Goal: Task Accomplishment & Management: Manage account settings

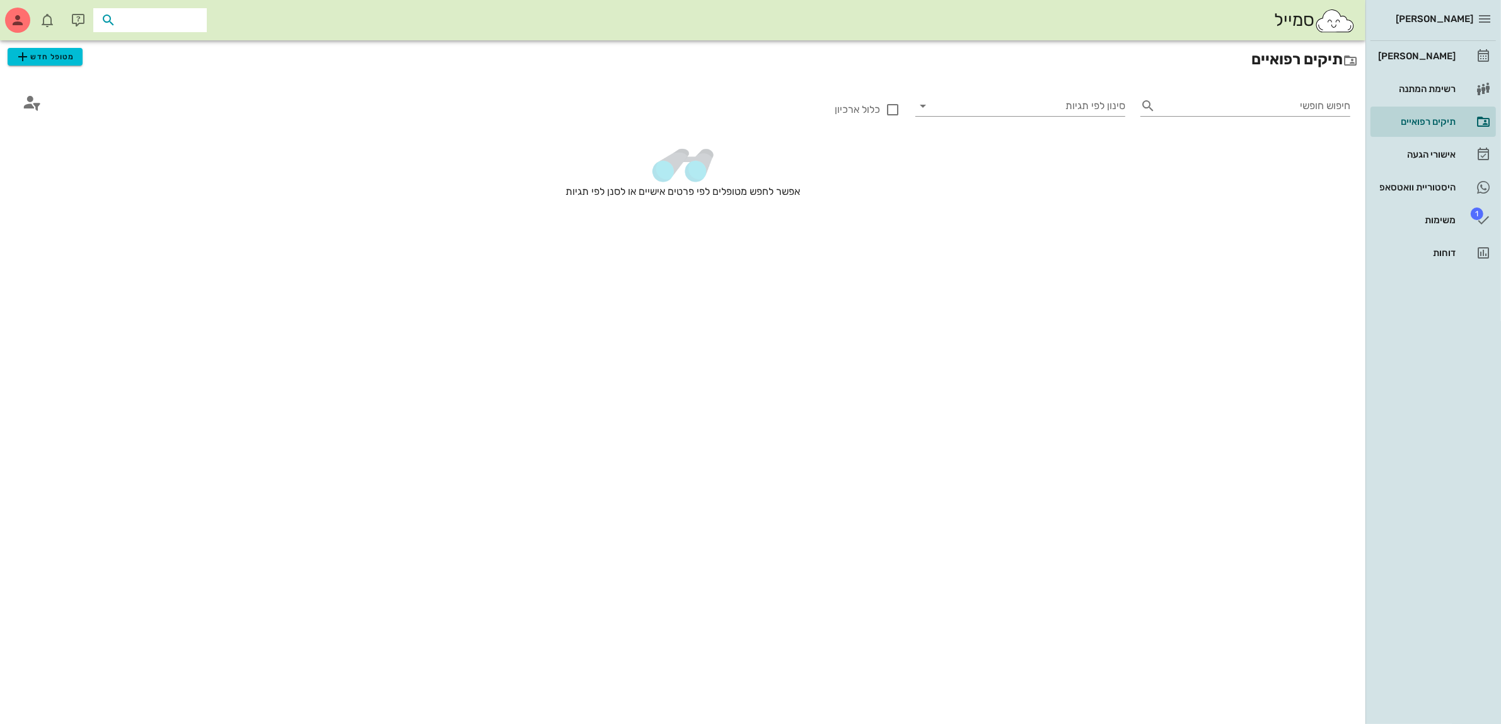
click at [129, 24] on input "text" at bounding box center [159, 20] width 81 height 16
type input "[PERSON_NAME]"
click at [163, 49] on div "[PERSON_NAME]" at bounding box center [133, 48] width 139 height 10
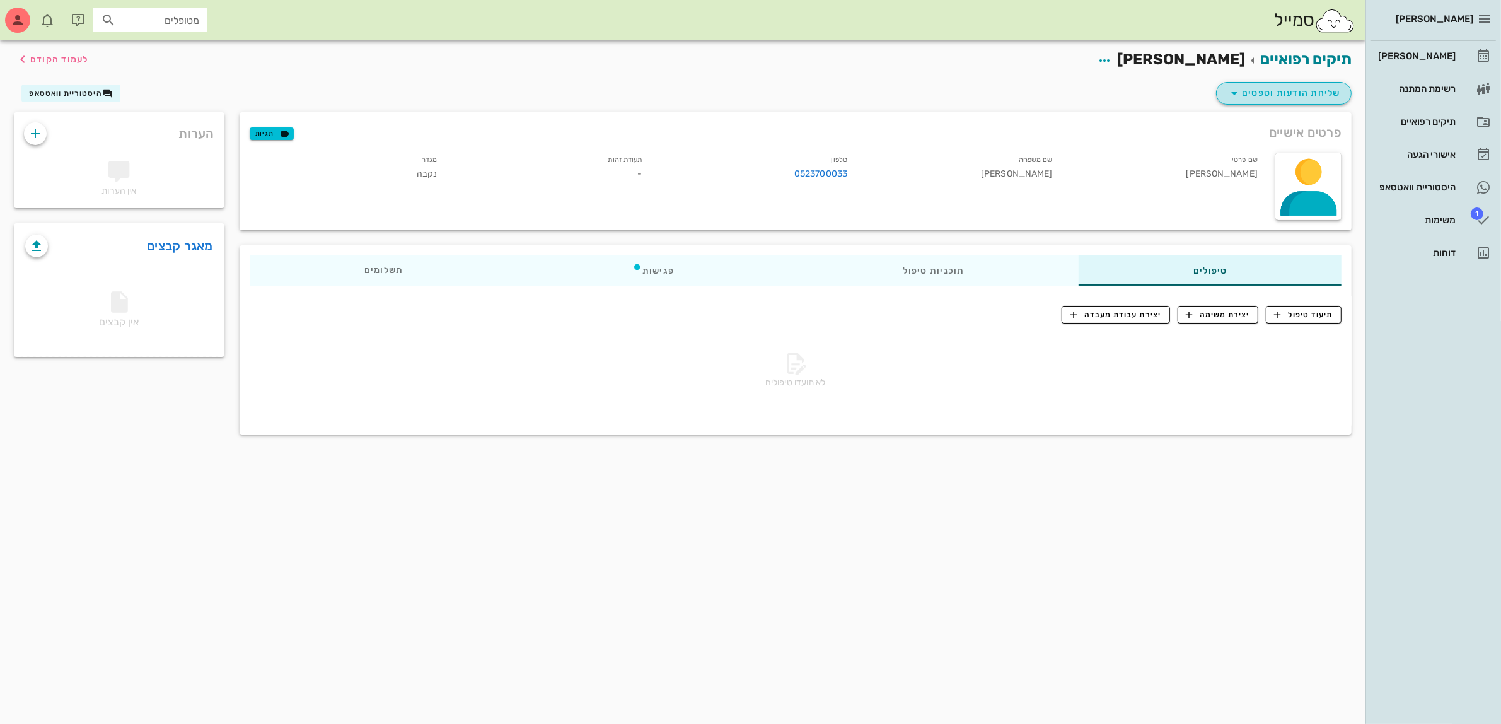
click at [1296, 92] on span "שליחת הודעות וטפסים" at bounding box center [1284, 93] width 114 height 15
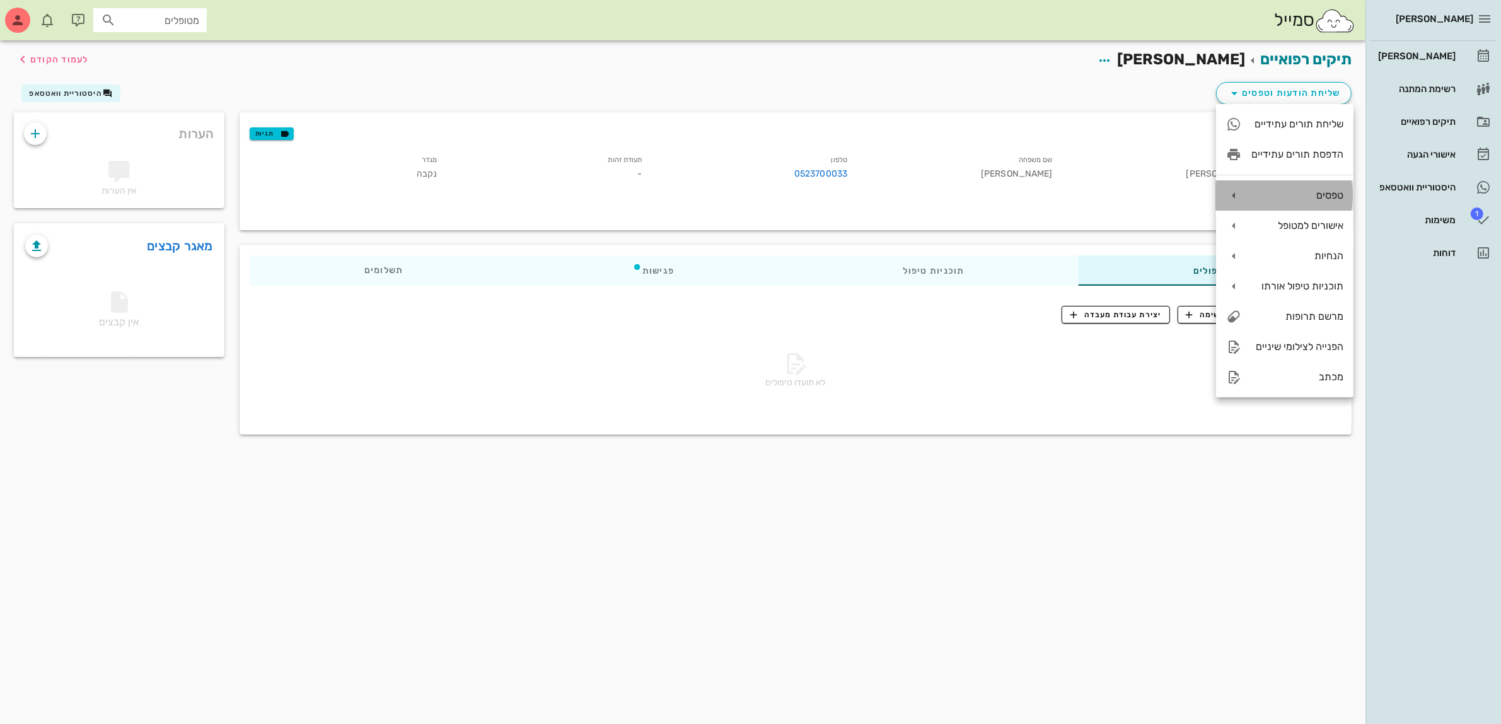
click at [1300, 200] on div "טפסים" at bounding box center [1297, 195] width 92 height 12
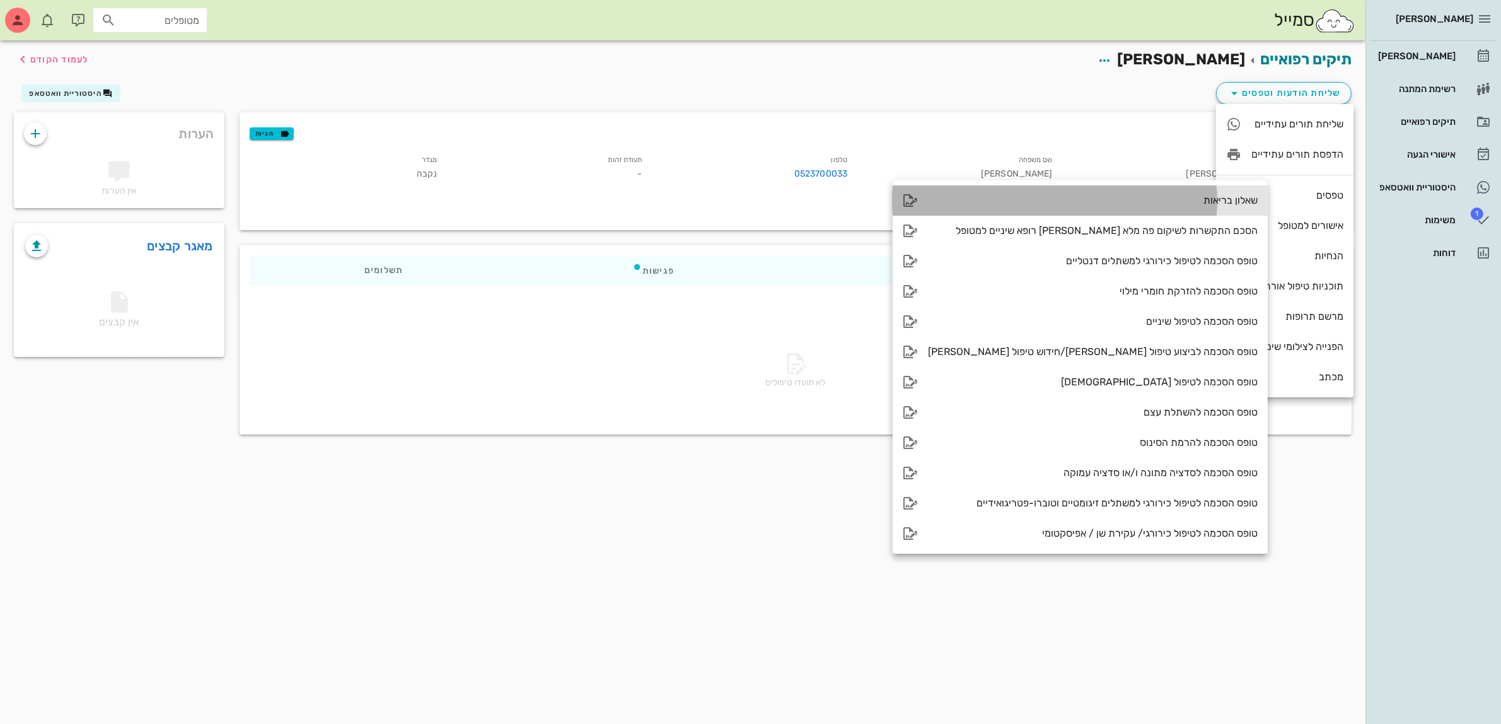
click at [1164, 190] on div "שאלון בריאות" at bounding box center [1080, 200] width 375 height 30
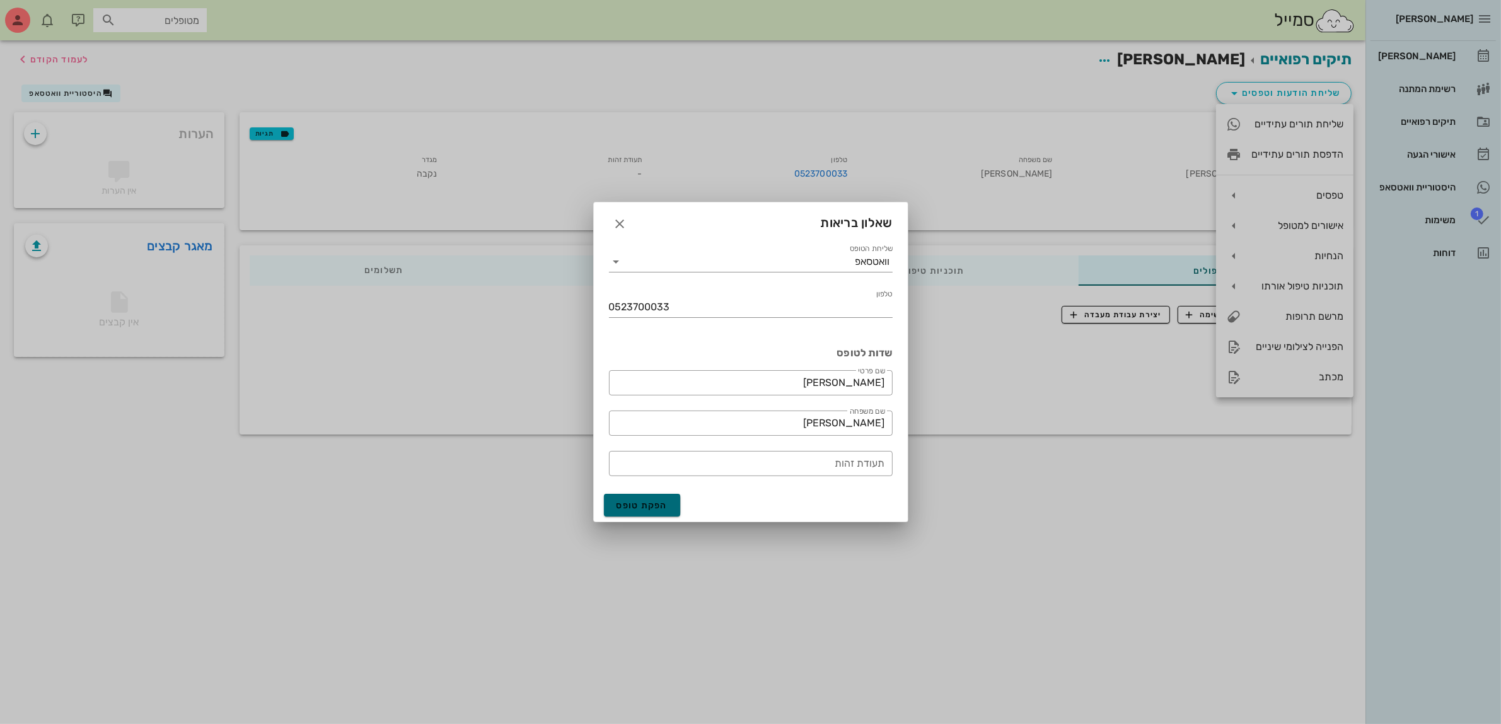
click at [637, 503] on span "הפקת טופס" at bounding box center [642, 505] width 52 height 11
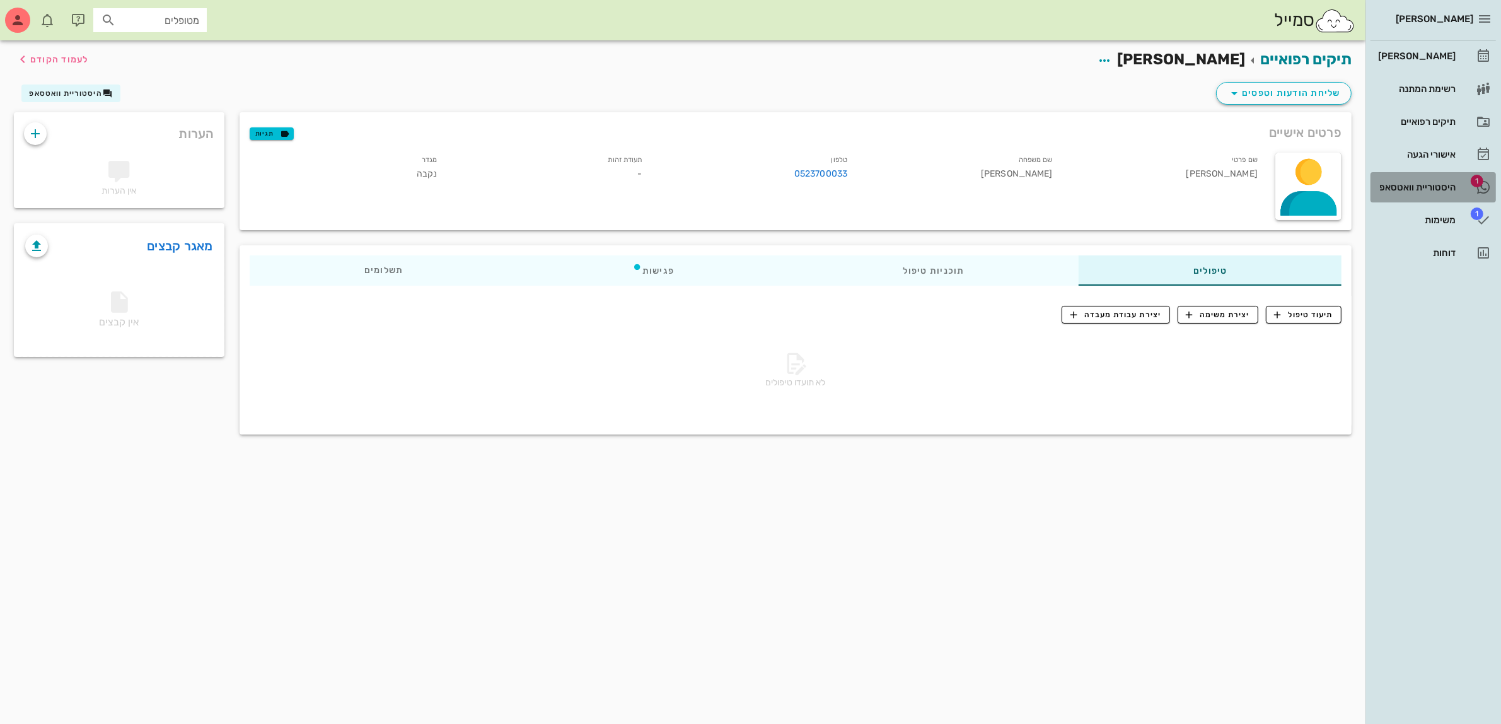
click at [1419, 186] on div "היסטוריית וואטסאפ" at bounding box center [1415, 187] width 80 height 10
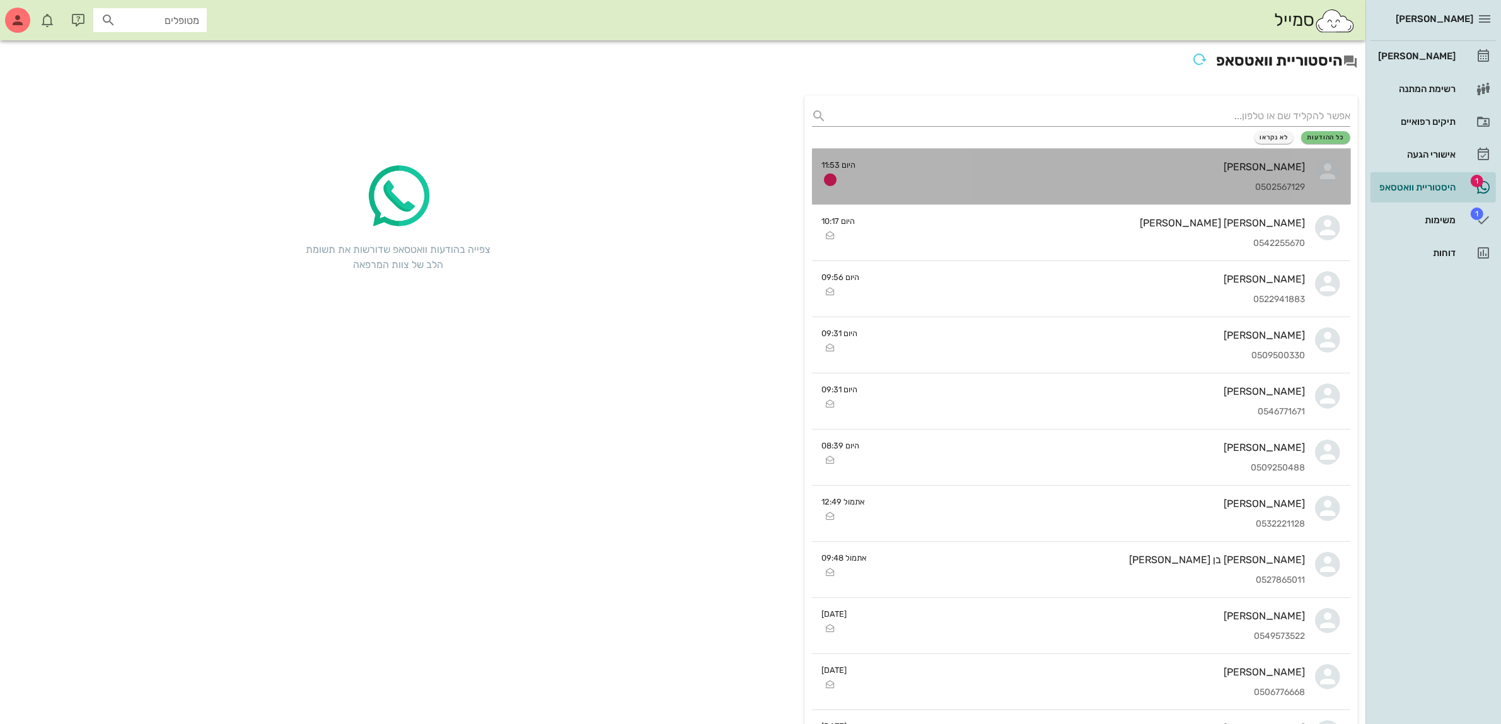
click at [1162, 175] on div "[PERSON_NAME] 0502567129" at bounding box center [1085, 176] width 439 height 55
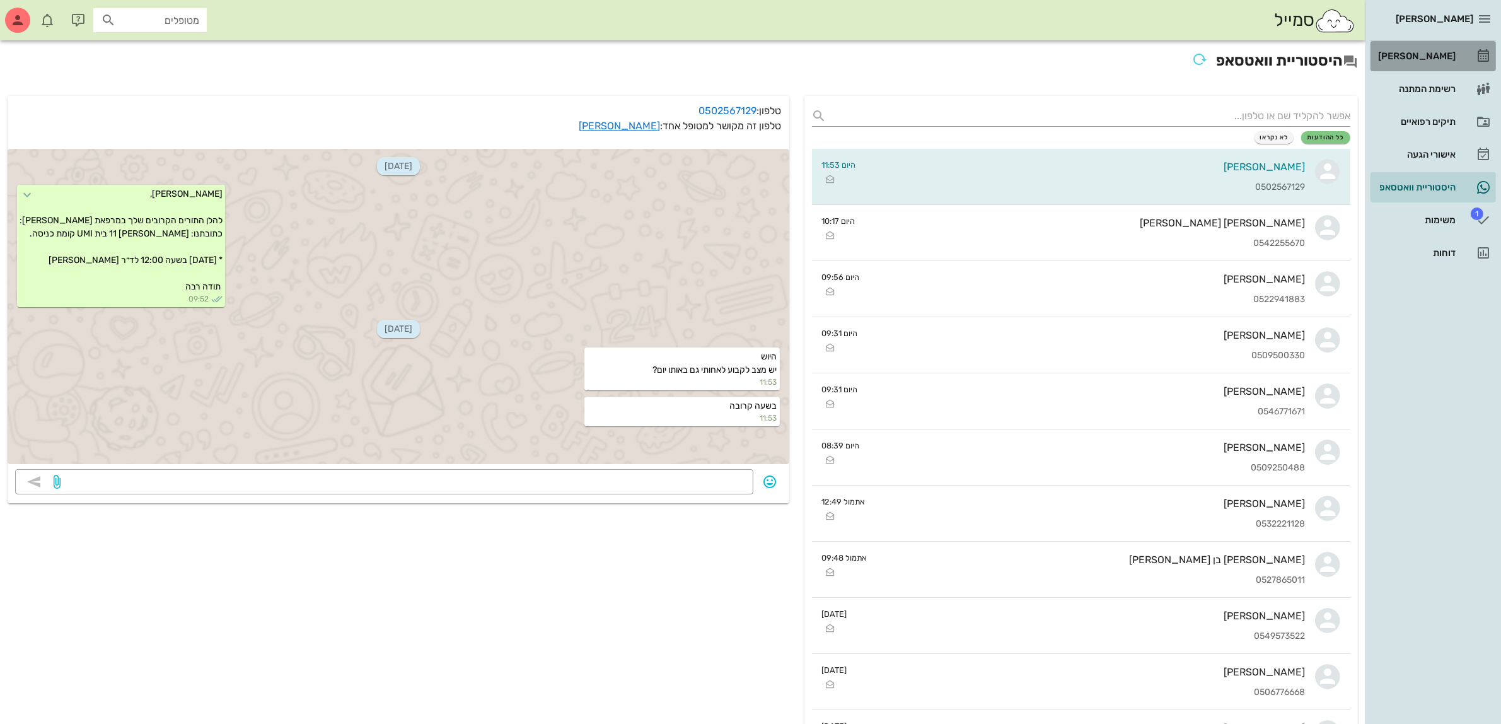
click at [1447, 52] on div "[PERSON_NAME]" at bounding box center [1415, 56] width 80 height 10
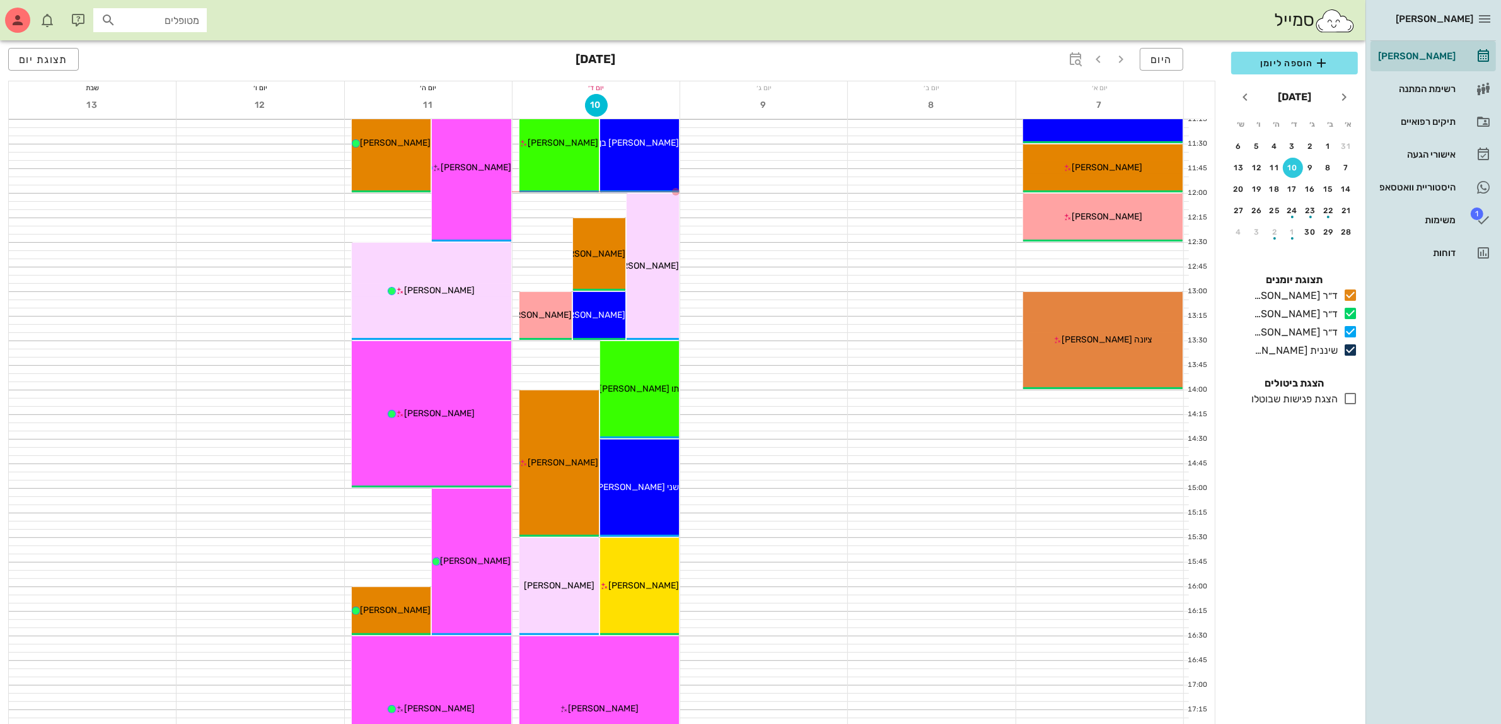
scroll to position [394, 0]
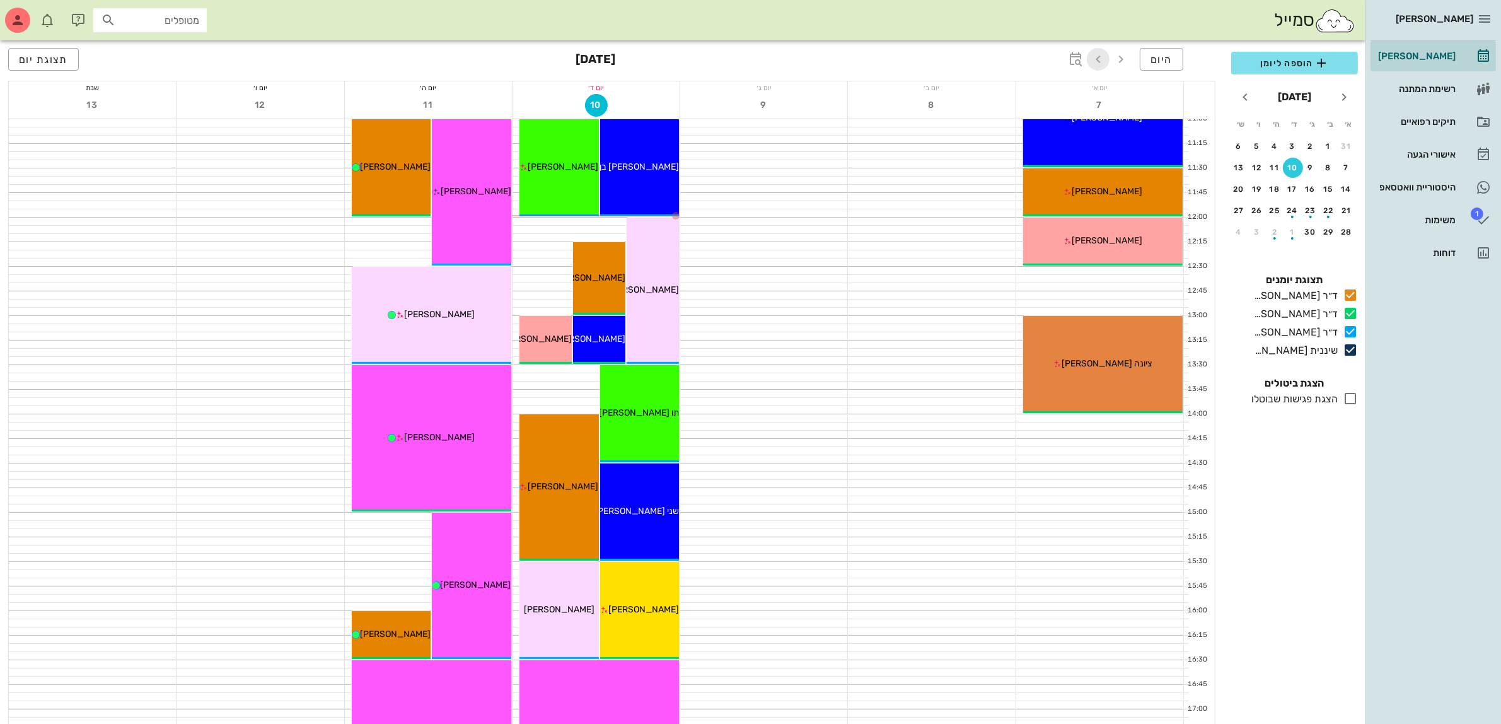
click at [1097, 54] on icon "button" at bounding box center [1097, 59] width 15 height 15
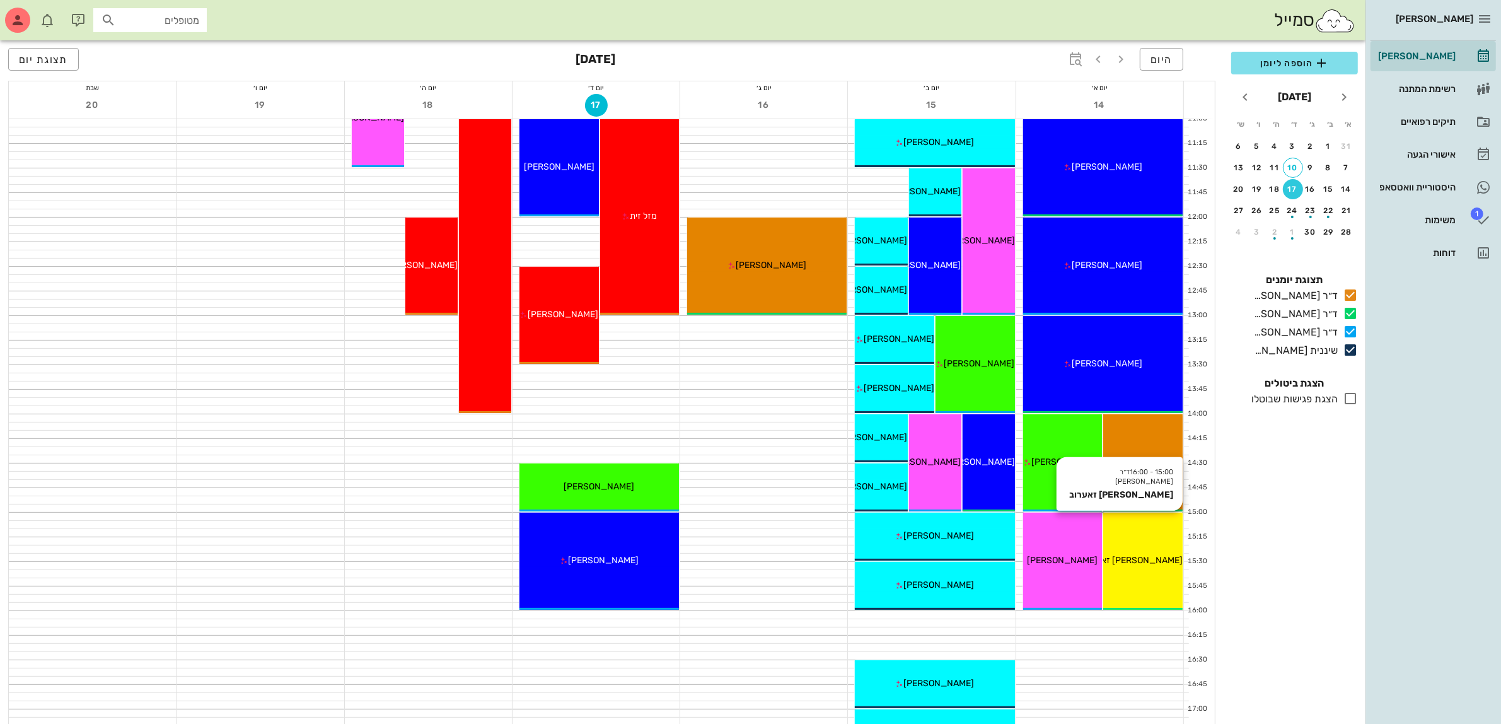
click at [1157, 565] on div "[PERSON_NAME] זאערוב" at bounding box center [1142, 559] width 79 height 13
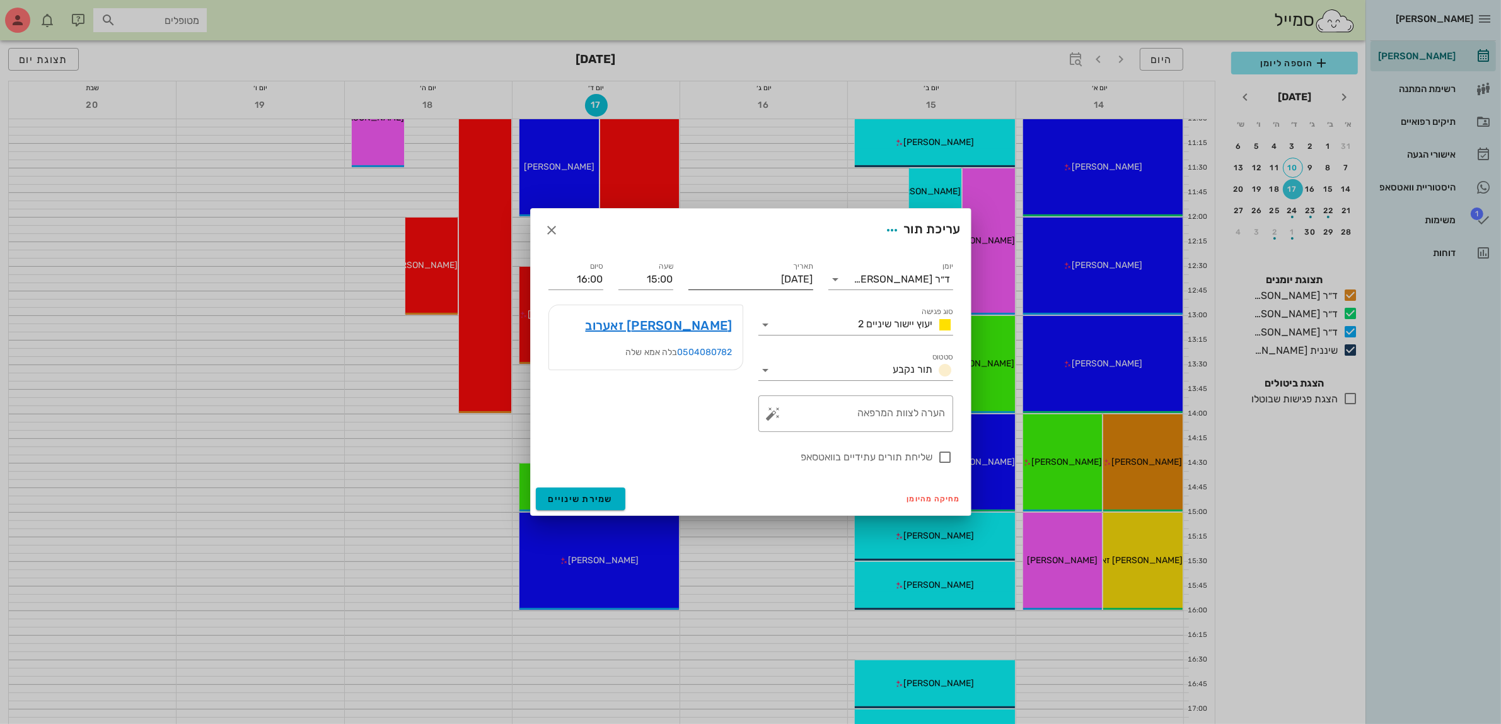
click at [757, 272] on input "[DATE]" at bounding box center [750, 279] width 125 height 20
click at [823, 413] on div "21" at bounding box center [818, 417] width 20 height 9
type input "[DATE]"
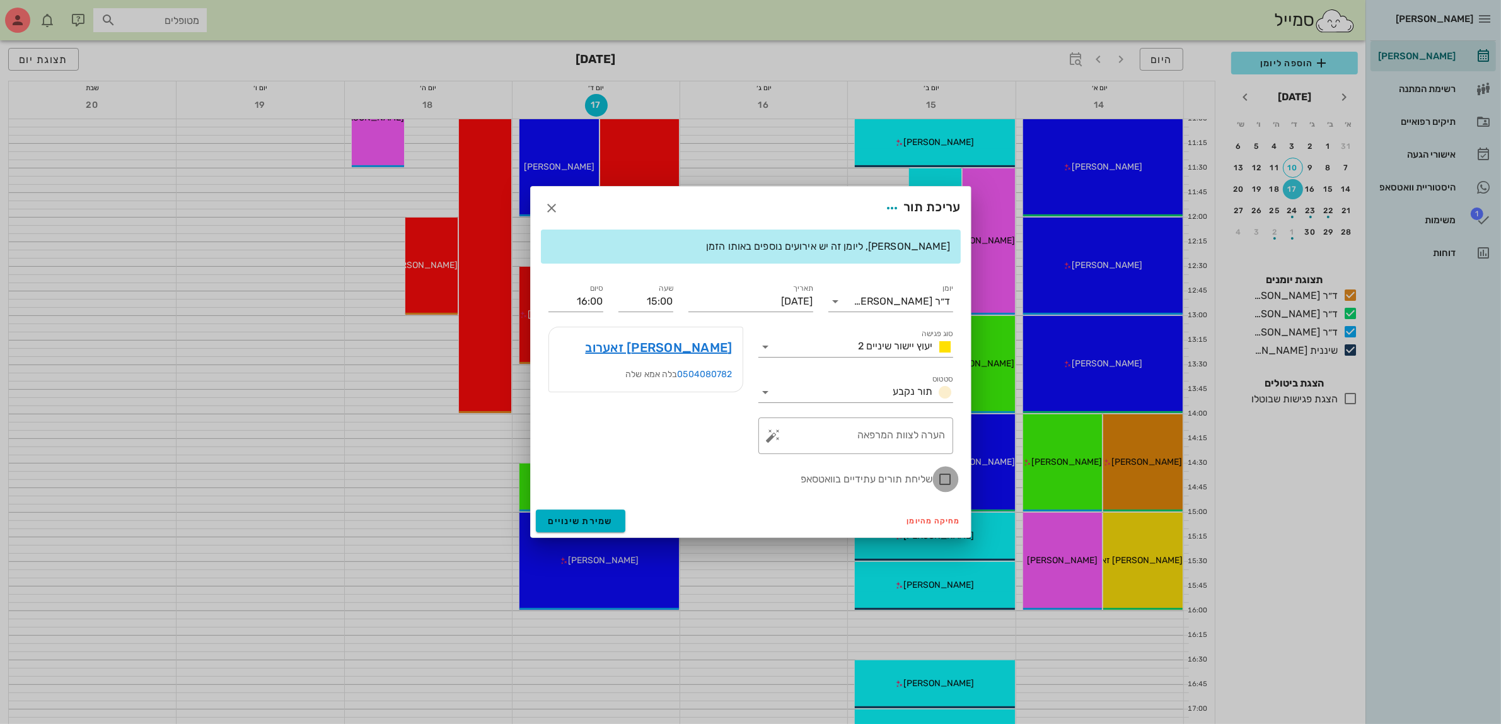
click at [937, 479] on div at bounding box center [945, 478] width 21 height 21
checkbox input "true"
click at [575, 518] on span "שמירת שינויים" at bounding box center [580, 521] width 65 height 11
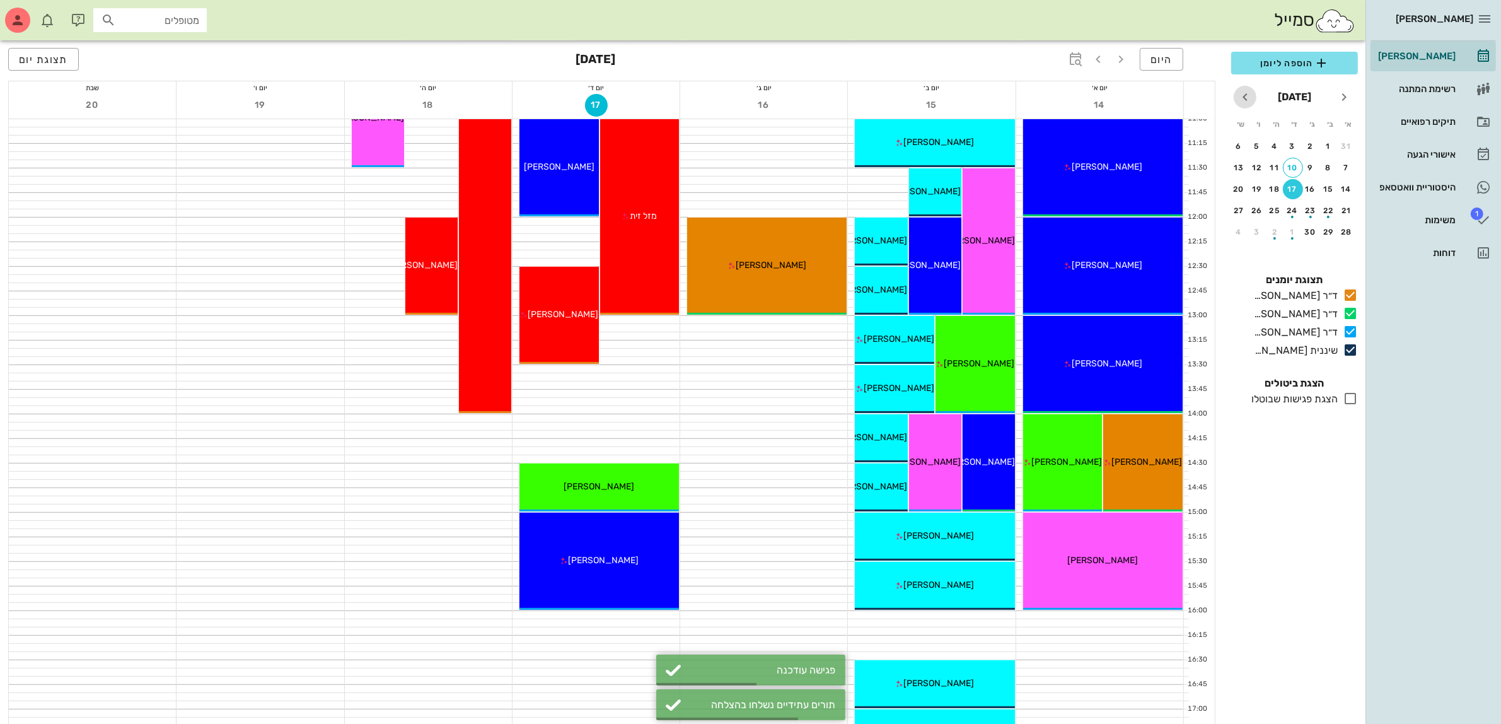
click at [1243, 101] on icon "חודש הבא" at bounding box center [1244, 97] width 15 height 15
click at [1346, 96] on icon "חודש שעבר" at bounding box center [1343, 97] width 15 height 15
click at [1346, 209] on div "21" at bounding box center [1346, 210] width 20 height 9
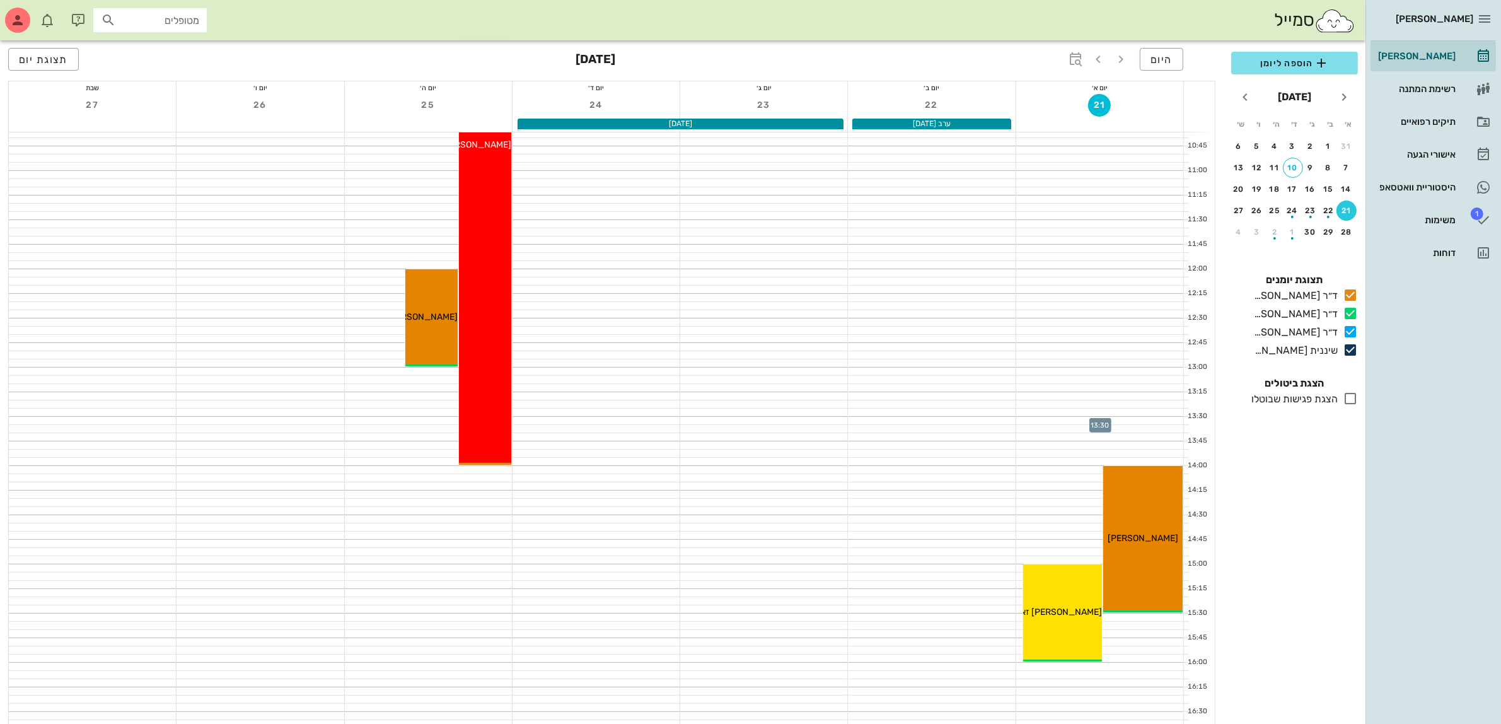
scroll to position [315, 0]
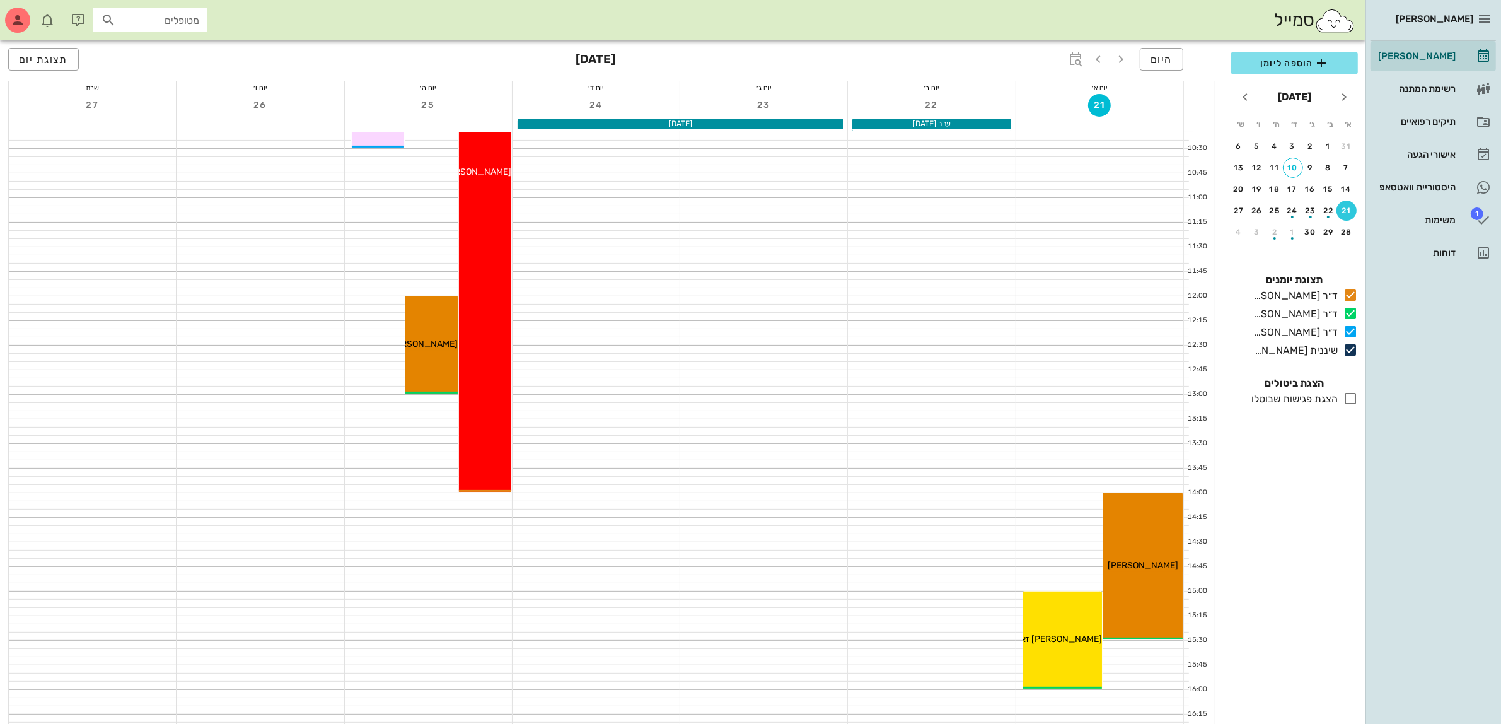
drag, startPoint x: 161, startPoint y: 23, endPoint x: 188, endPoint y: 16, distance: 27.4
click at [162, 23] on input "מטופלים" at bounding box center [159, 20] width 81 height 16
type input "שיר"
click at [1310, 185] on div "16" at bounding box center [1310, 189] width 20 height 9
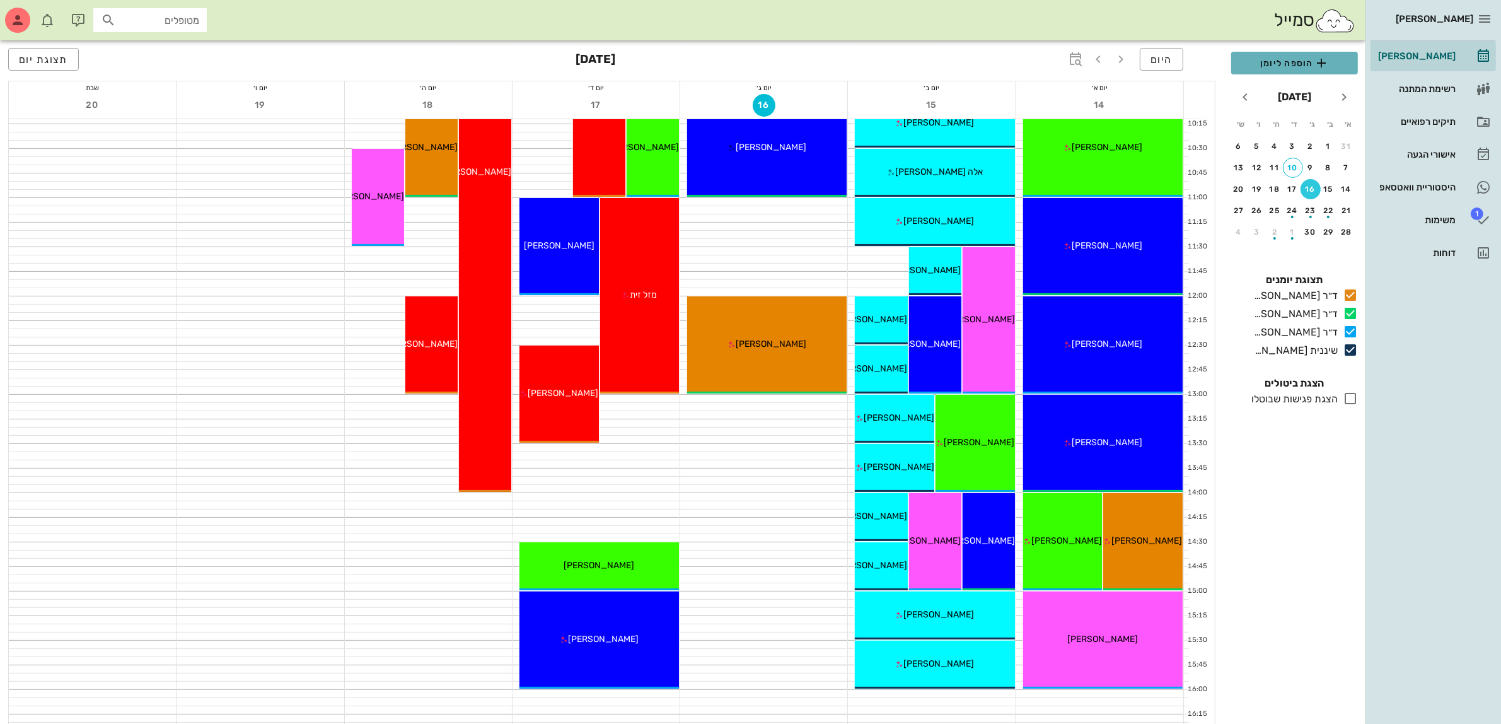
click at [1287, 61] on span "הוספה ליומן" at bounding box center [1294, 62] width 107 height 15
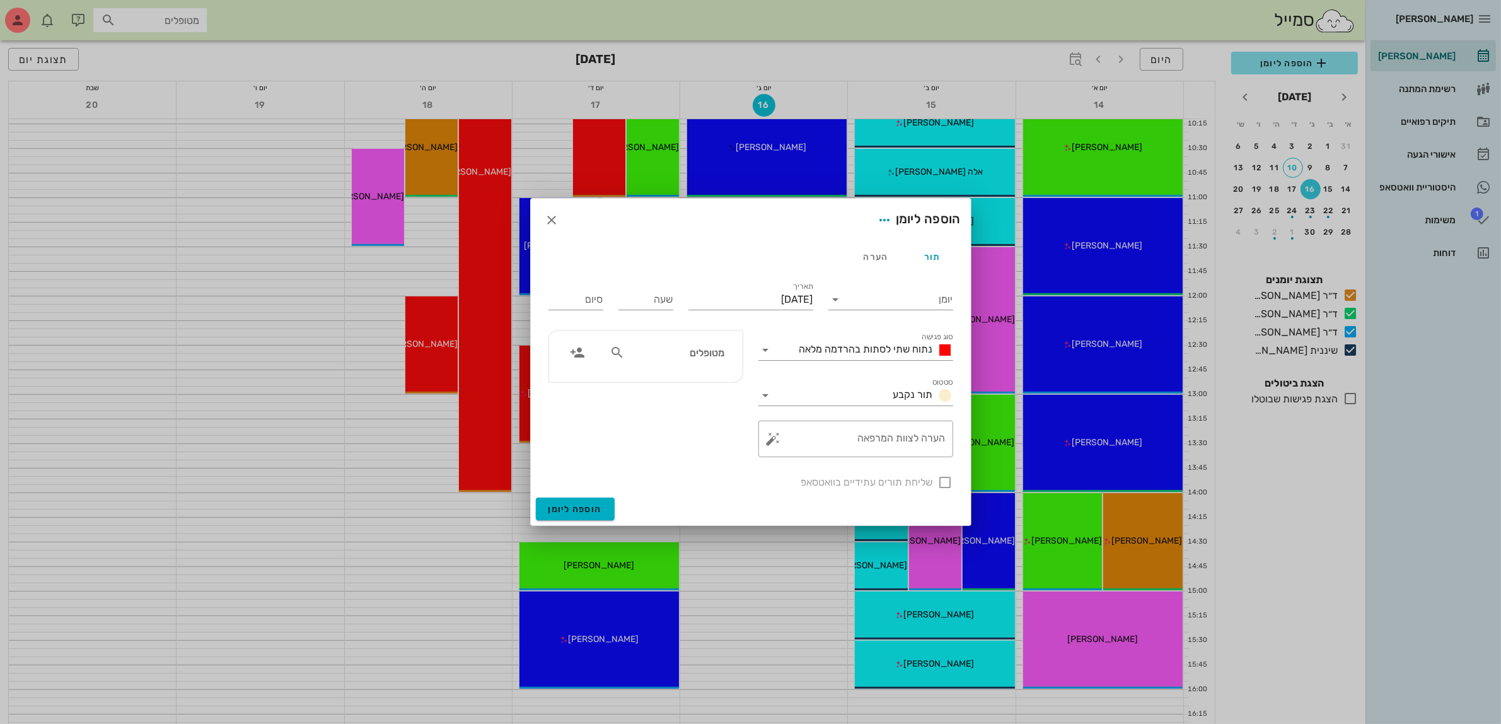
click at [671, 357] on input "מטופלים" at bounding box center [675, 352] width 97 height 16
type input "שגי"
click at [684, 417] on div "[PERSON_NAME] [PERSON_NAME]" at bounding box center [653, 422] width 139 height 10
click at [879, 294] on input "יומן" at bounding box center [899, 299] width 107 height 20
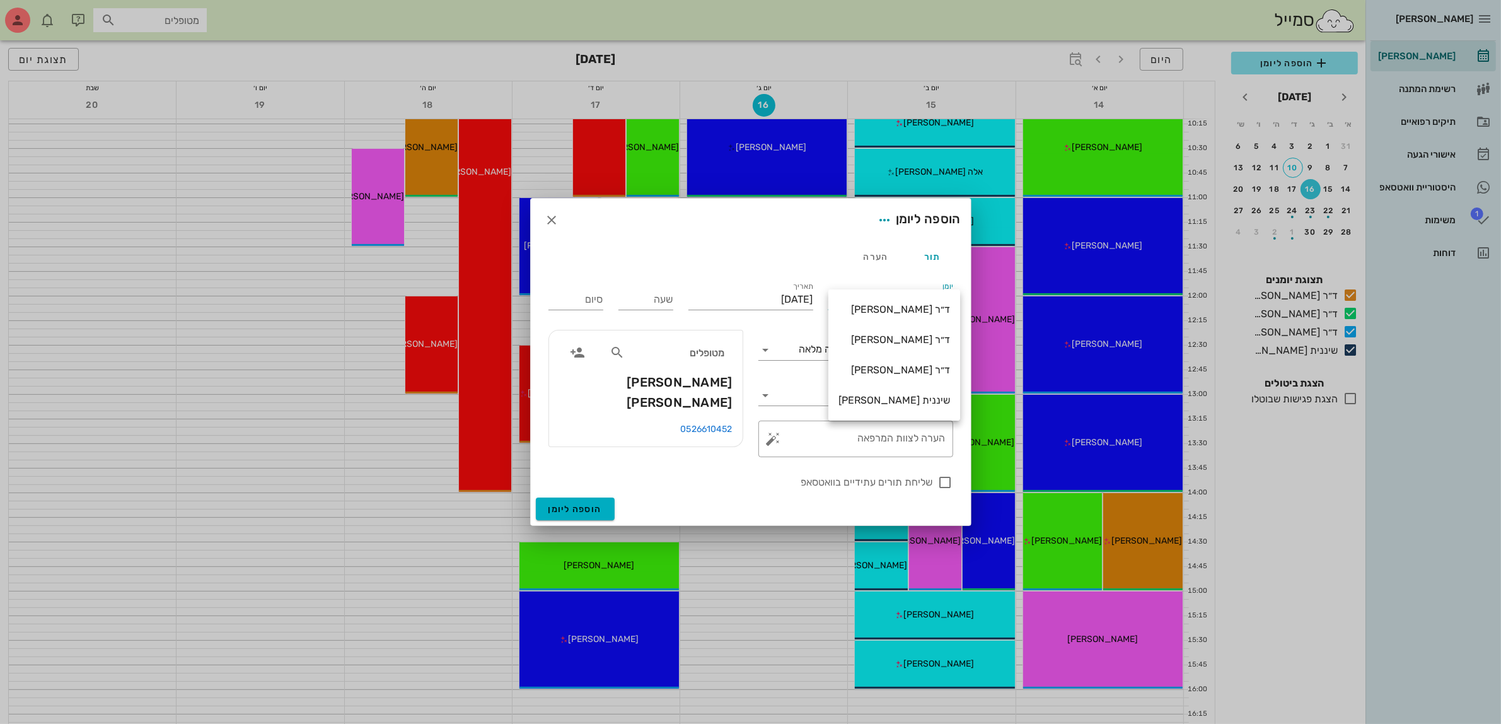
click at [879, 367] on div "ד״ר [PERSON_NAME]" at bounding box center [894, 370] width 112 height 12
click at [872, 350] on span "נתוח שתי לסתות בהרדמה מלאה" at bounding box center [866, 349] width 134 height 12
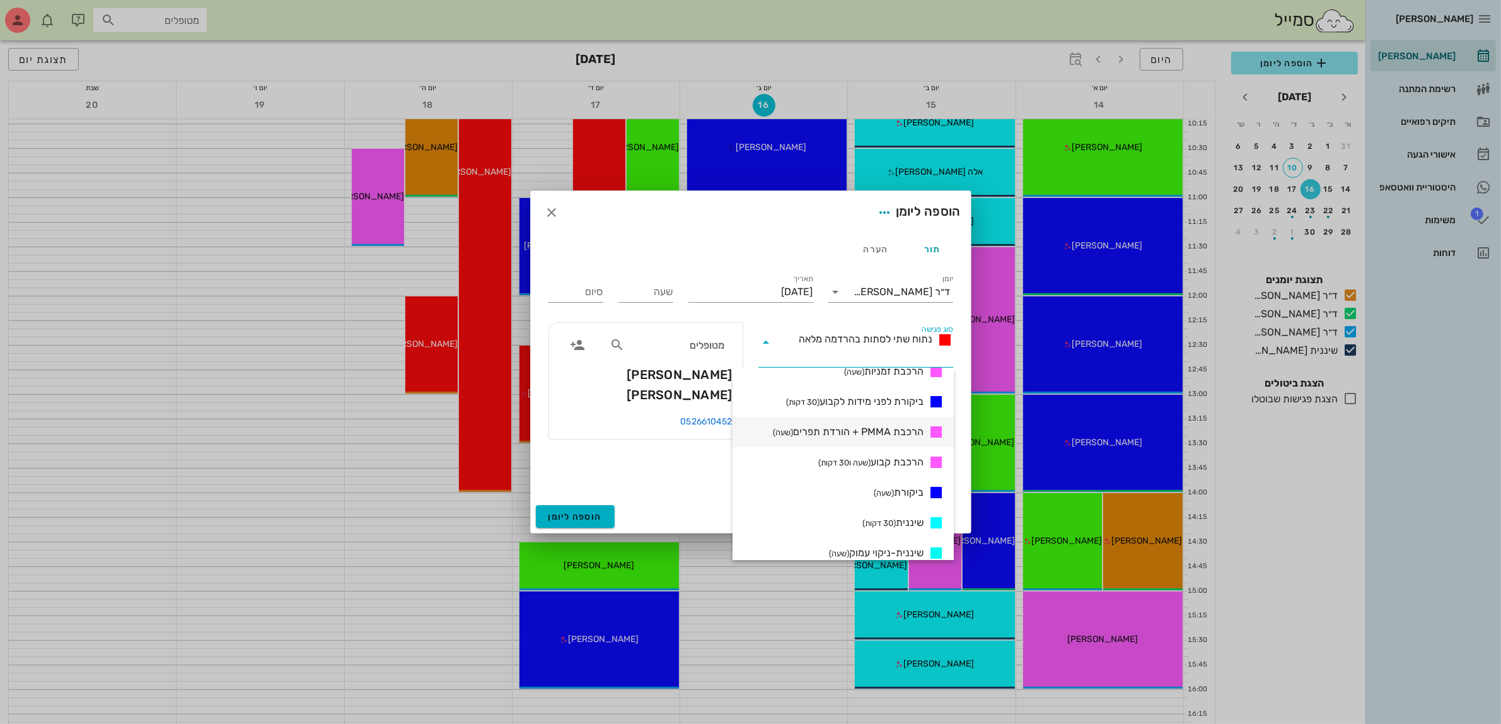
scroll to position [473, 0]
click at [891, 461] on span "הרכבת קבוע (שעה ו30 דקות)" at bounding box center [870, 460] width 105 height 15
type input "01:30"
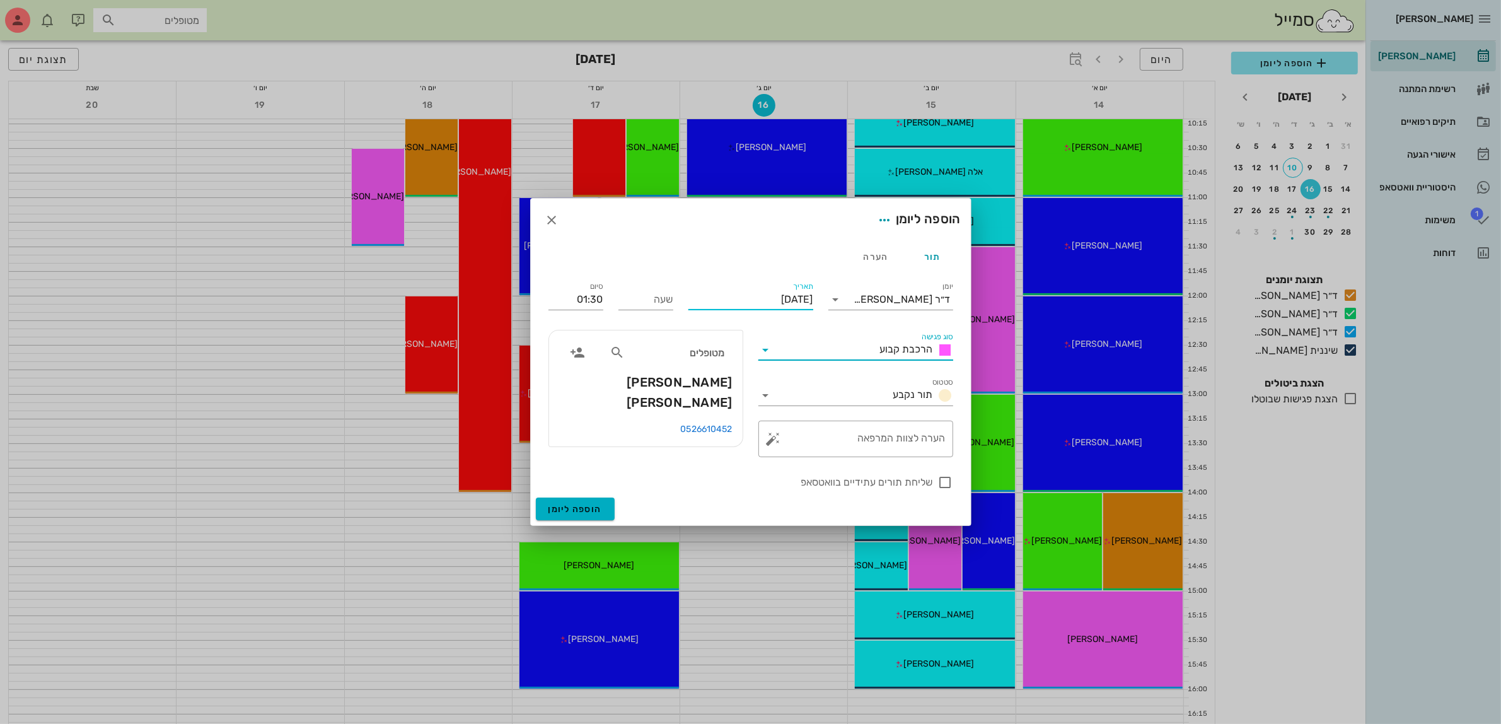
click at [777, 298] on input "[DATE]" at bounding box center [750, 299] width 125 height 20
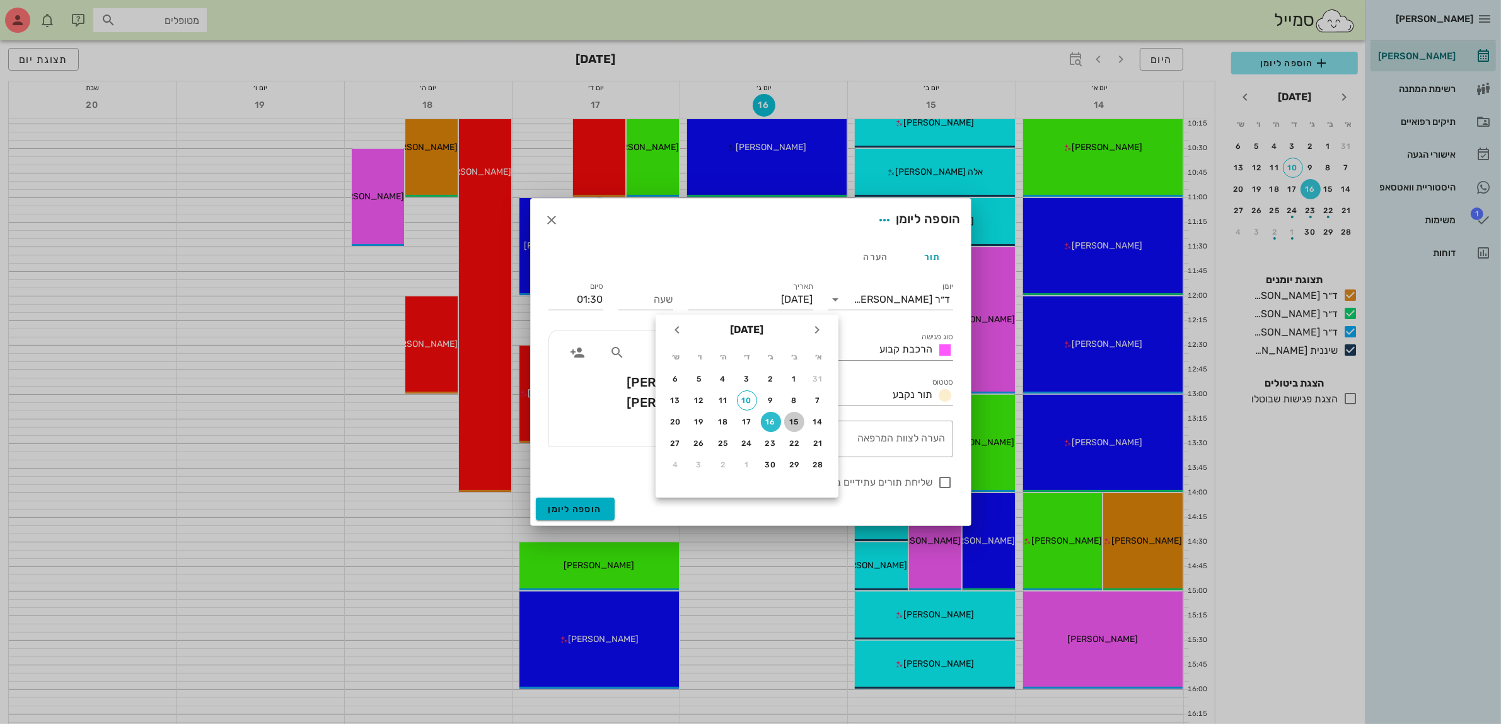
click at [792, 421] on div "15" at bounding box center [794, 421] width 20 height 9
type input "[DATE]"
click at [667, 306] on input "שעה" at bounding box center [645, 299] width 55 height 20
type input "1"
type input "09:30"
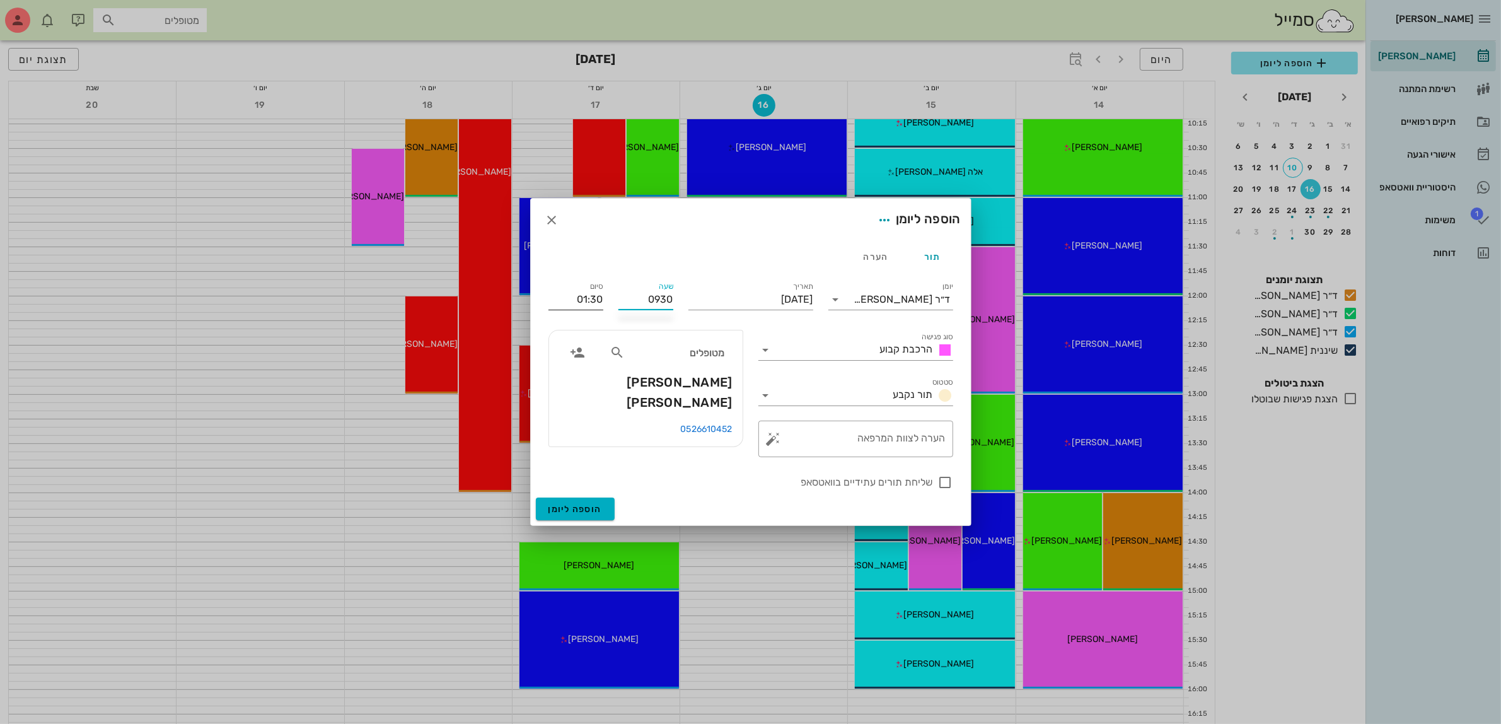
type input "11:00"
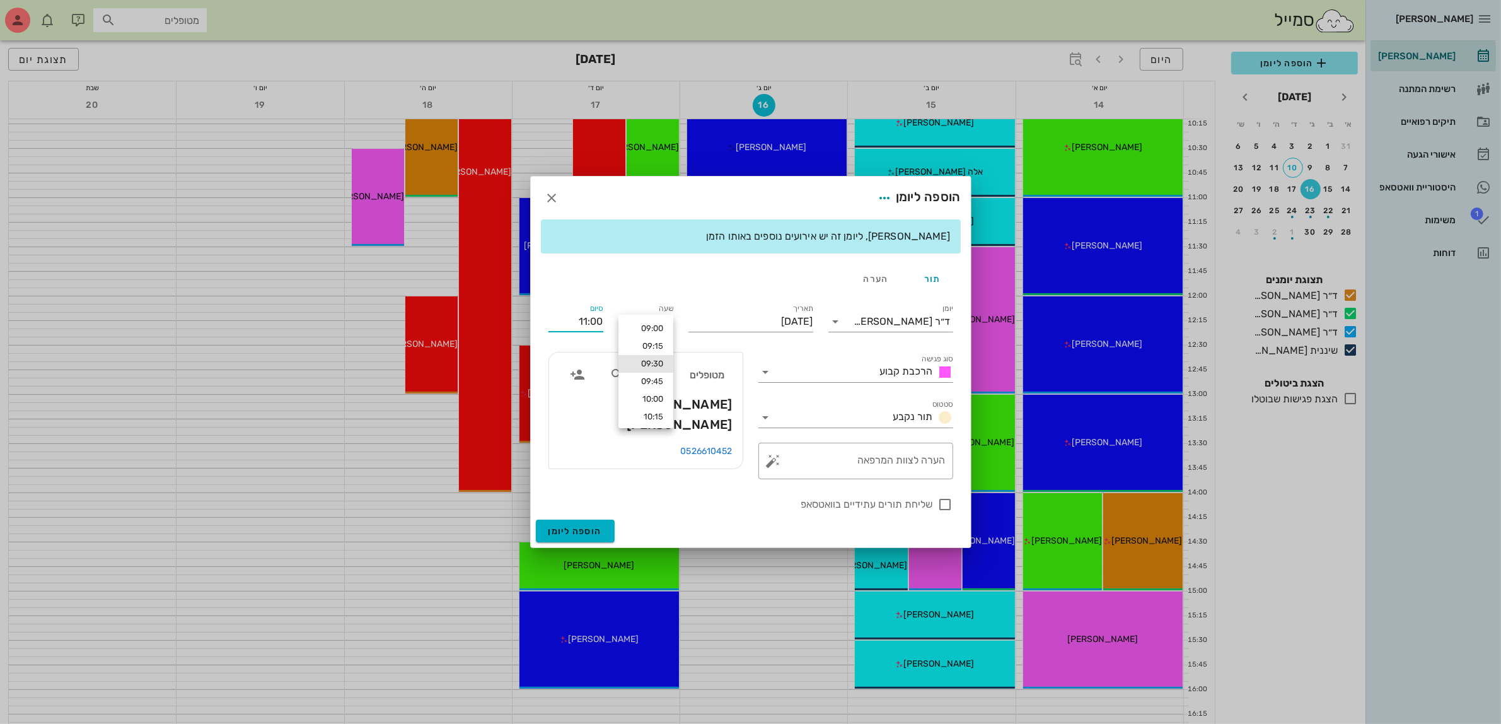
click at [559, 295] on div "סיום 11:00" at bounding box center [576, 319] width 70 height 50
click at [940, 506] on div at bounding box center [945, 504] width 21 height 21
checkbox input "true"
click at [574, 533] on span "הוספה ליומן" at bounding box center [575, 531] width 54 height 11
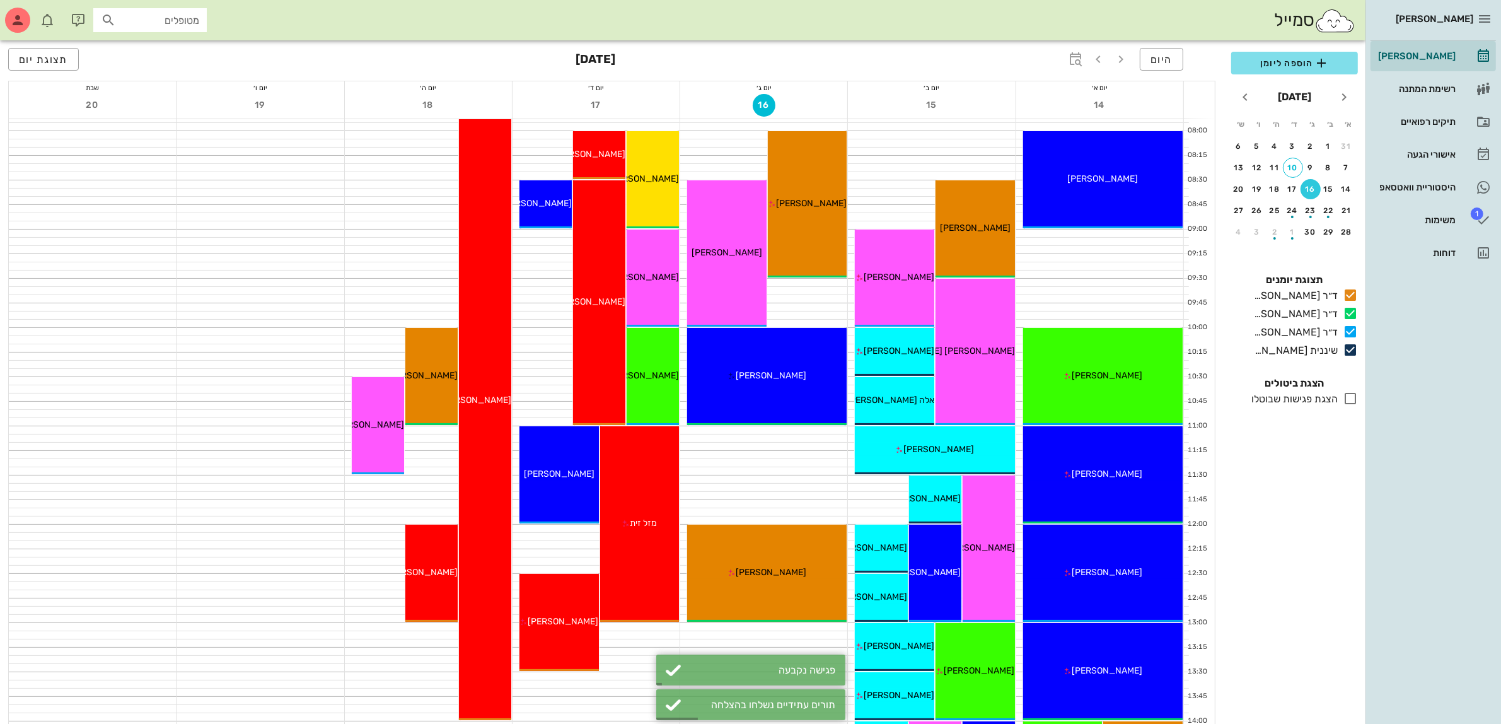
scroll to position [79, 0]
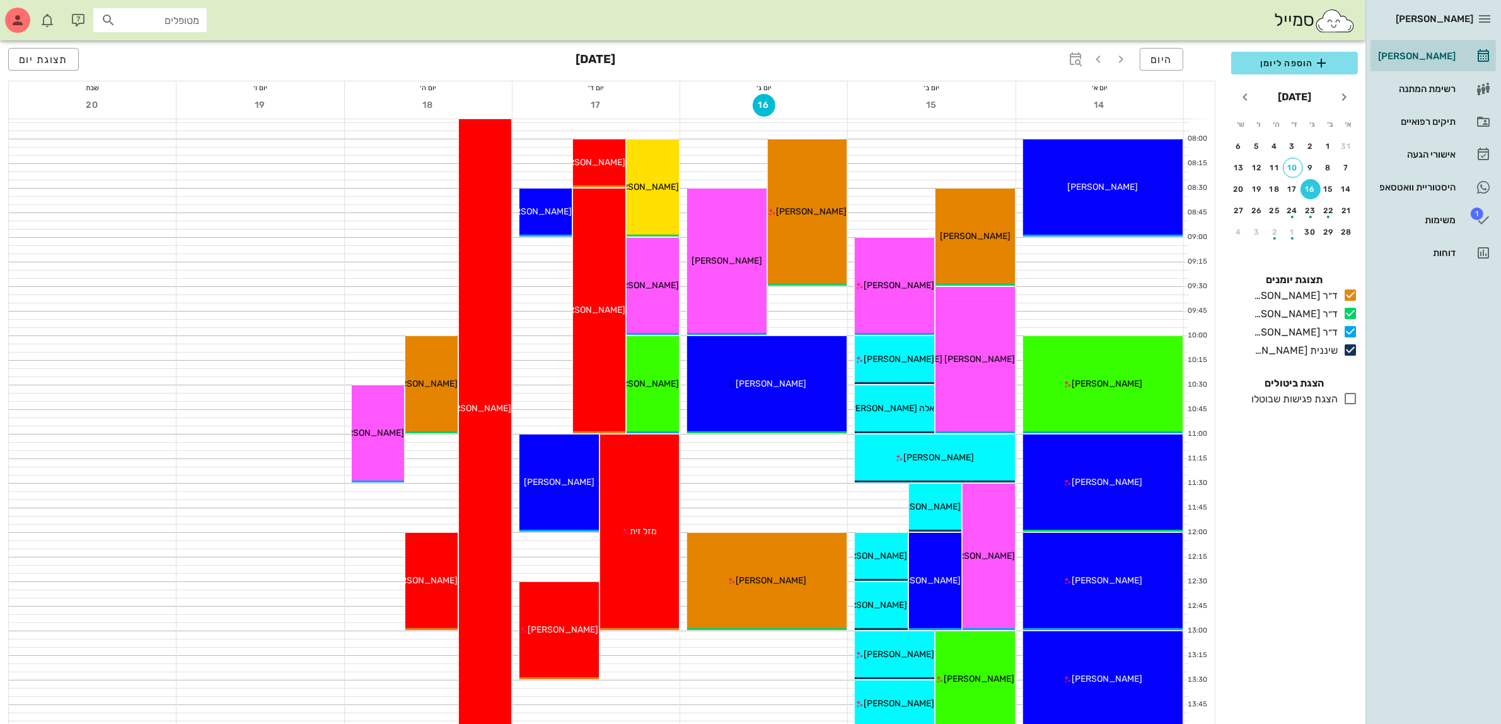
click at [999, 108] on div "15" at bounding box center [931, 106] width 167 height 25
click at [916, 284] on span "[PERSON_NAME]" at bounding box center [899, 285] width 71 height 11
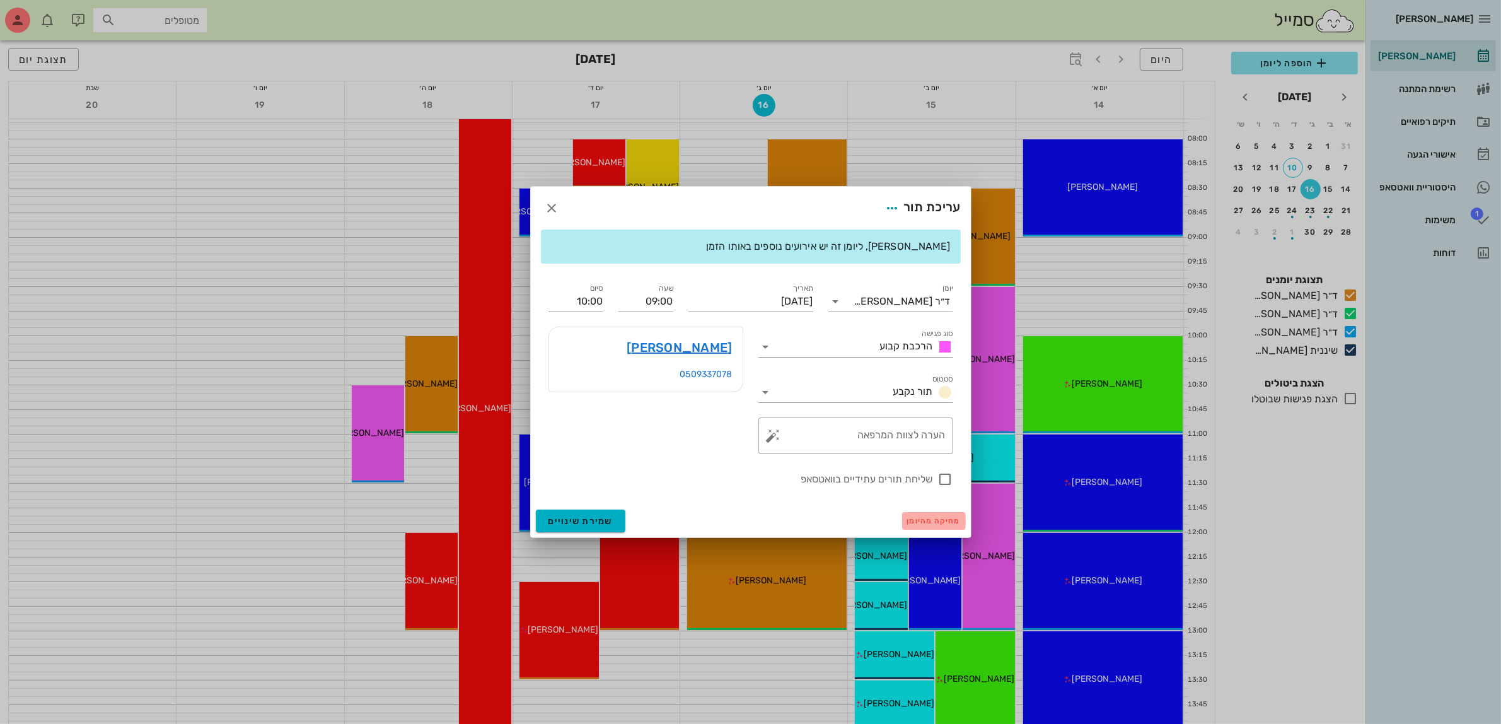
click at [917, 521] on span "מחיקה מהיומן" at bounding box center [934, 520] width 54 height 9
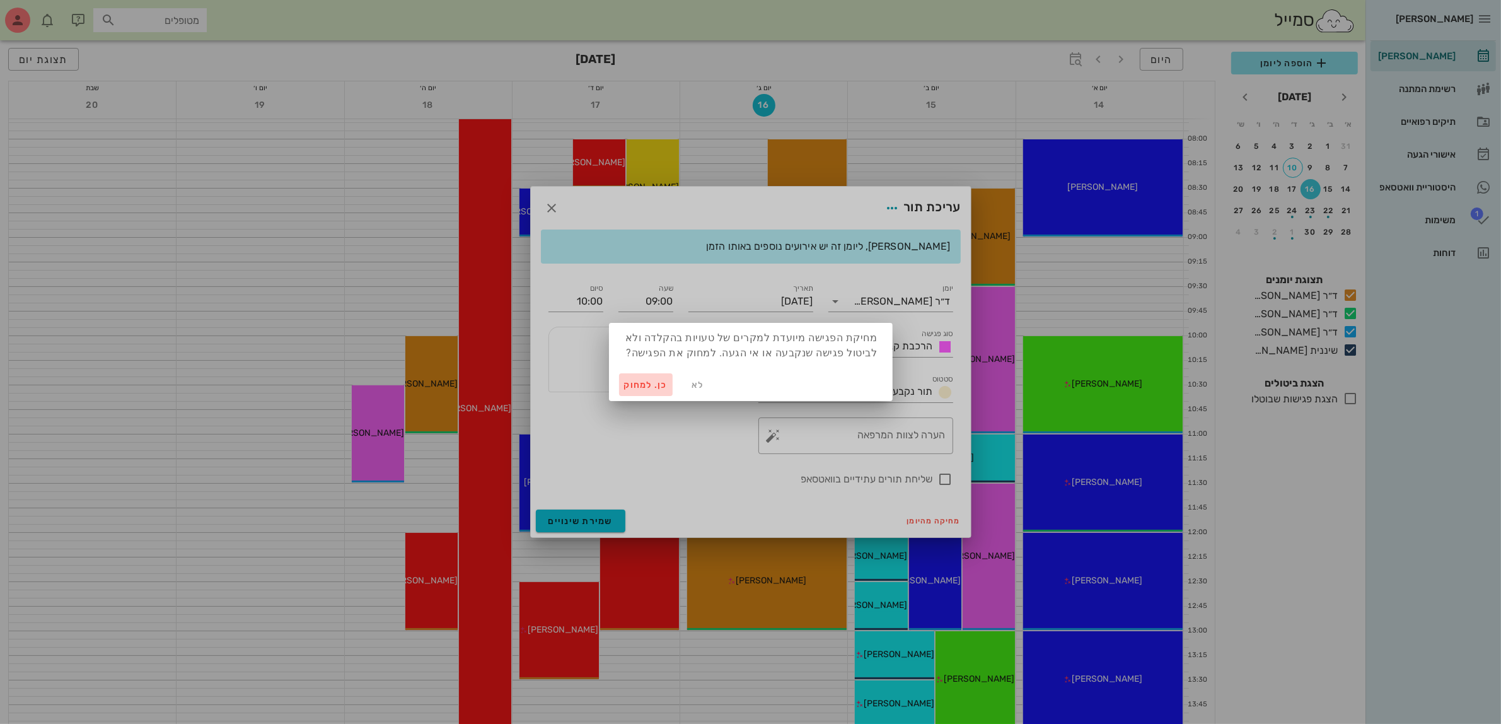
click at [632, 386] on span "כן. למחוק" at bounding box center [646, 384] width 44 height 11
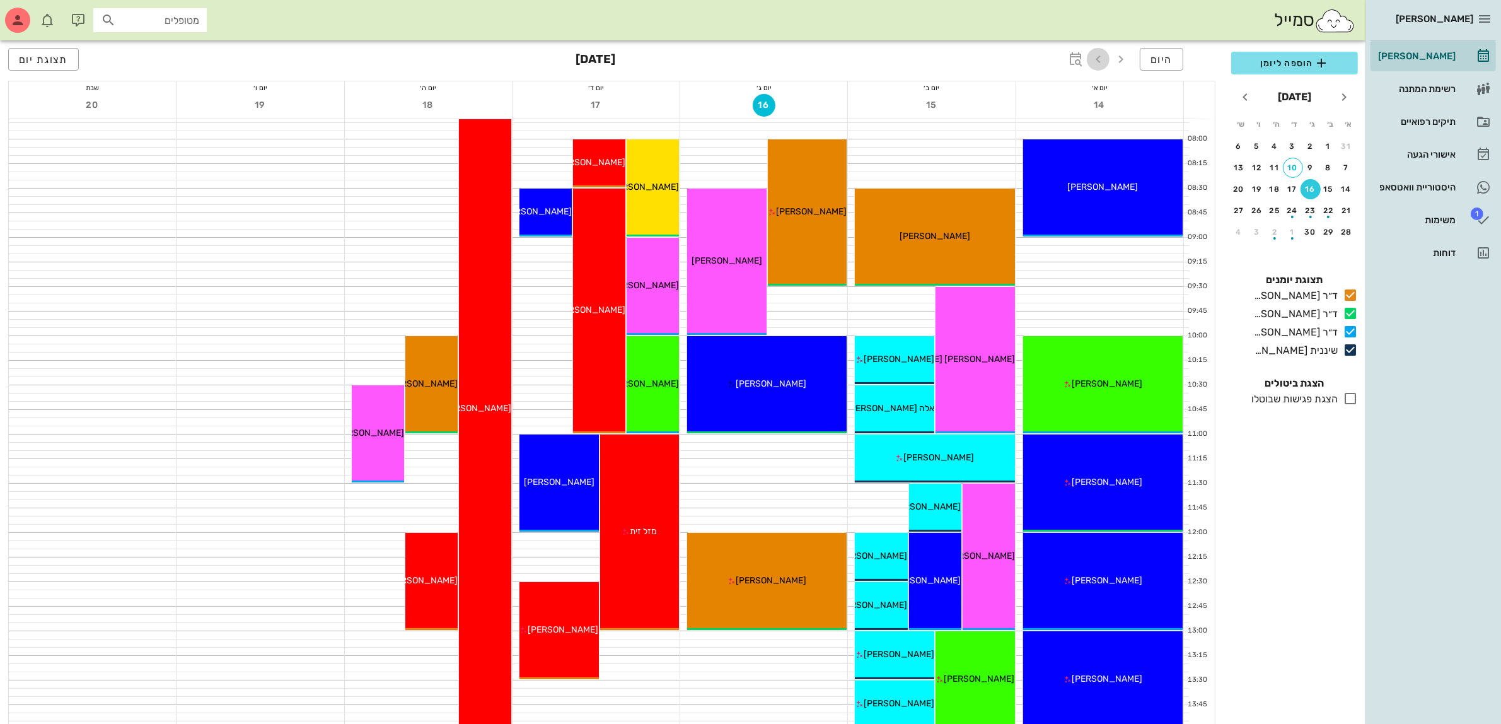
click at [1097, 58] on icon "button" at bounding box center [1097, 59] width 15 height 15
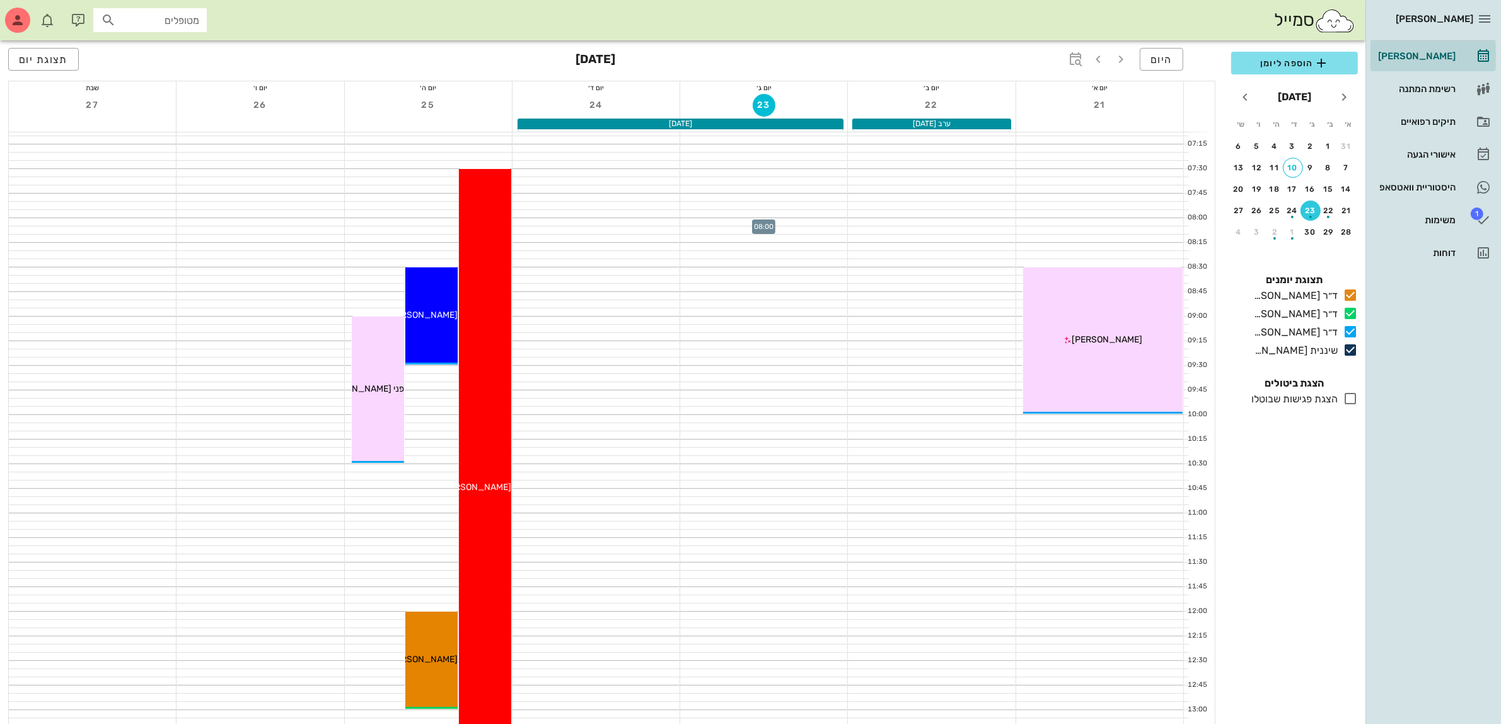
click at [720, 224] on div at bounding box center [763, 222] width 167 height 8
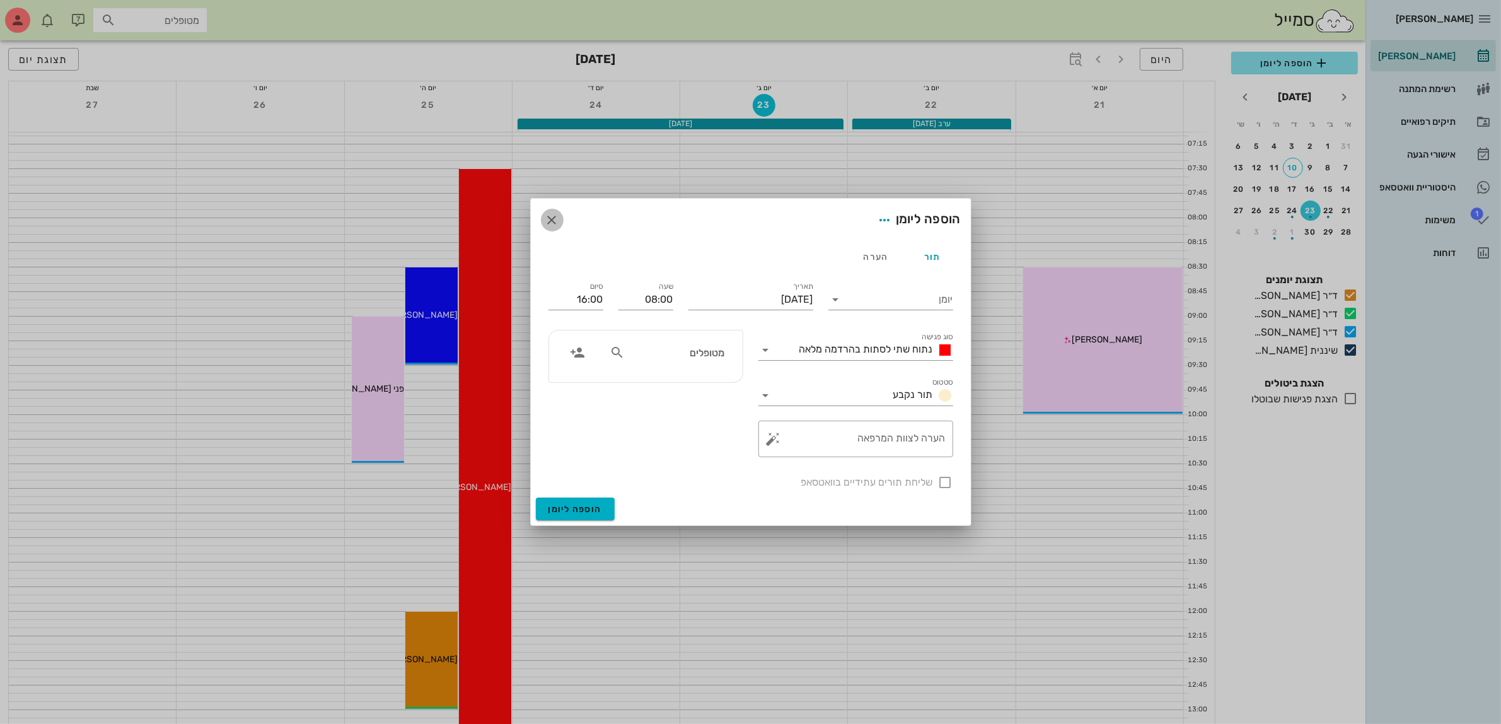
click at [543, 216] on span "button" at bounding box center [552, 219] width 23 height 15
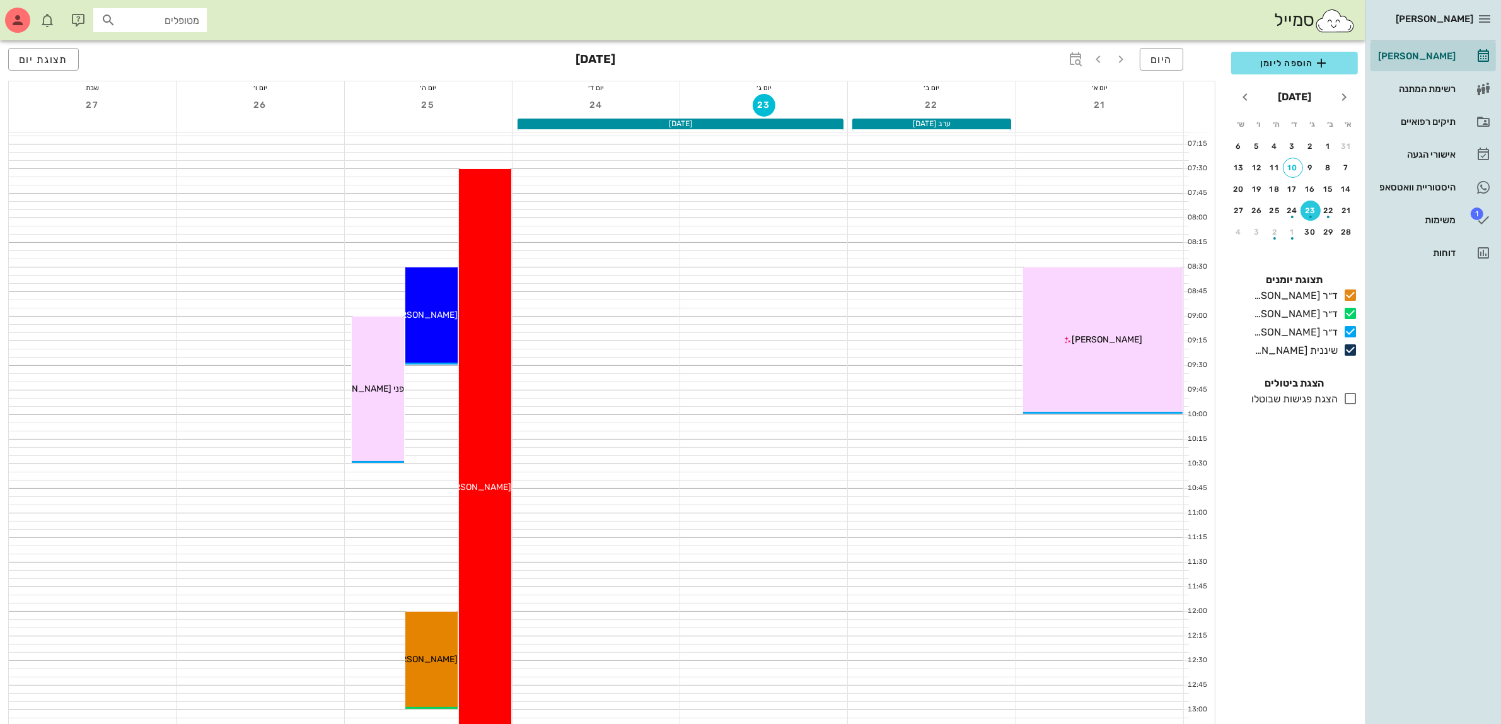
click at [1306, 210] on div "button" at bounding box center [1310, 213] width 20 height 7
click at [1407, 156] on div "אישורי הגעה" at bounding box center [1415, 154] width 80 height 10
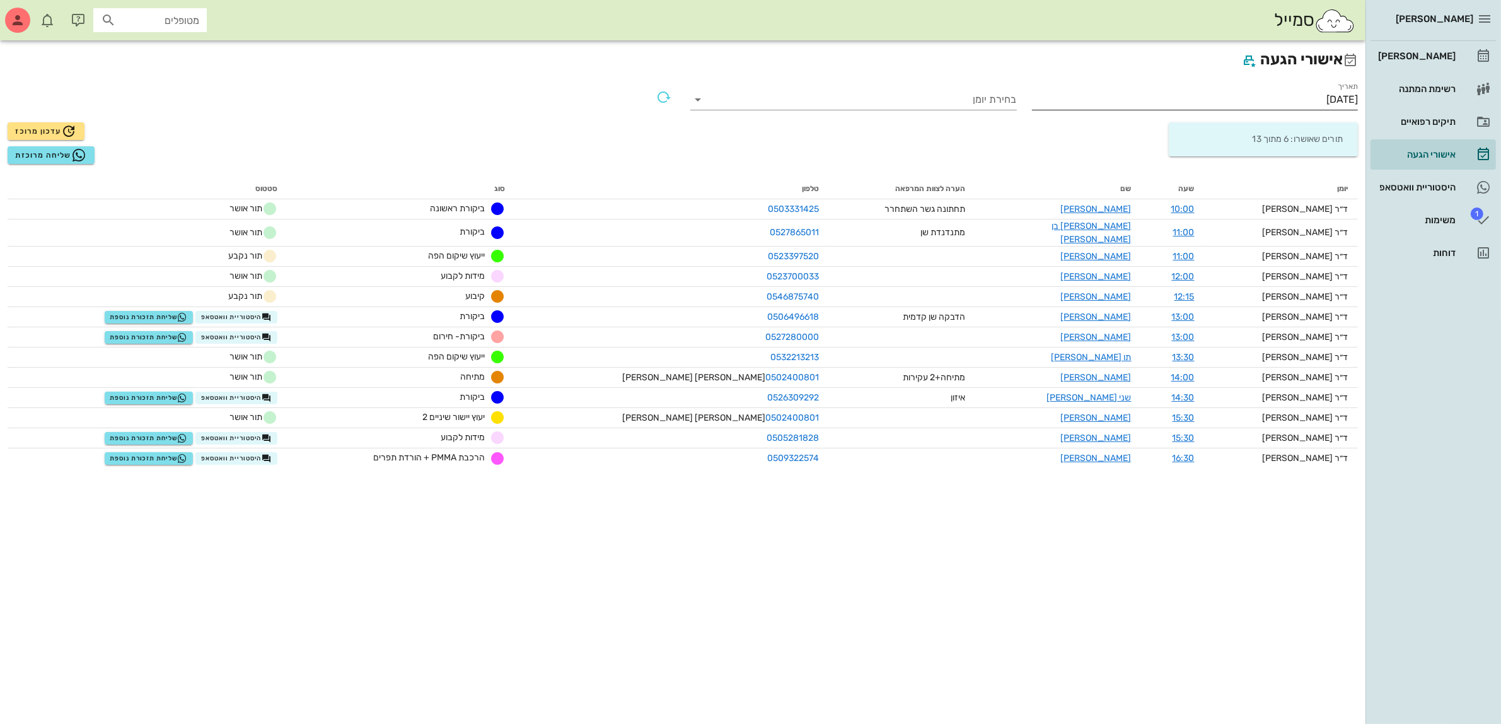
click at [1312, 100] on input "[DATE]" at bounding box center [1195, 100] width 327 height 20
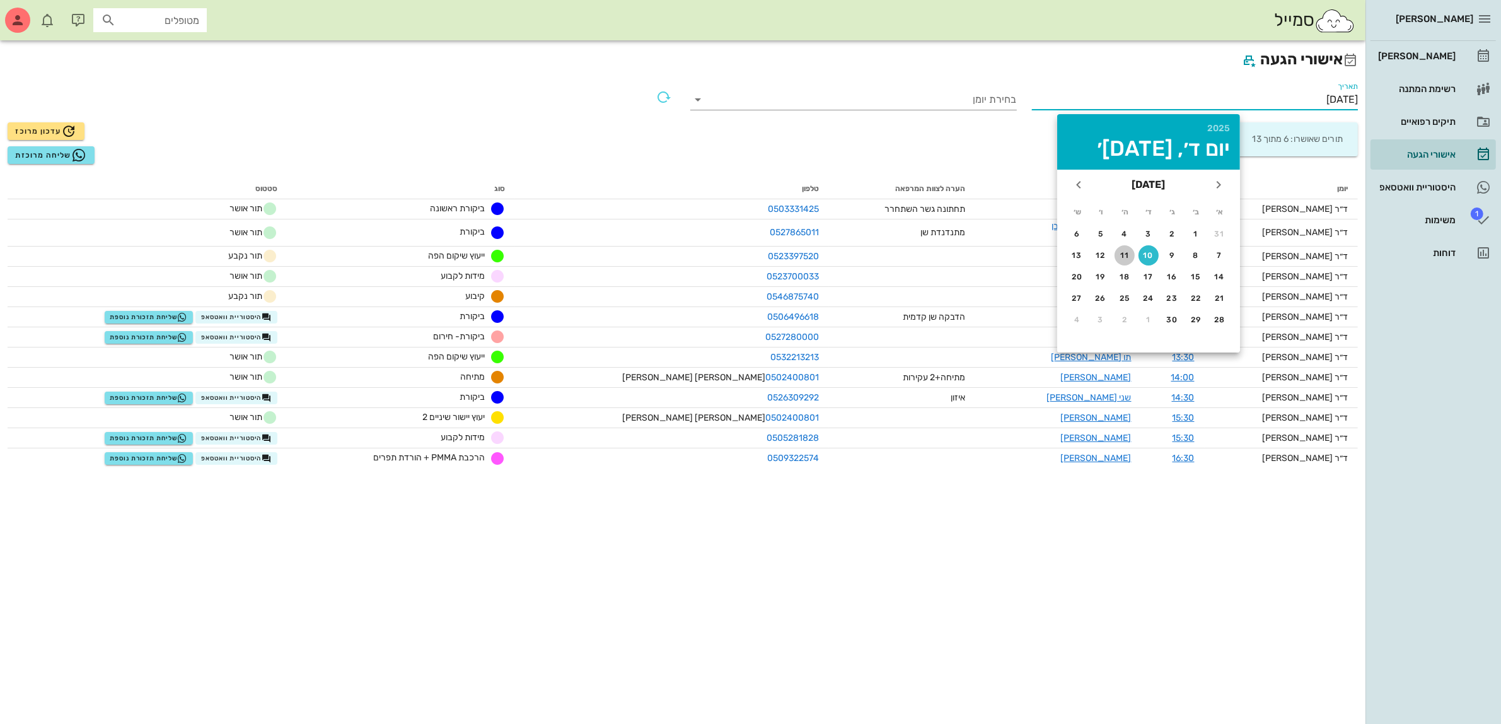
click at [1120, 253] on div "11" at bounding box center [1124, 255] width 20 height 9
type input "[DATE]"
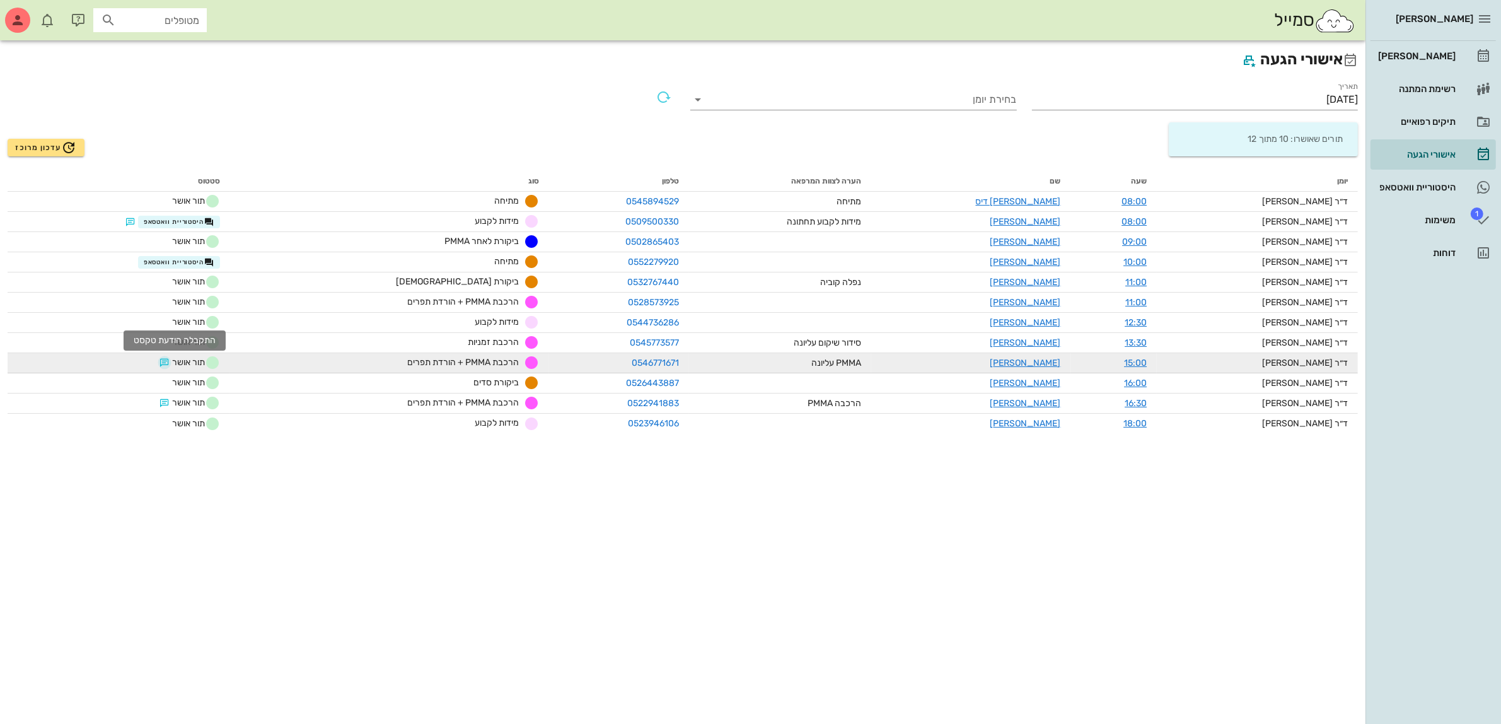
click at [170, 366] on button "button" at bounding box center [164, 362] width 10 height 10
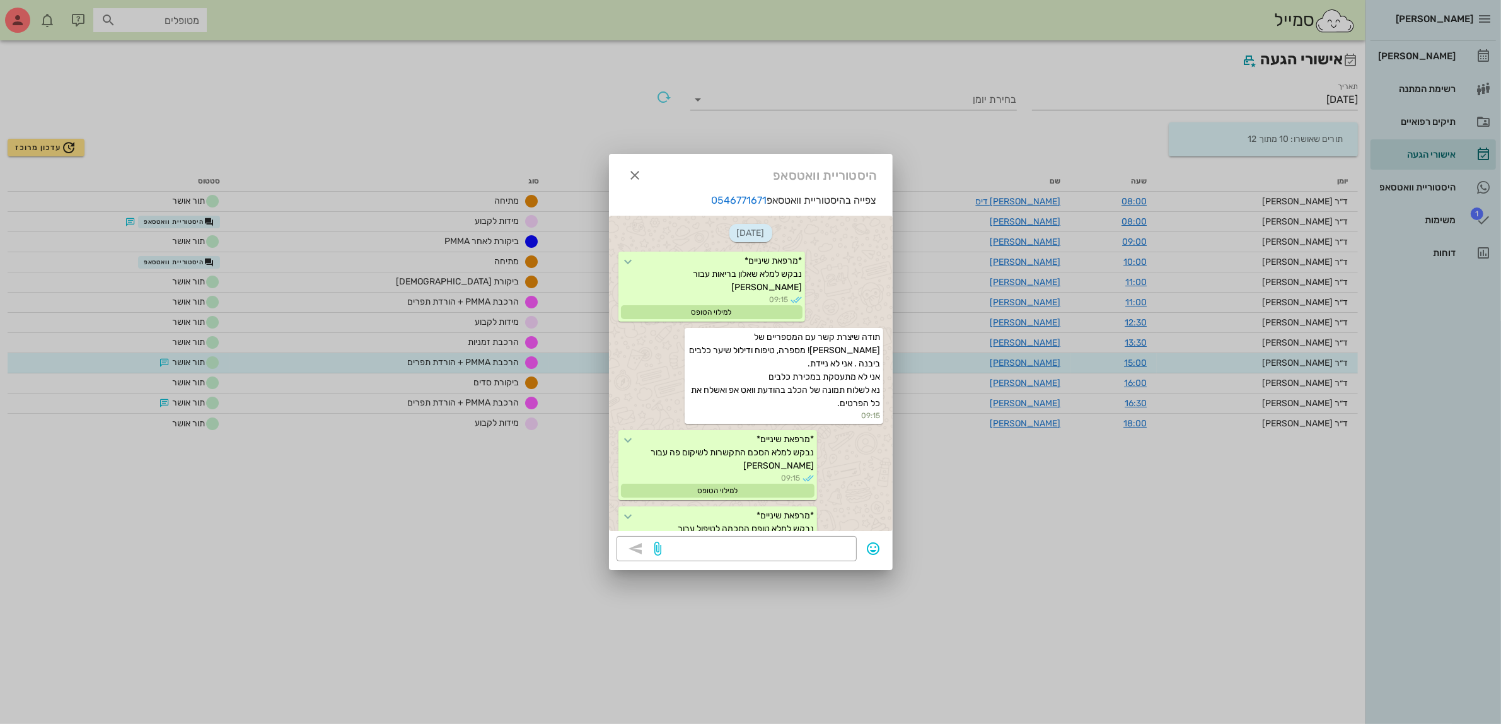
scroll to position [2001, 0]
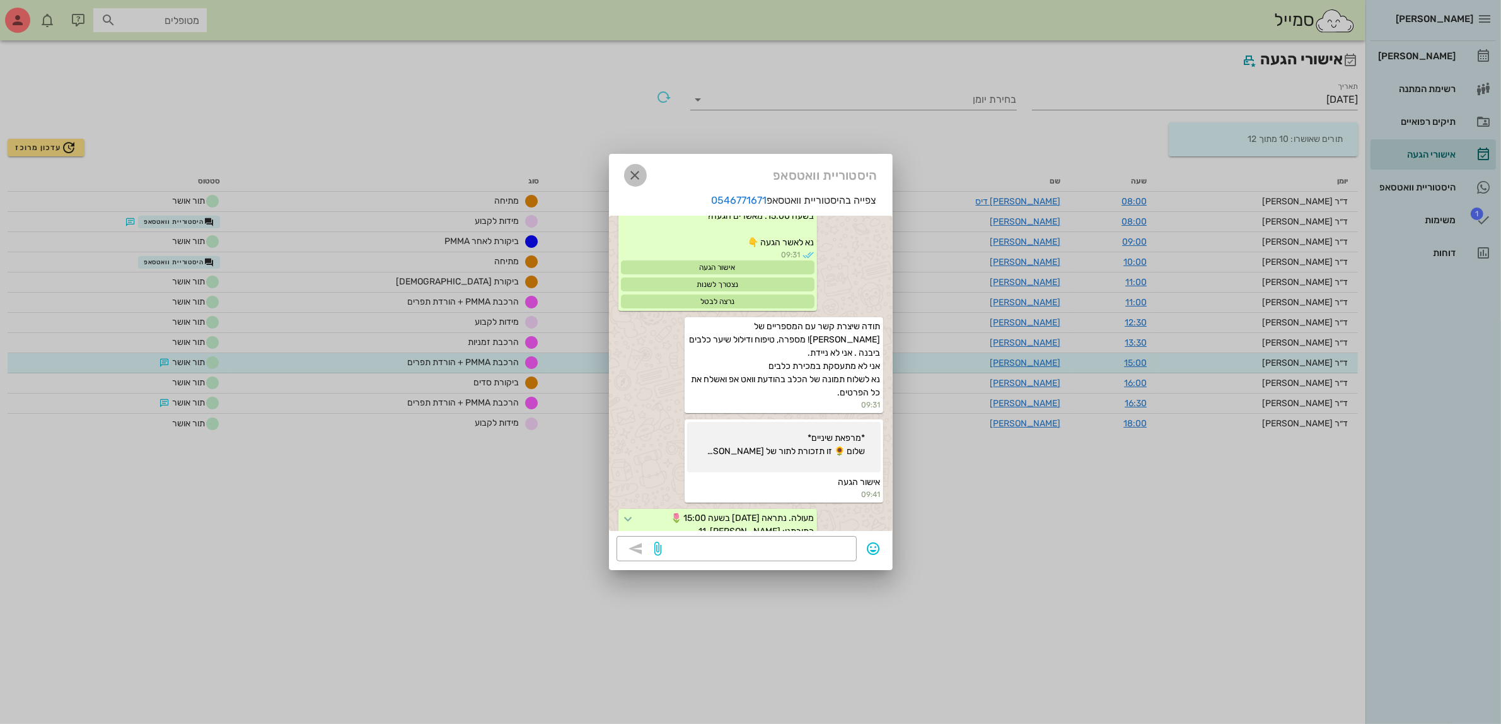
click at [634, 178] on icon "button" at bounding box center [635, 175] width 15 height 15
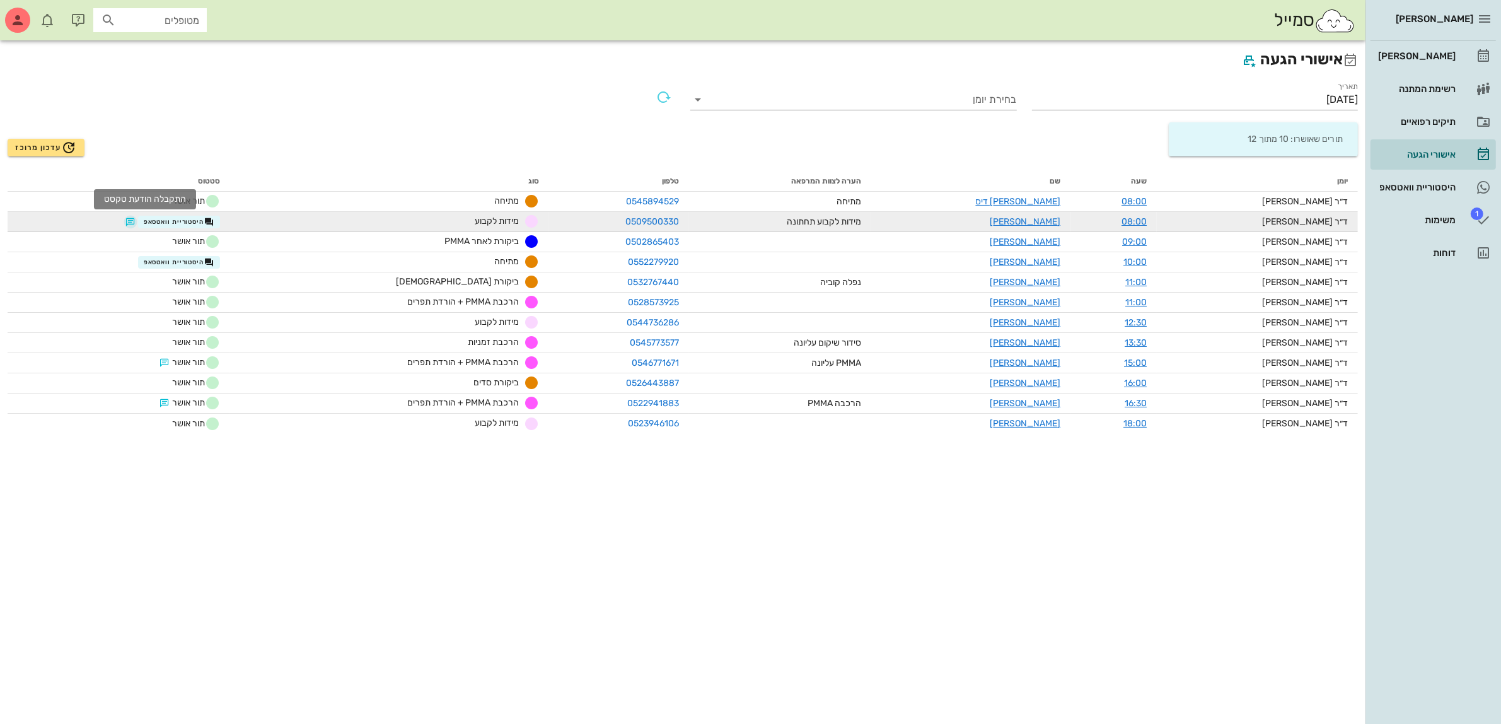
click at [136, 218] on button "button" at bounding box center [130, 222] width 10 height 10
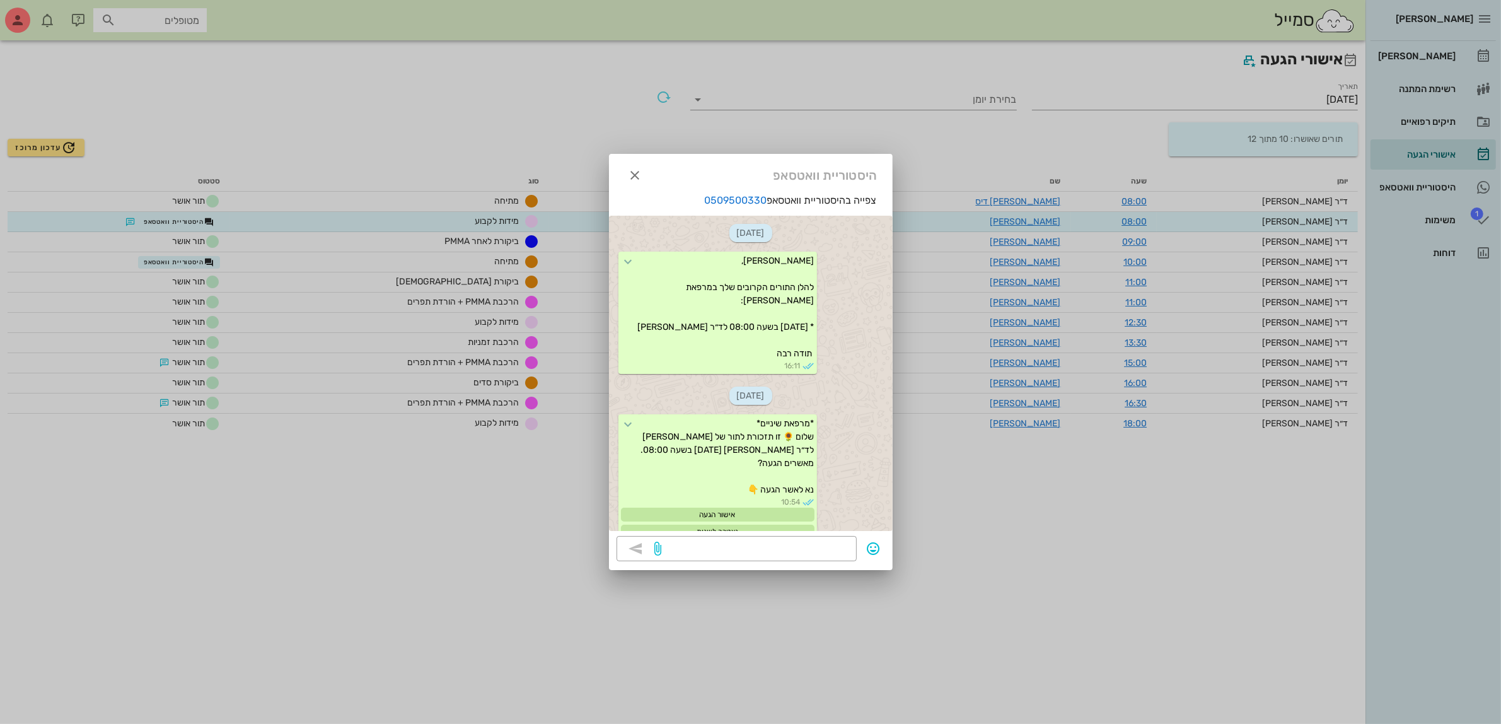
scroll to position [703, 0]
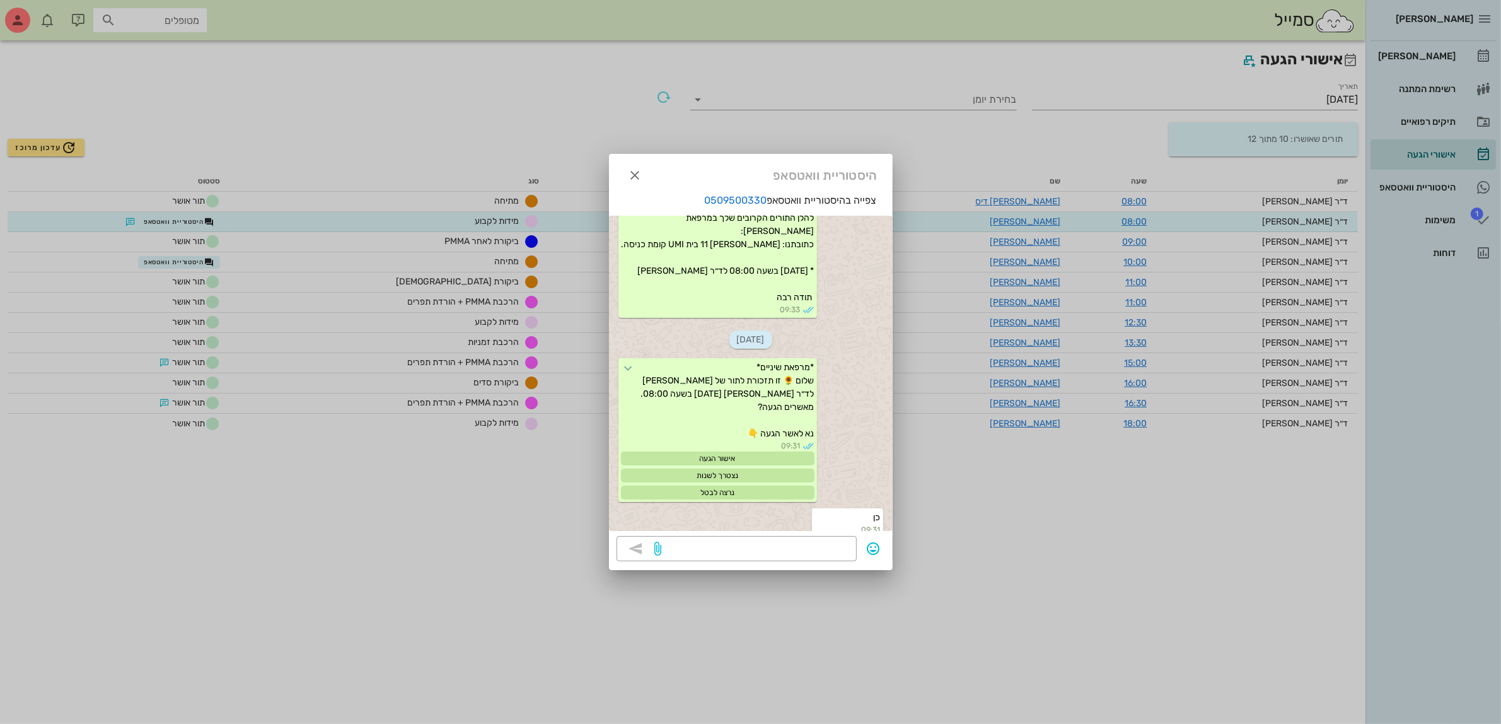
click at [320, 102] on div at bounding box center [750, 362] width 1501 height 724
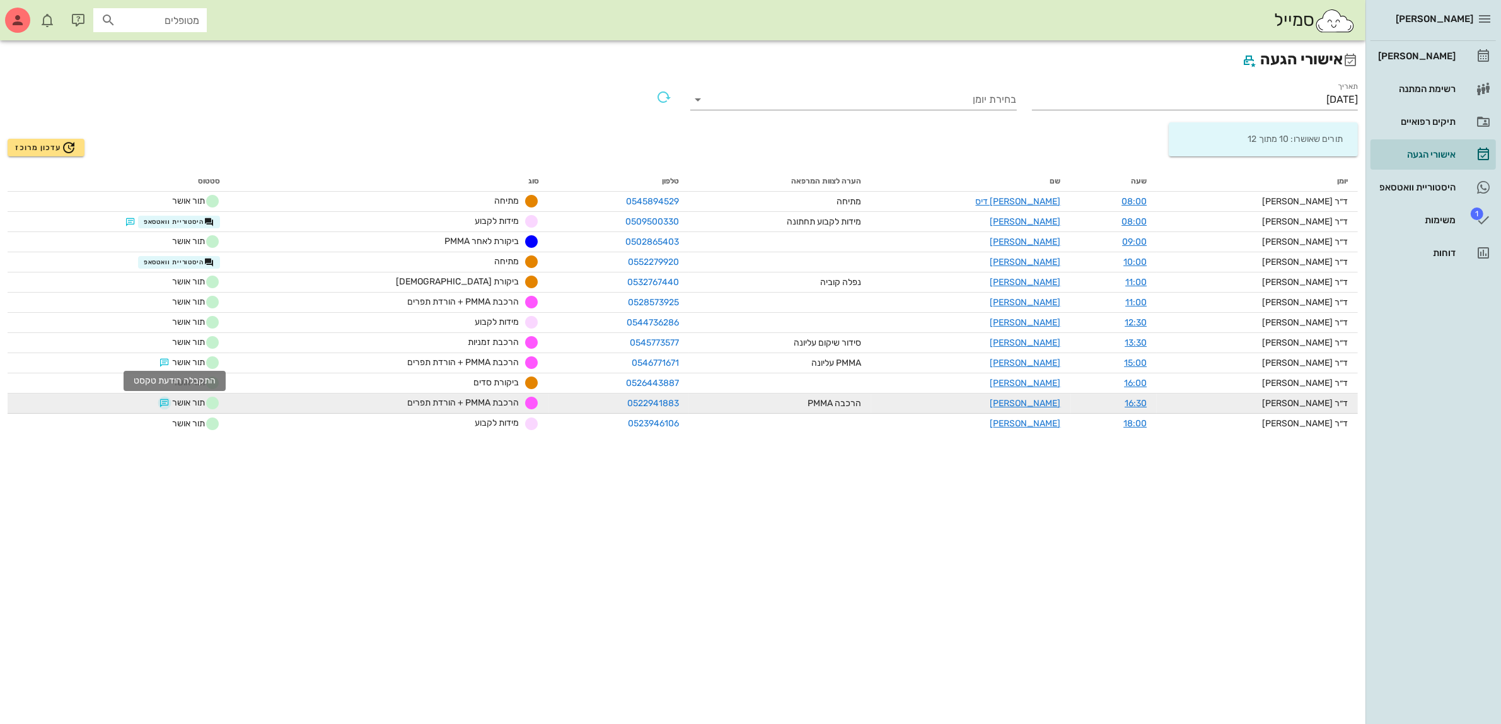
click at [170, 400] on button "button" at bounding box center [164, 403] width 10 height 10
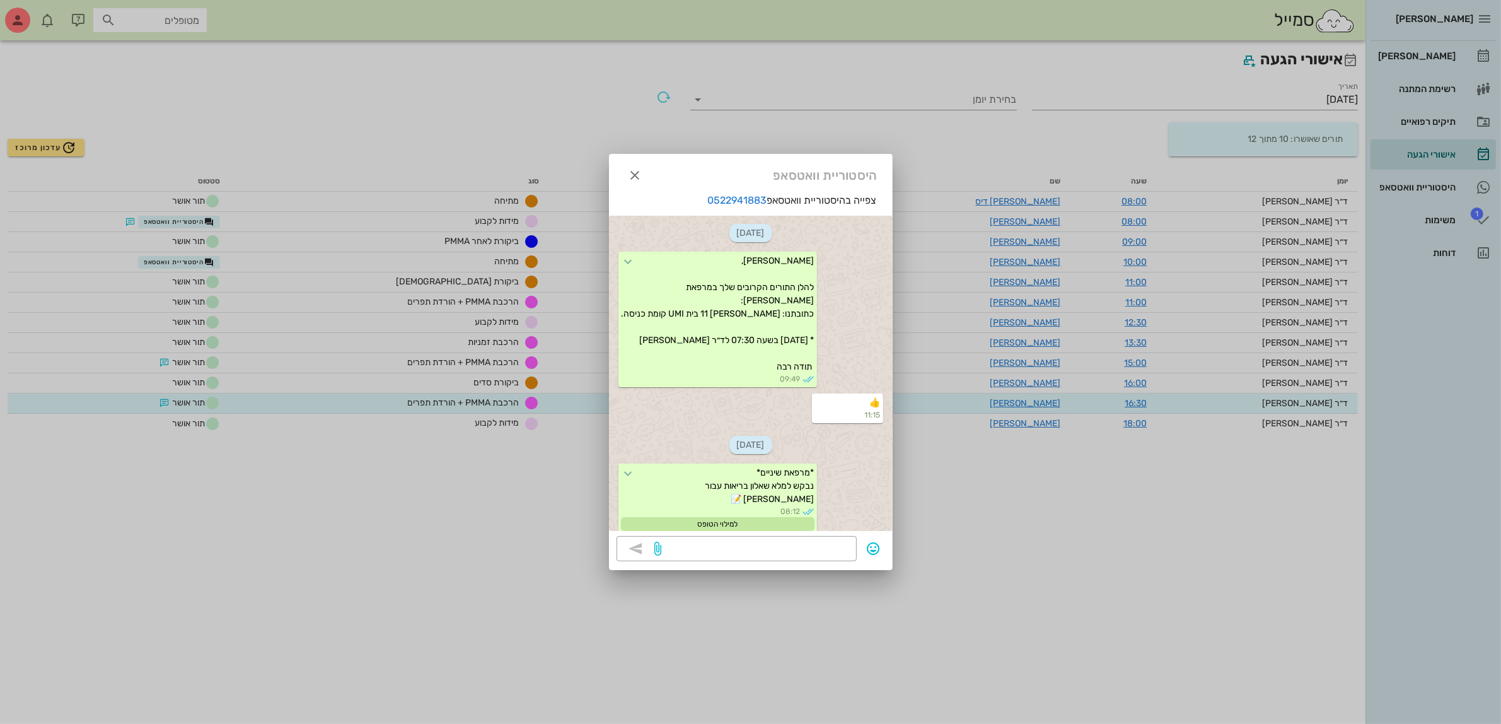
scroll to position [1432, 0]
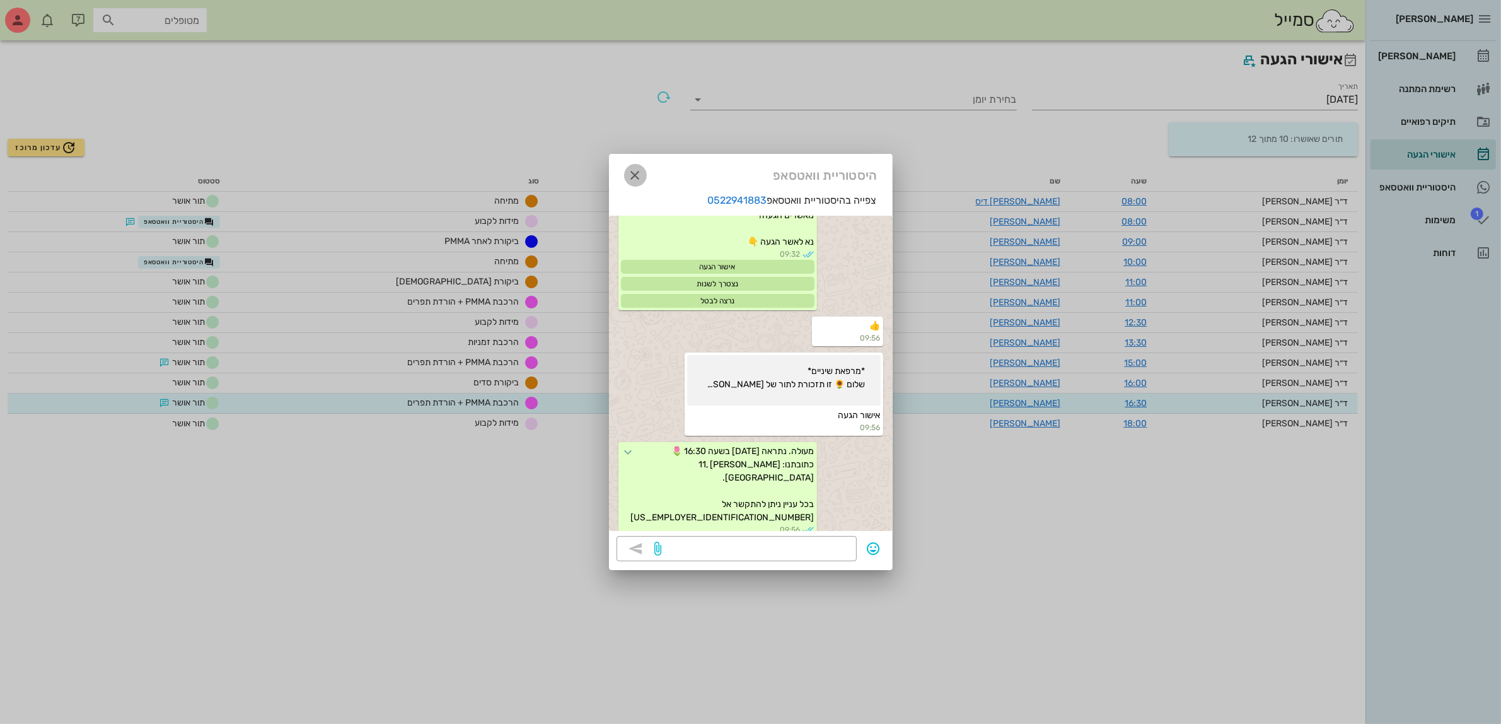
click at [629, 175] on icon "button" at bounding box center [635, 175] width 15 height 15
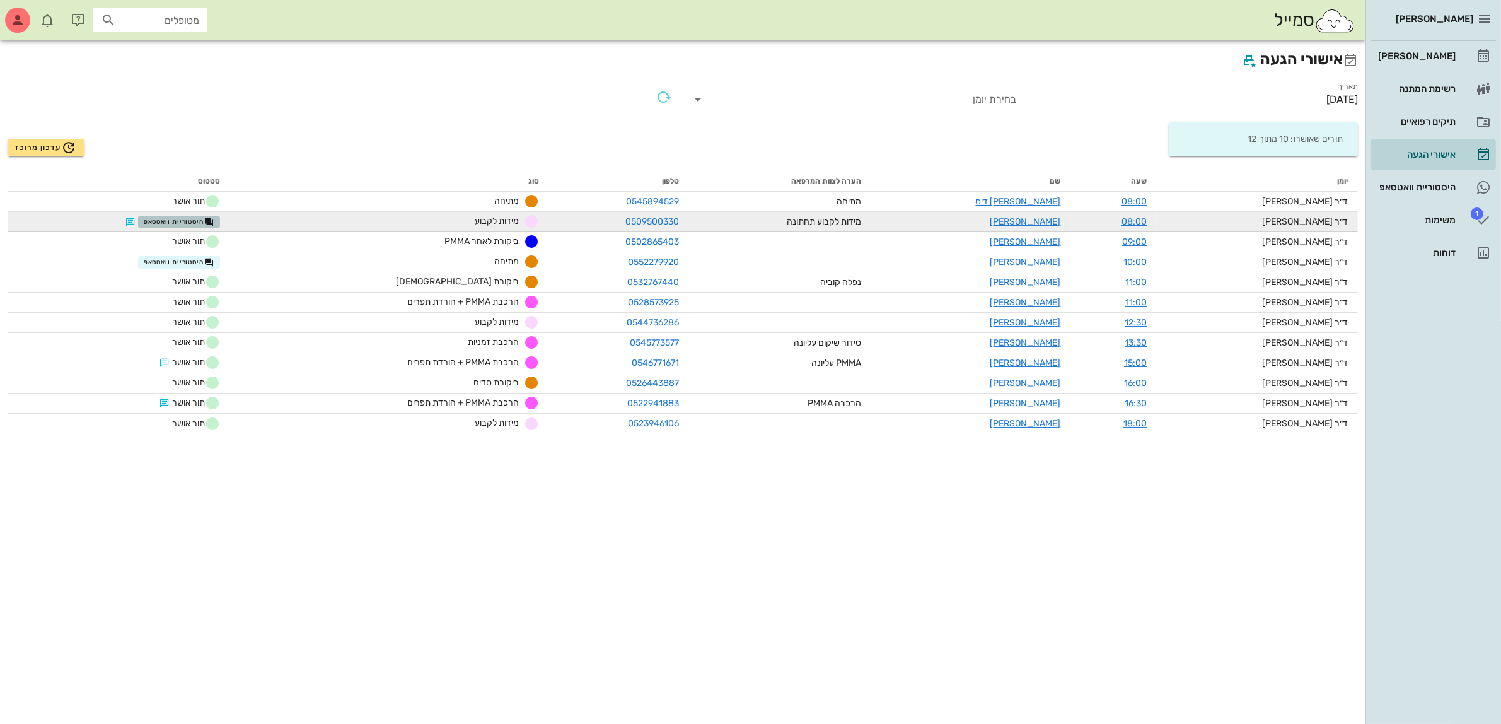
click at [183, 217] on span "היסטוריית וואטסאפ" at bounding box center [179, 222] width 71 height 10
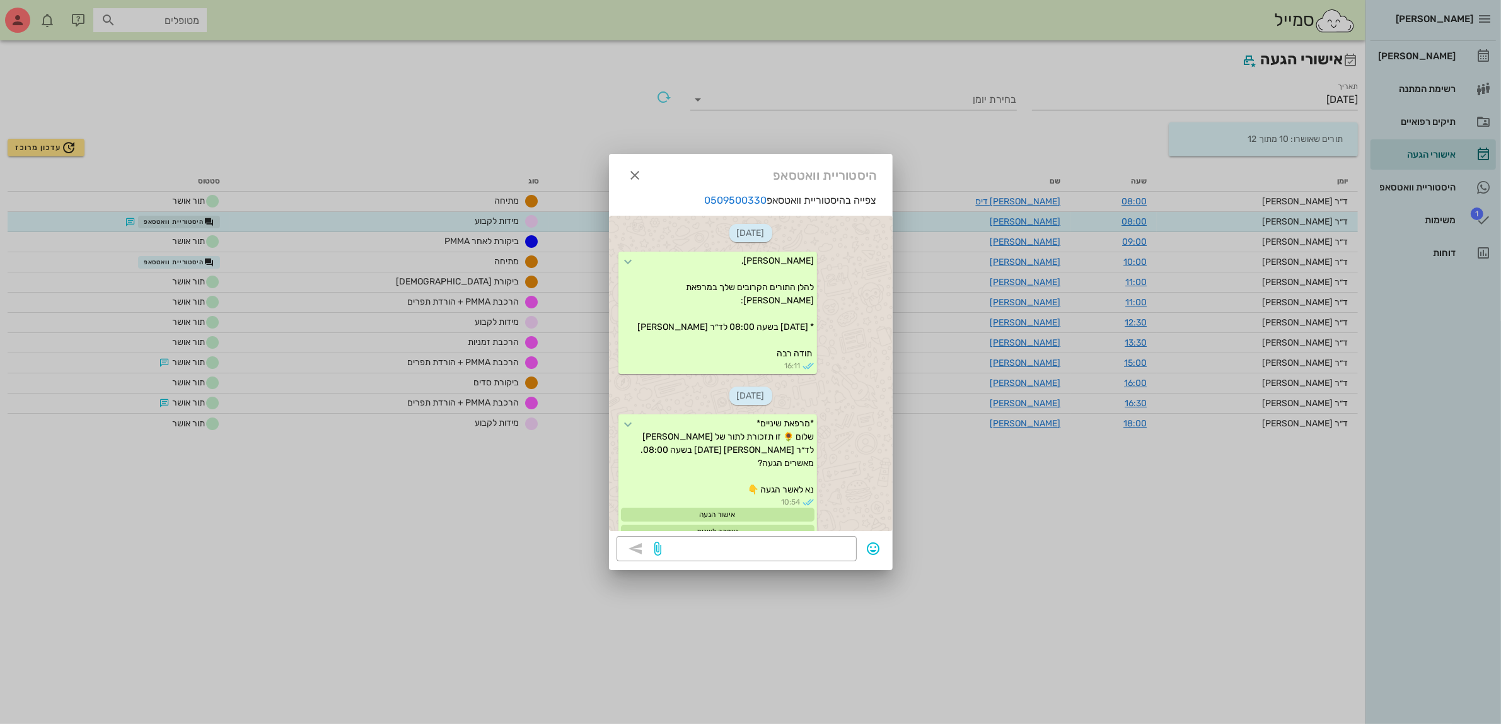
scroll to position [703, 0]
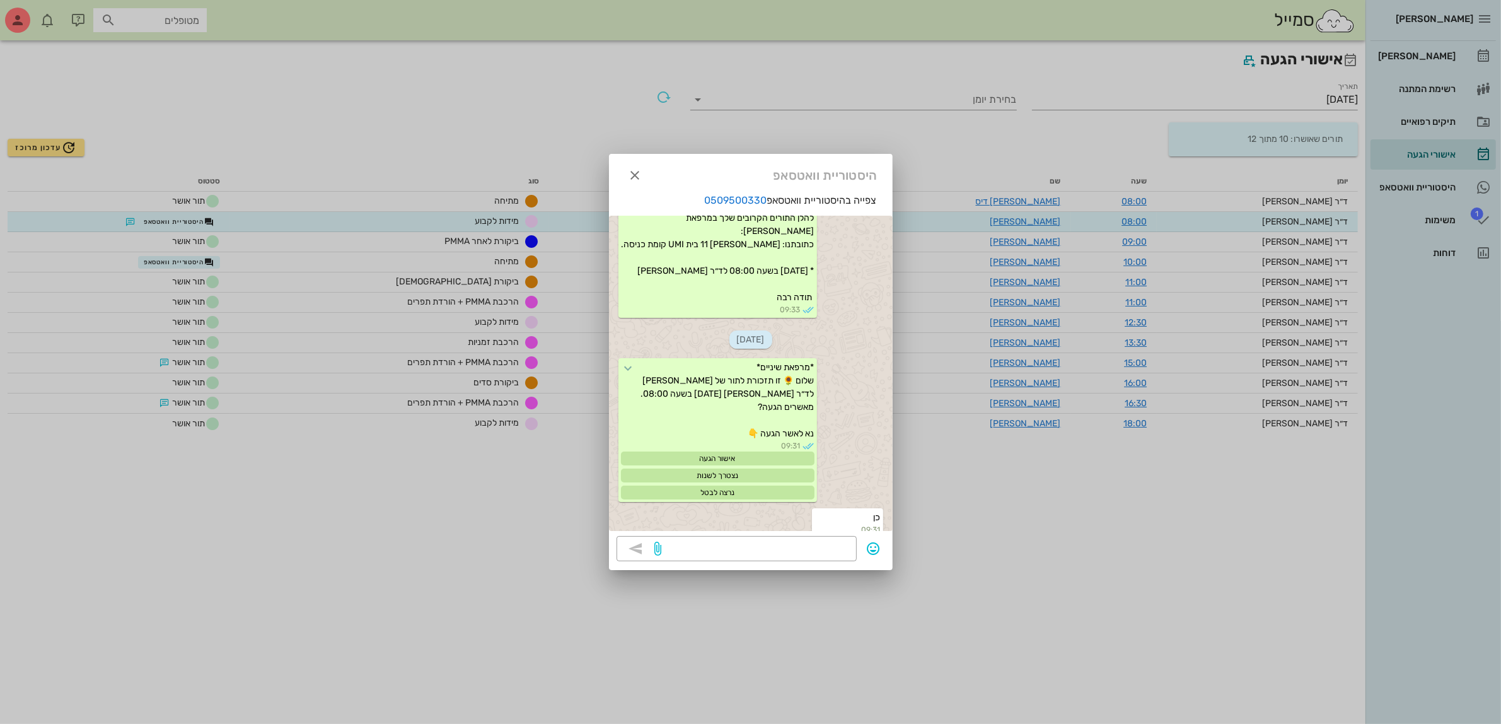
click at [310, 117] on div at bounding box center [750, 362] width 1501 height 724
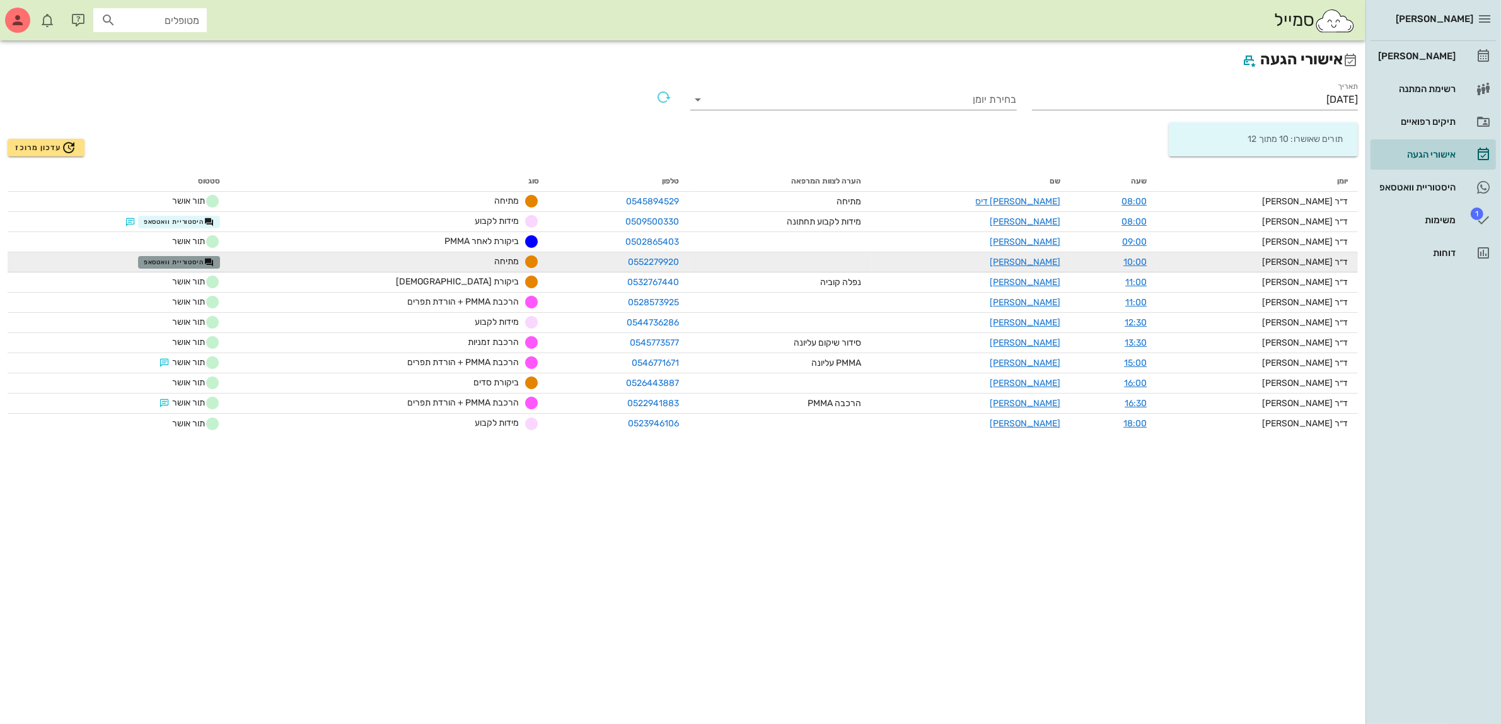
click at [178, 260] on span "היסטוריית וואטסאפ" at bounding box center [179, 262] width 71 height 10
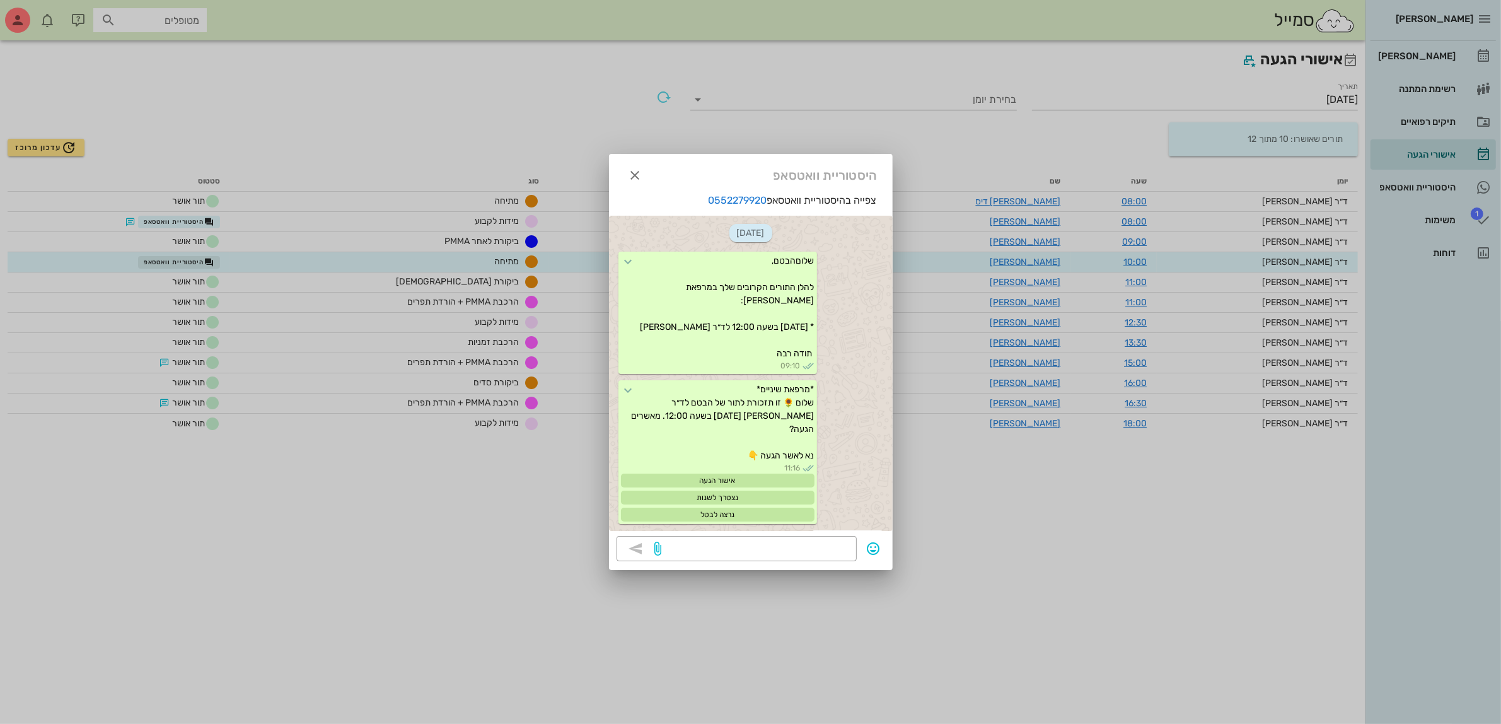
scroll to position [1059, 0]
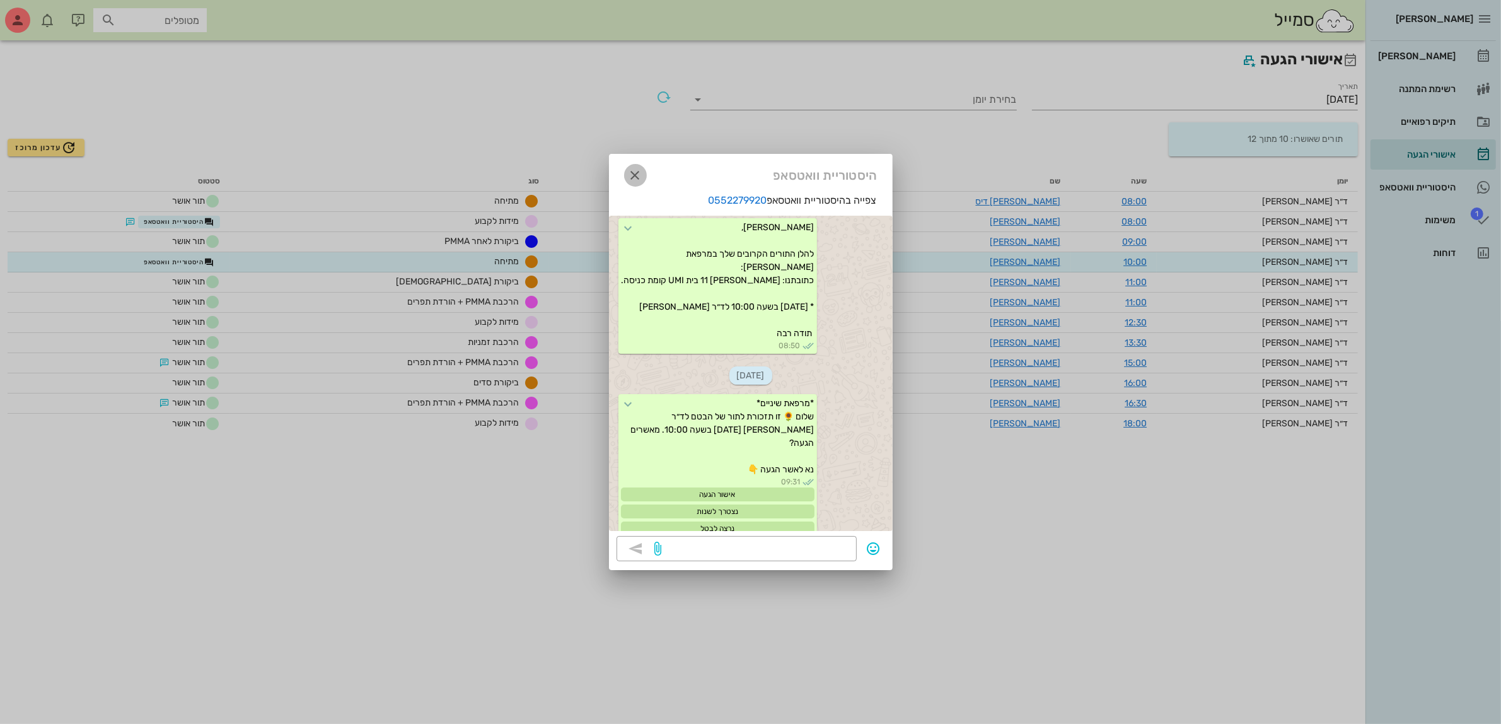
click at [630, 172] on icon "button" at bounding box center [635, 175] width 15 height 15
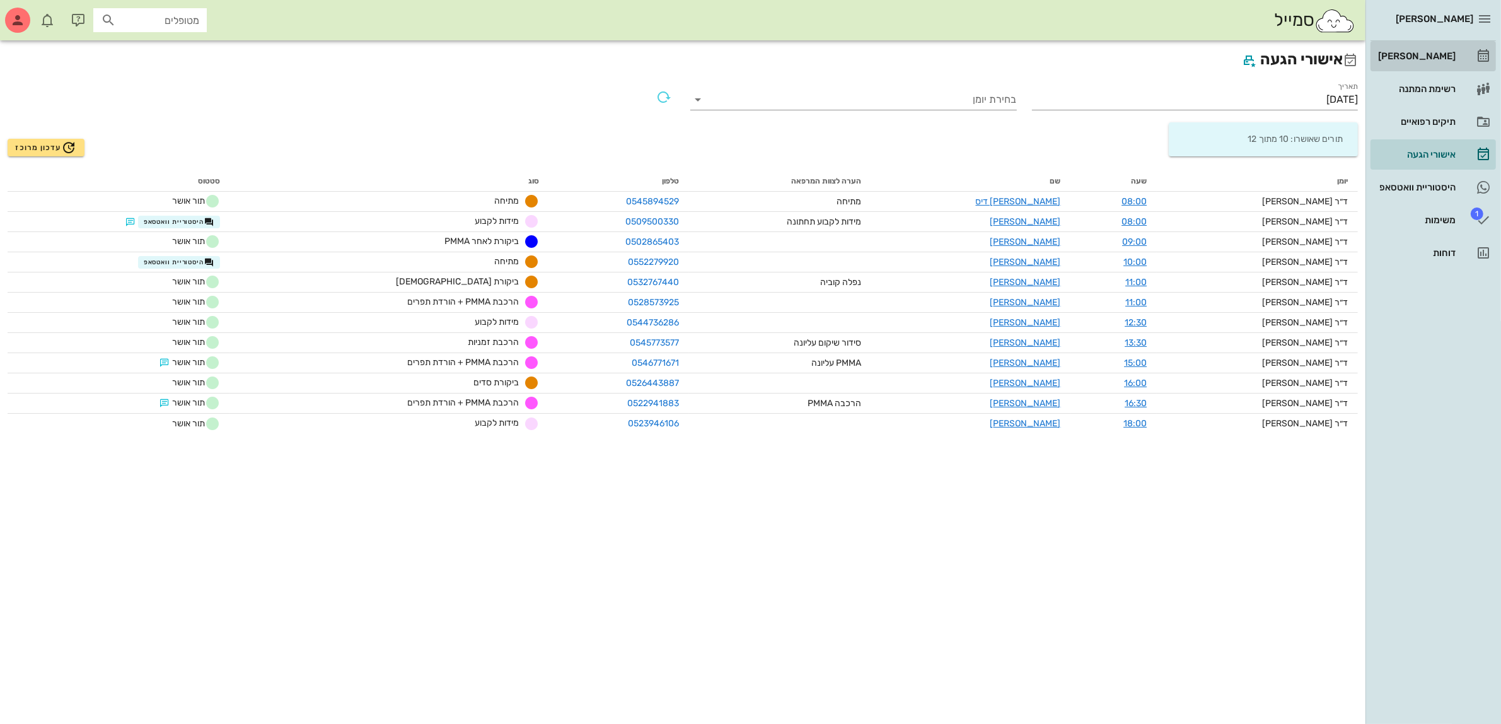
click at [1432, 52] on div "[PERSON_NAME]" at bounding box center [1415, 56] width 80 height 10
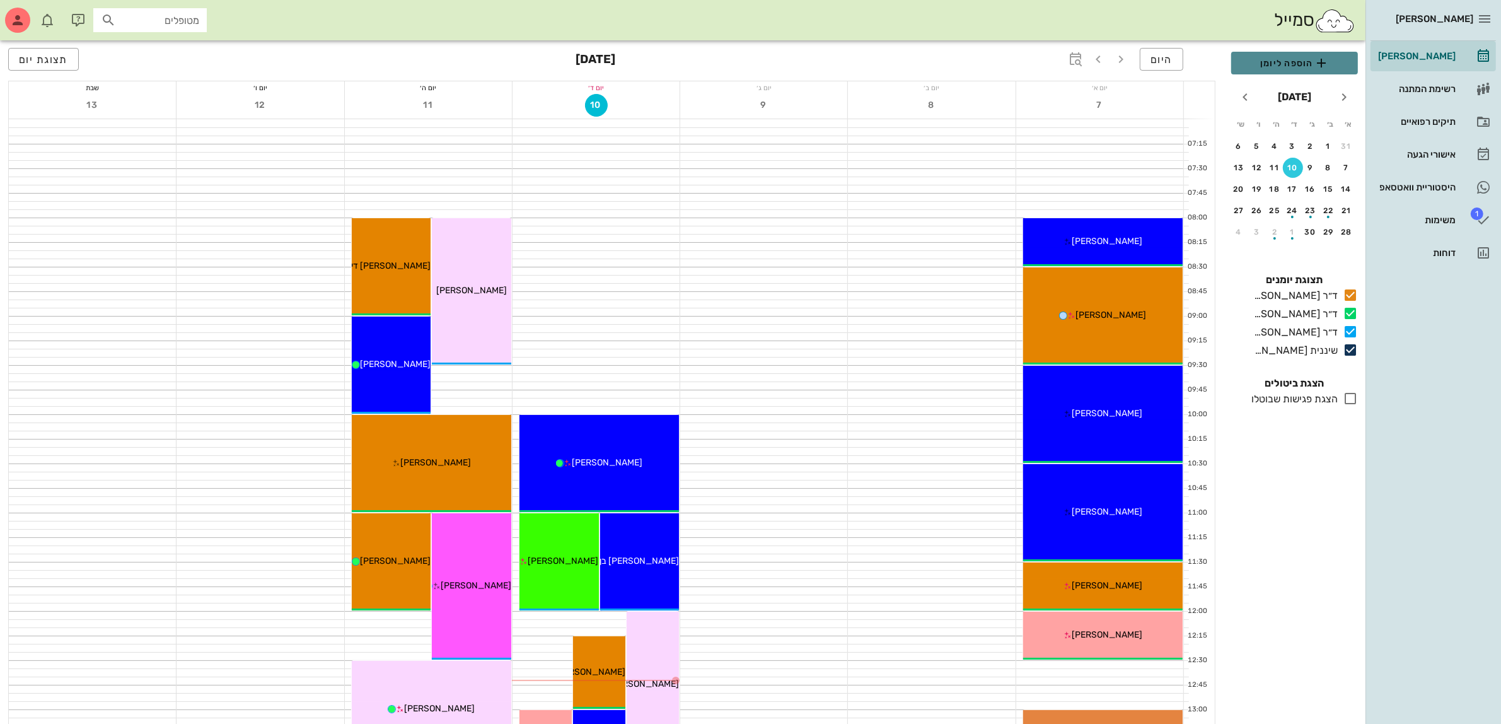
click at [1290, 61] on span "הוספה ליומן" at bounding box center [1294, 62] width 107 height 15
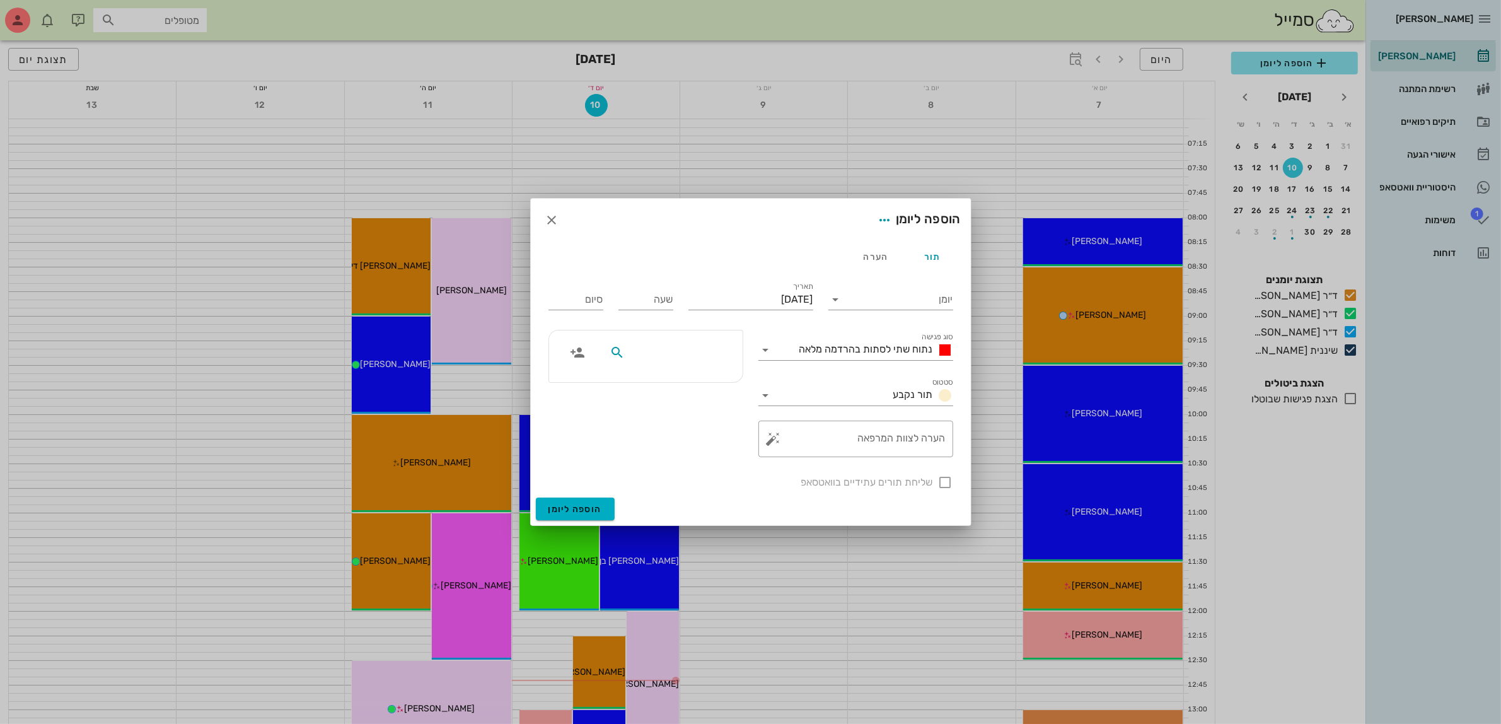
click at [713, 353] on input "text" at bounding box center [675, 352] width 97 height 16
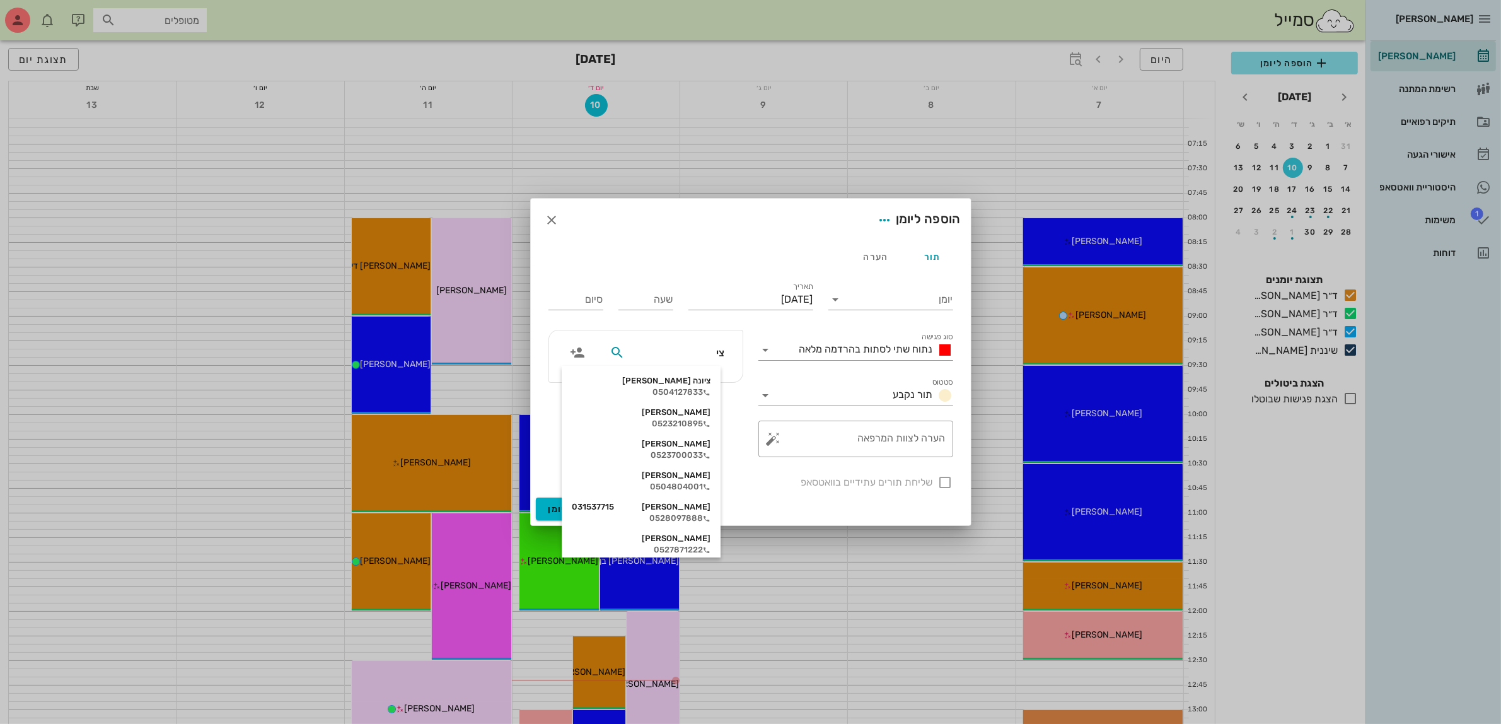
type input "ציפ"
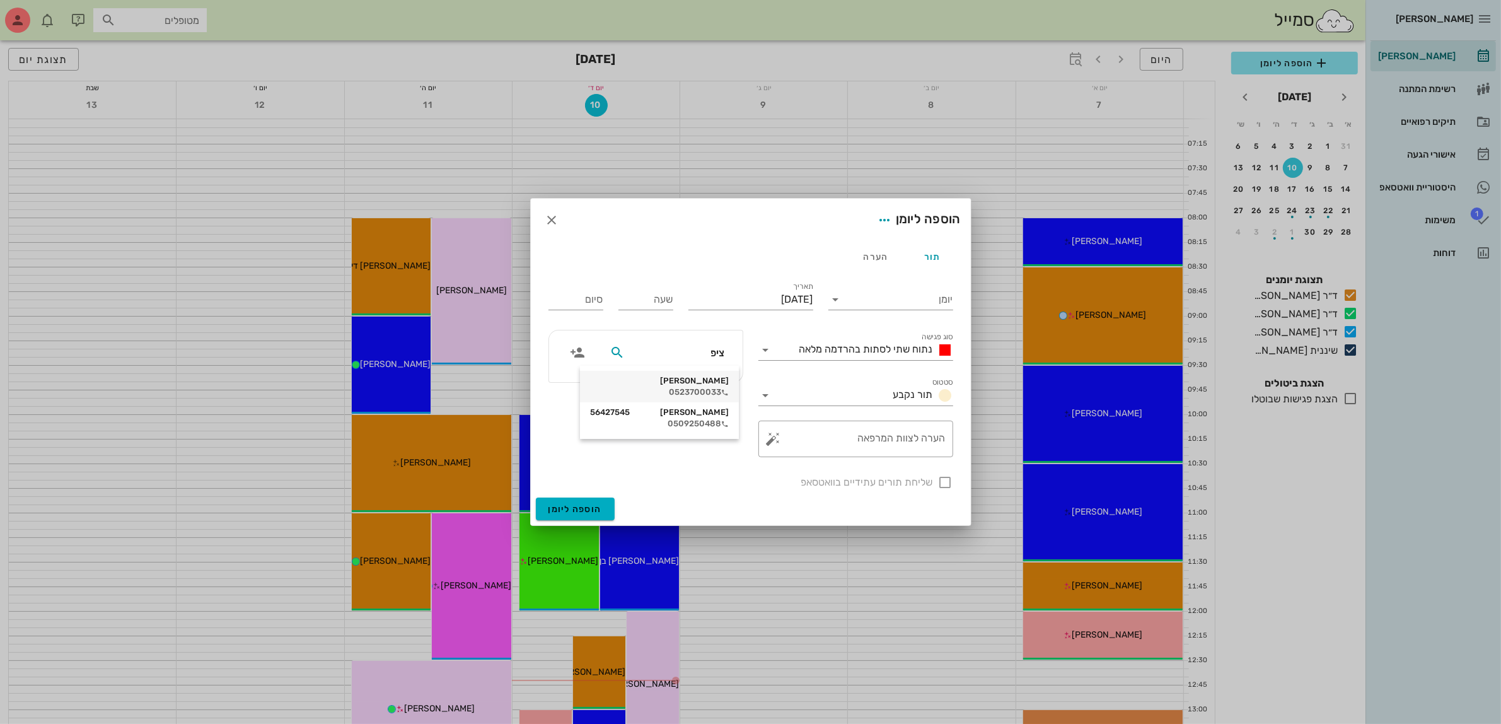
click at [702, 391] on div "0523700033" at bounding box center [659, 392] width 139 height 10
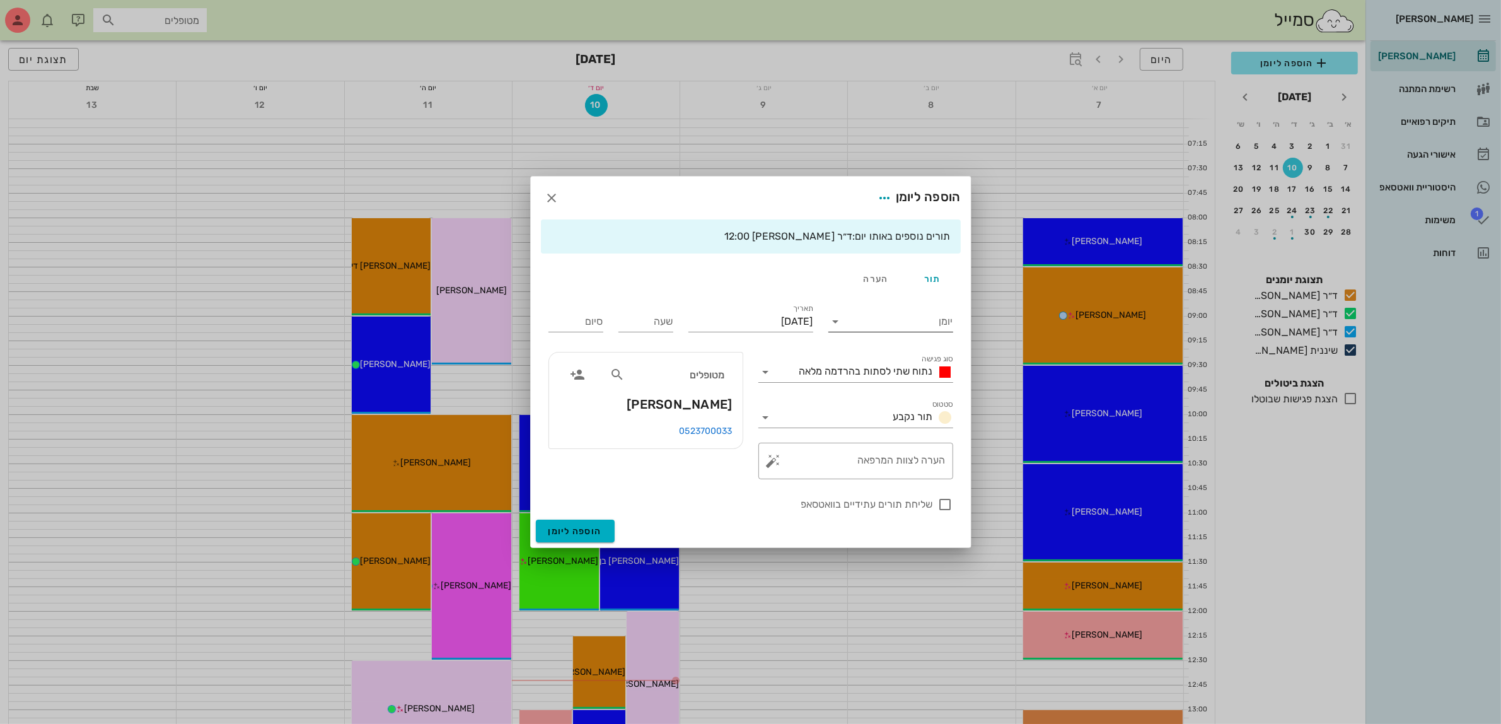
click at [893, 322] on input "יומן" at bounding box center [899, 321] width 107 height 20
drag, startPoint x: 901, startPoint y: 391, endPoint x: 897, endPoint y: 383, distance: 9.3
click at [901, 391] on div "ד״ר [PERSON_NAME]" at bounding box center [894, 392] width 112 height 12
click at [865, 369] on span "נתוח שתי לסתות בהרדמה מלאה" at bounding box center [866, 371] width 134 height 12
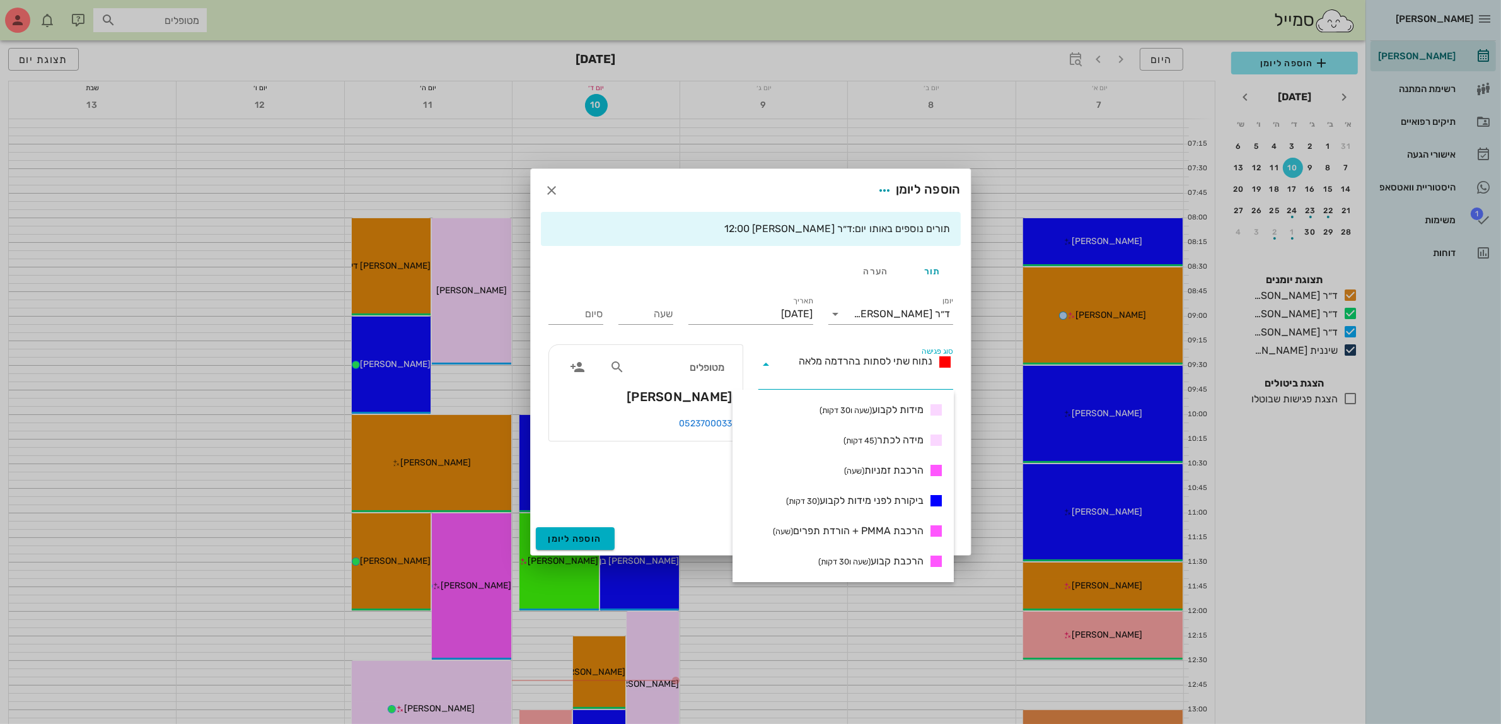
scroll to position [473, 0]
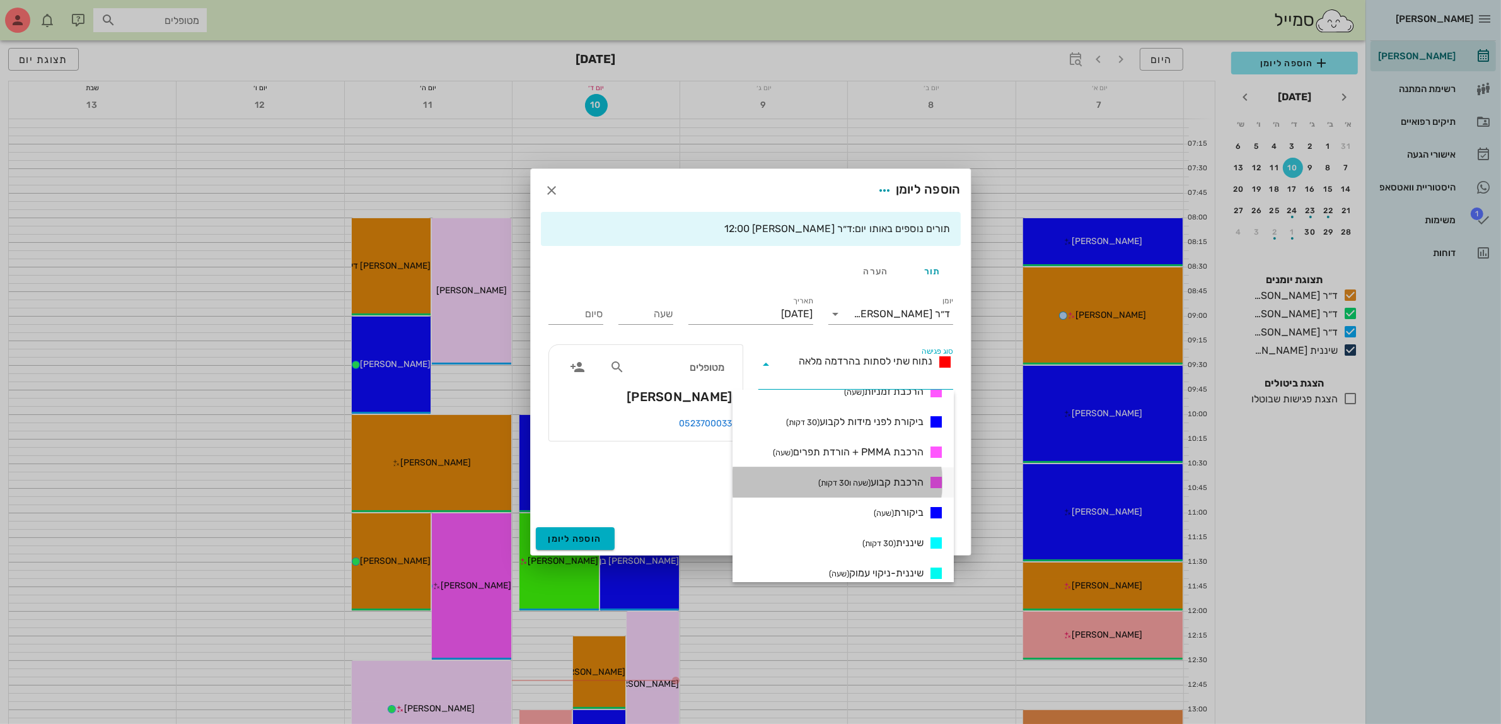
click at [879, 477] on span "הרכבת קבוע (שעה ו30 דקות)" at bounding box center [870, 482] width 105 height 15
type input "01:30"
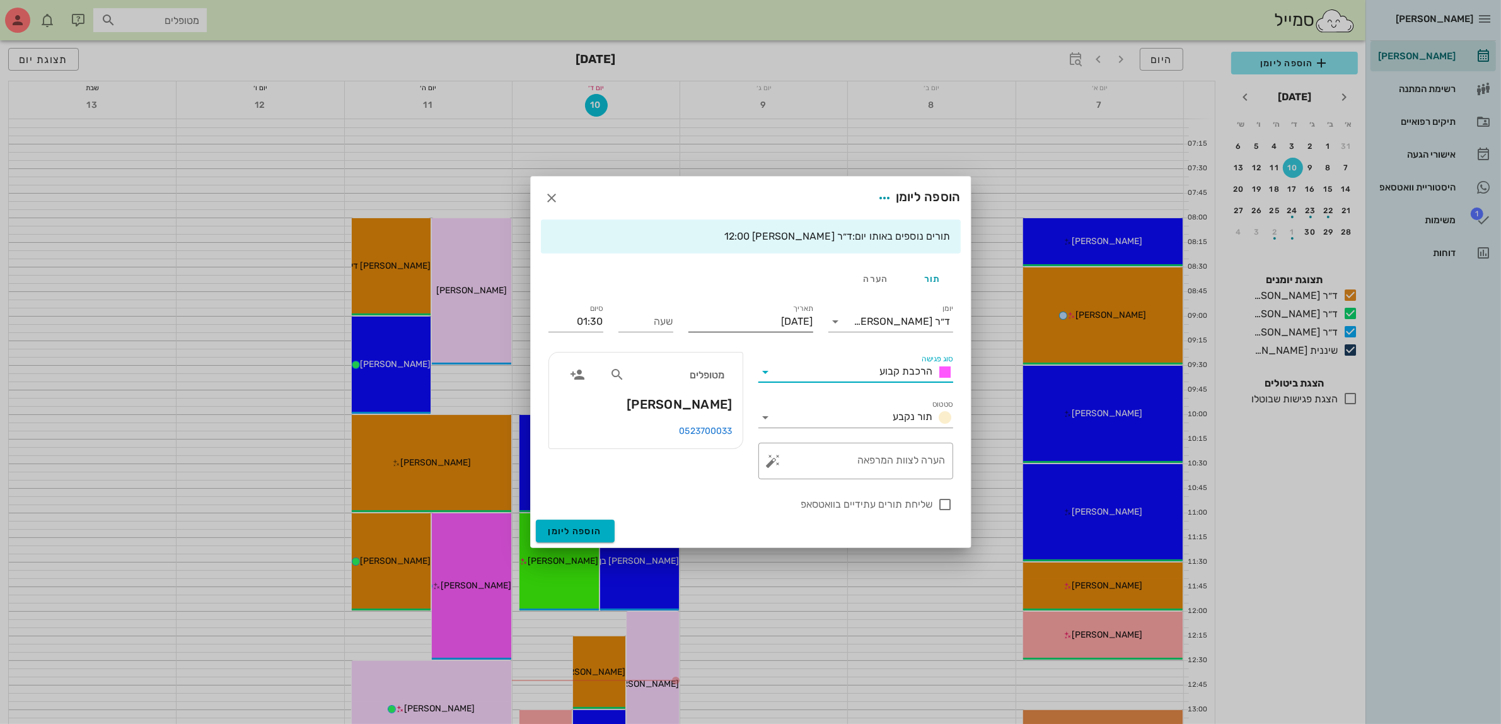
click at [767, 323] on input "[DATE]" at bounding box center [750, 321] width 125 height 20
click at [753, 439] on div "17" at bounding box center [747, 443] width 20 height 9
type input "[DATE]"
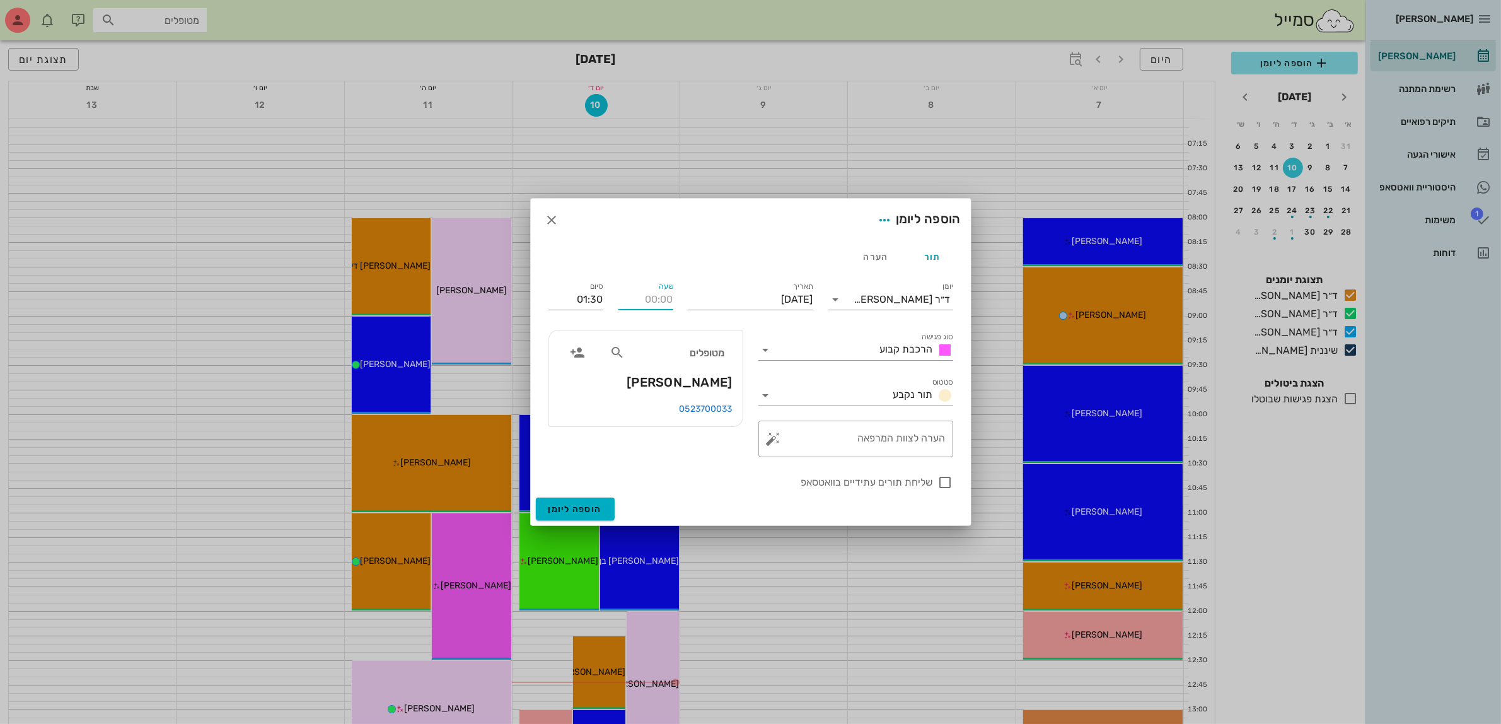
click at [661, 304] on input "שעה" at bounding box center [645, 299] width 55 height 20
click at [650, 303] on input "שעה" at bounding box center [645, 299] width 55 height 20
type input "11:30"
type input "13:00"
click at [570, 299] on input "13:00" at bounding box center [575, 299] width 55 height 20
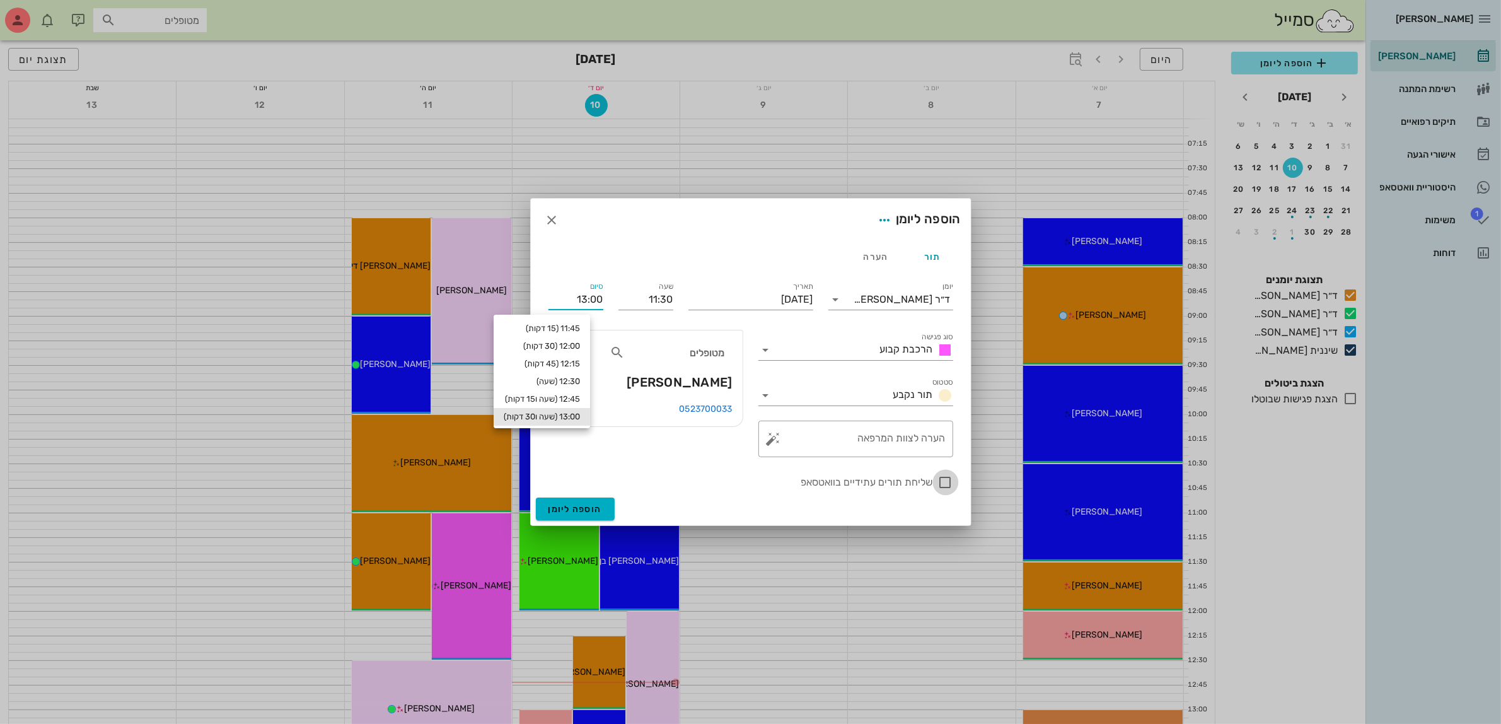
click at [944, 484] on div at bounding box center [945, 481] width 21 height 21
checkbox input "true"
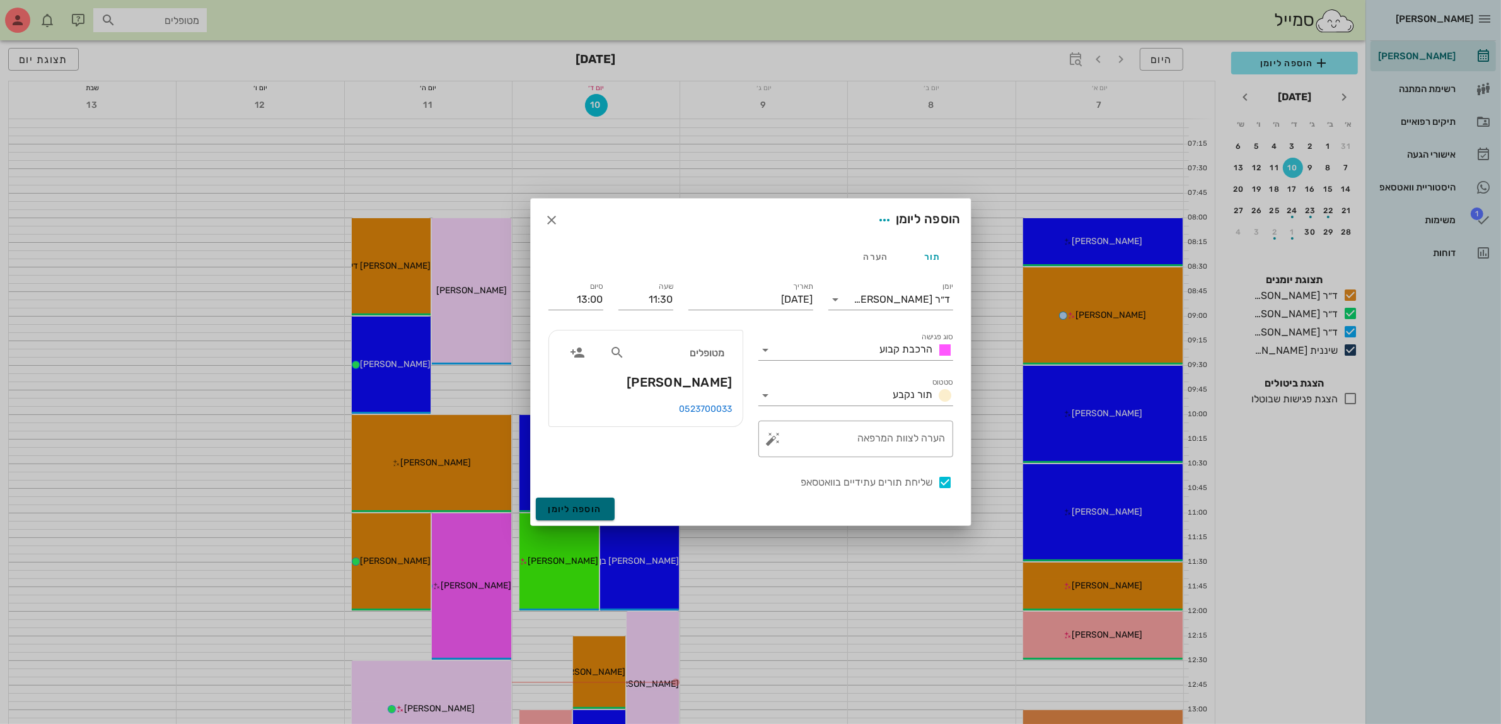
click at [578, 509] on span "הוספה ליומן" at bounding box center [575, 509] width 54 height 11
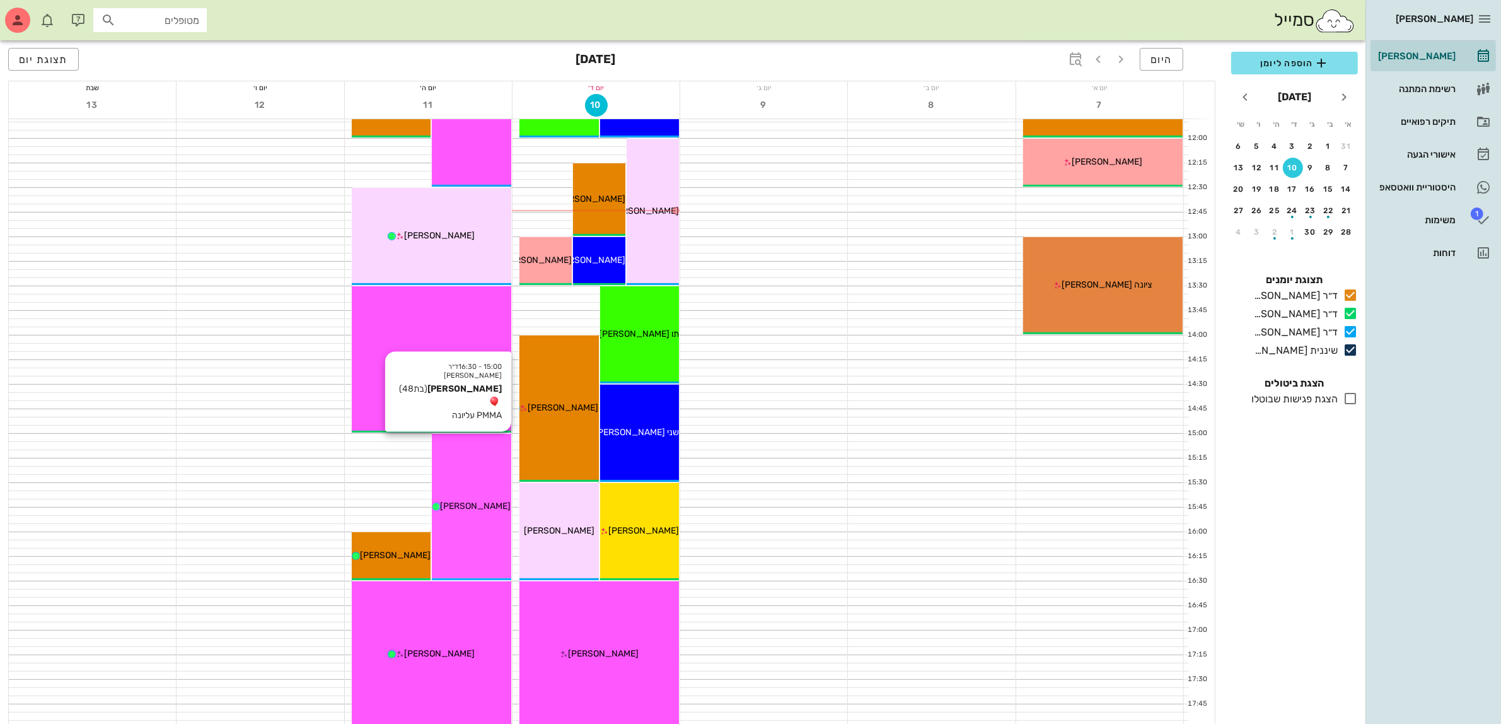
click at [477, 490] on div "15:00 - 16:30 ד״ר [PERSON_NAME] [PERSON_NAME] (בת 48 ) PMMA עליונה [PERSON_NAME]" at bounding box center [471, 507] width 79 height 146
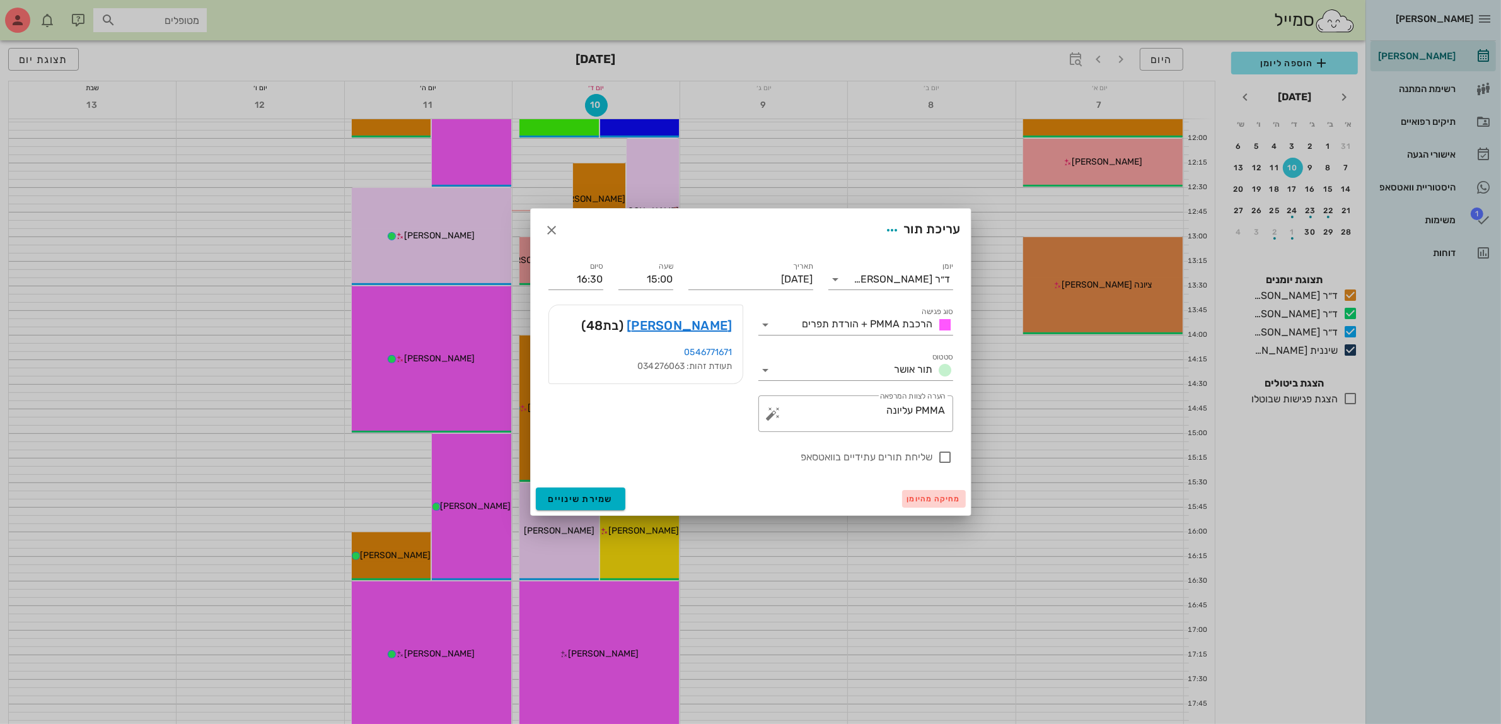
click at [939, 499] on span "מחיקה מהיומן" at bounding box center [934, 498] width 54 height 9
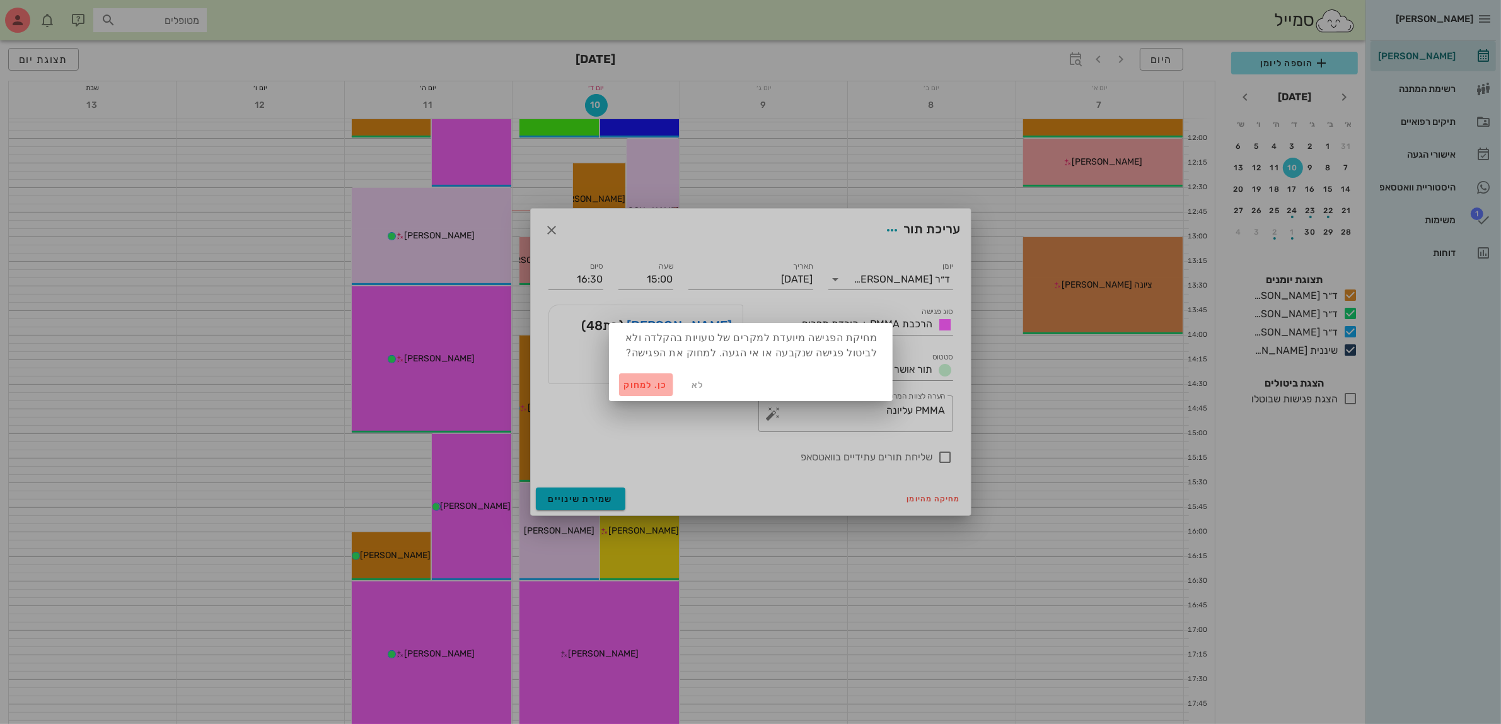
click at [642, 385] on span "כן. למחוק" at bounding box center [646, 384] width 44 height 11
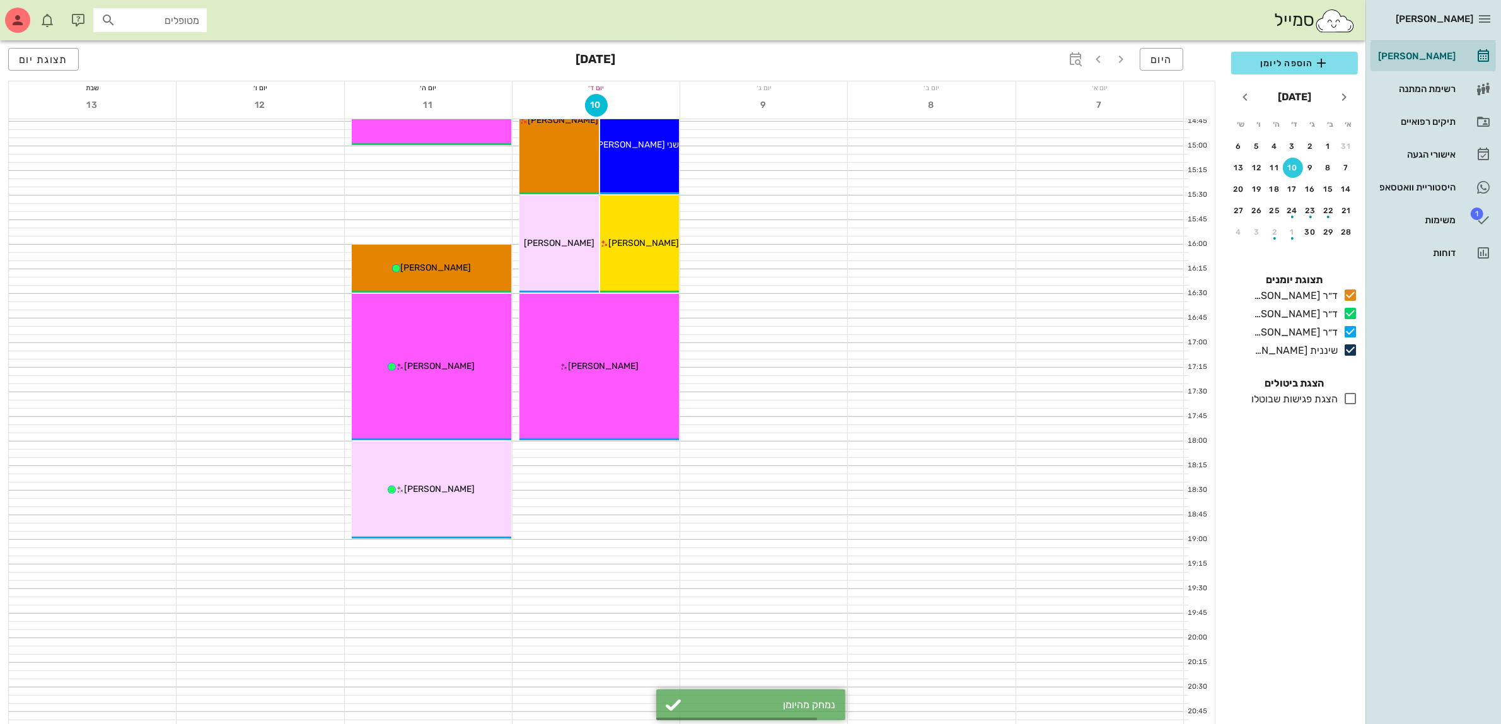
scroll to position [772, 0]
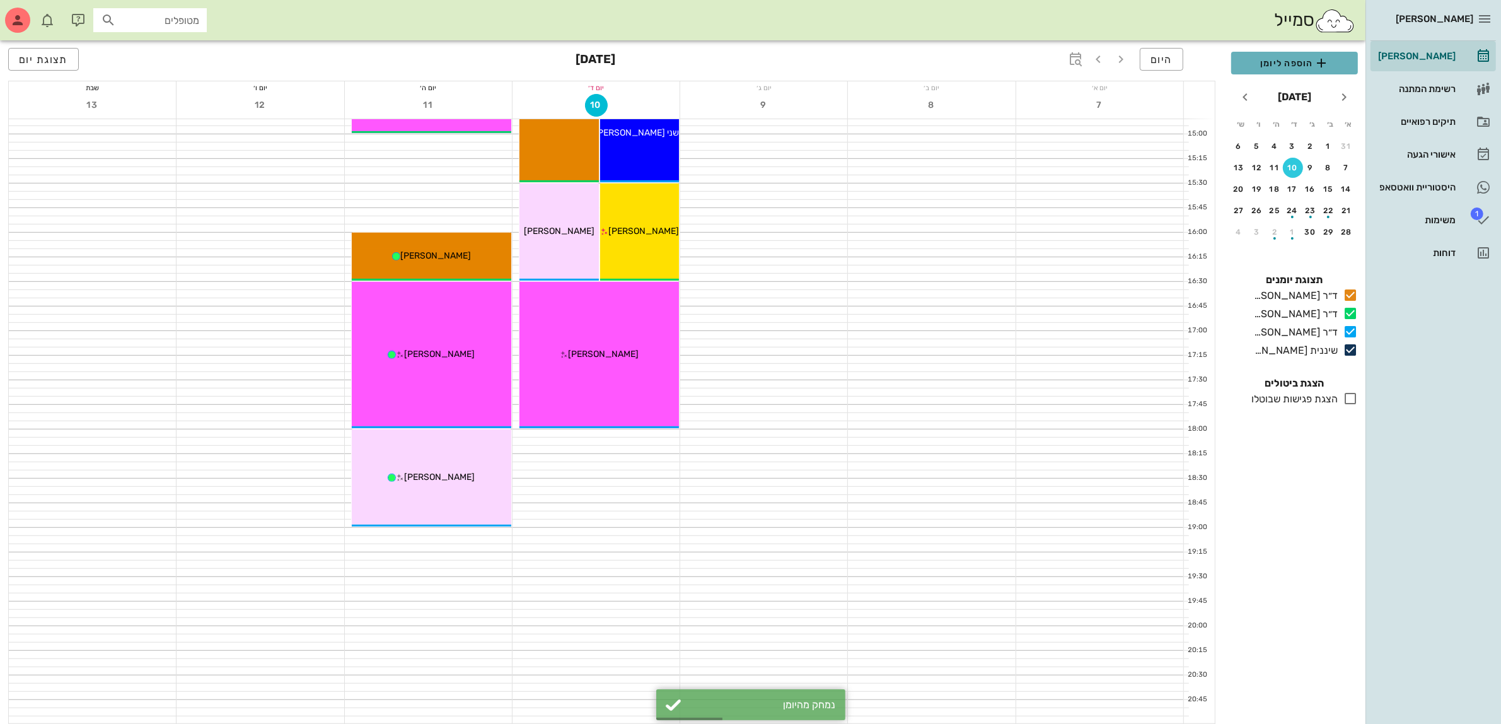
click at [1277, 60] on span "הוספה ליומן" at bounding box center [1294, 62] width 107 height 15
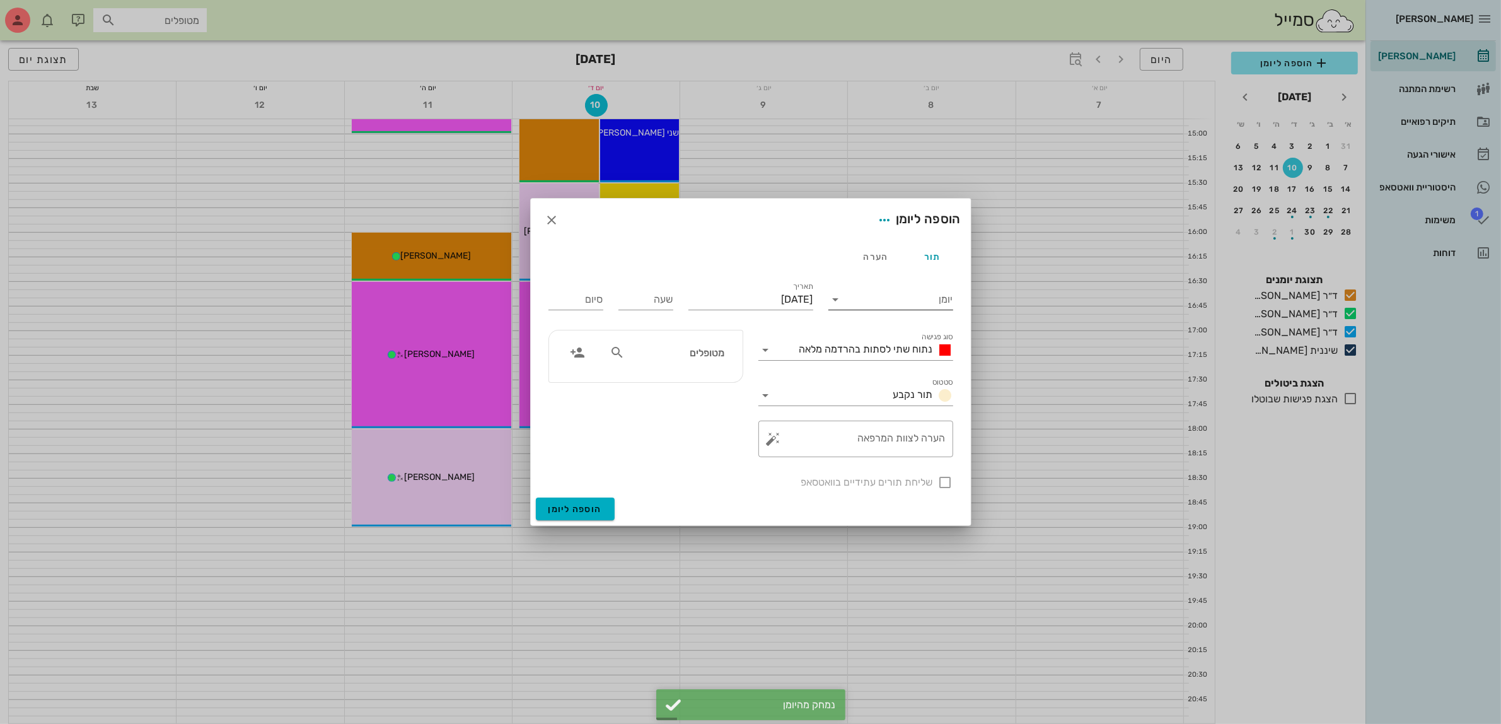
click at [908, 294] on input "יומן" at bounding box center [899, 299] width 107 height 20
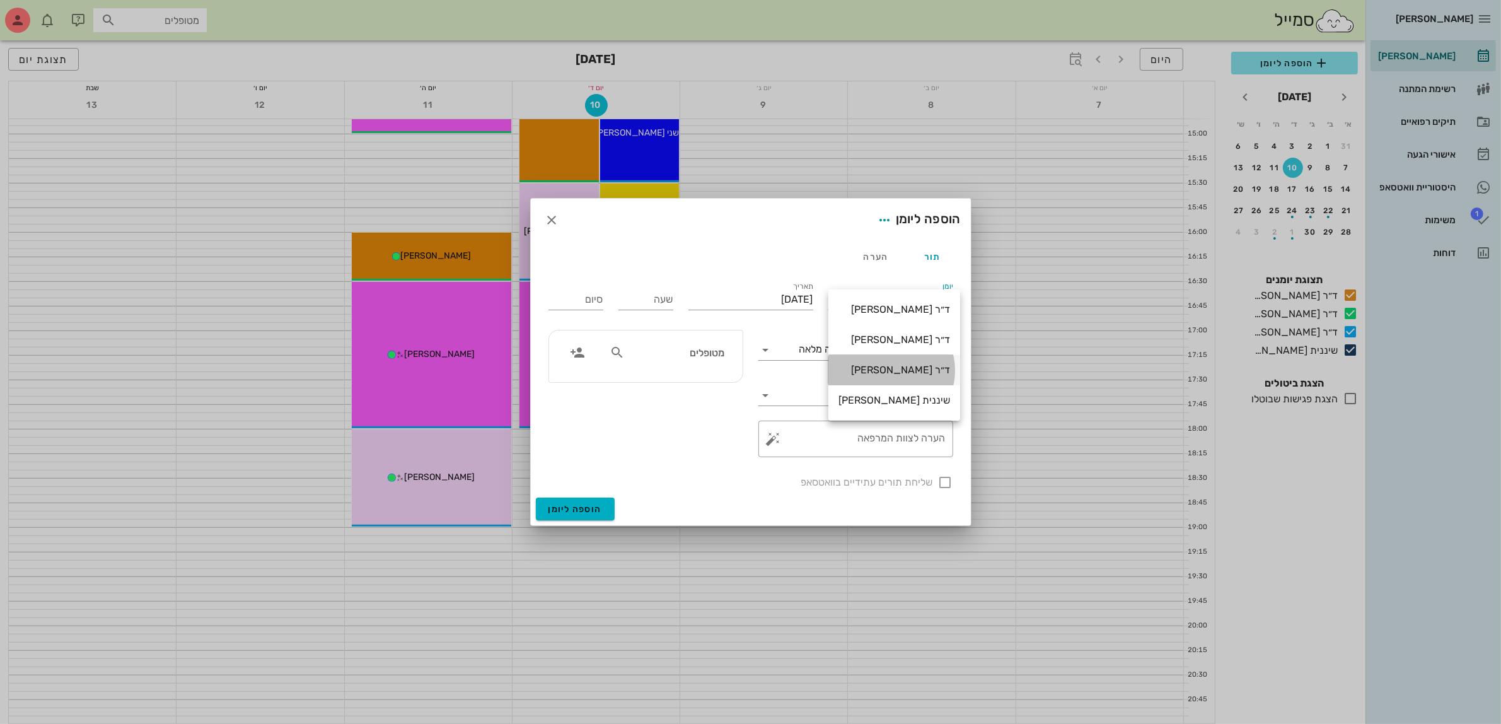
click at [905, 369] on div "ד״ר [PERSON_NAME]" at bounding box center [894, 370] width 112 height 12
click at [898, 344] on span "נתוח שתי לסתות בהרדמה מלאה" at bounding box center [866, 349] width 134 height 12
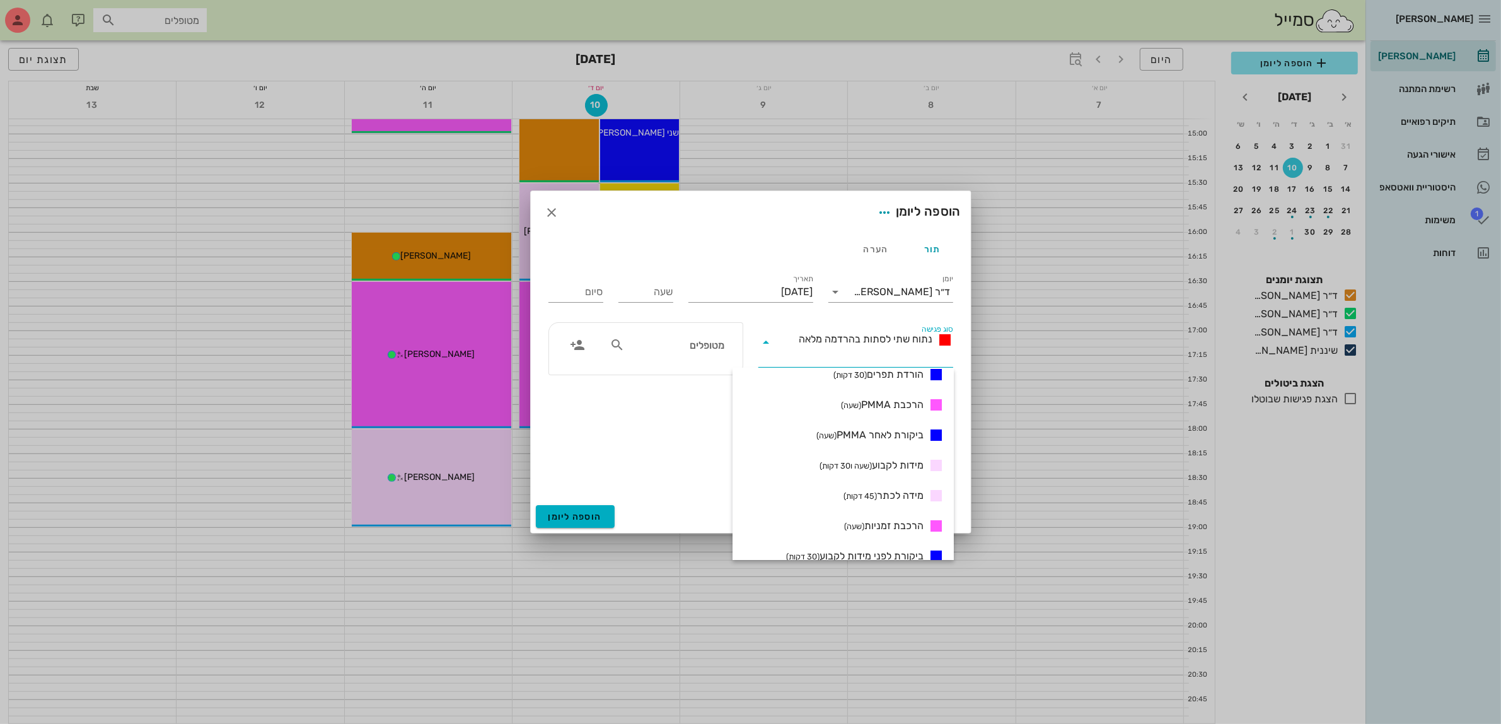
scroll to position [315, 0]
click at [903, 404] on span "הרכבת PMMA (שעה)" at bounding box center [882, 405] width 83 height 15
type input "01:00"
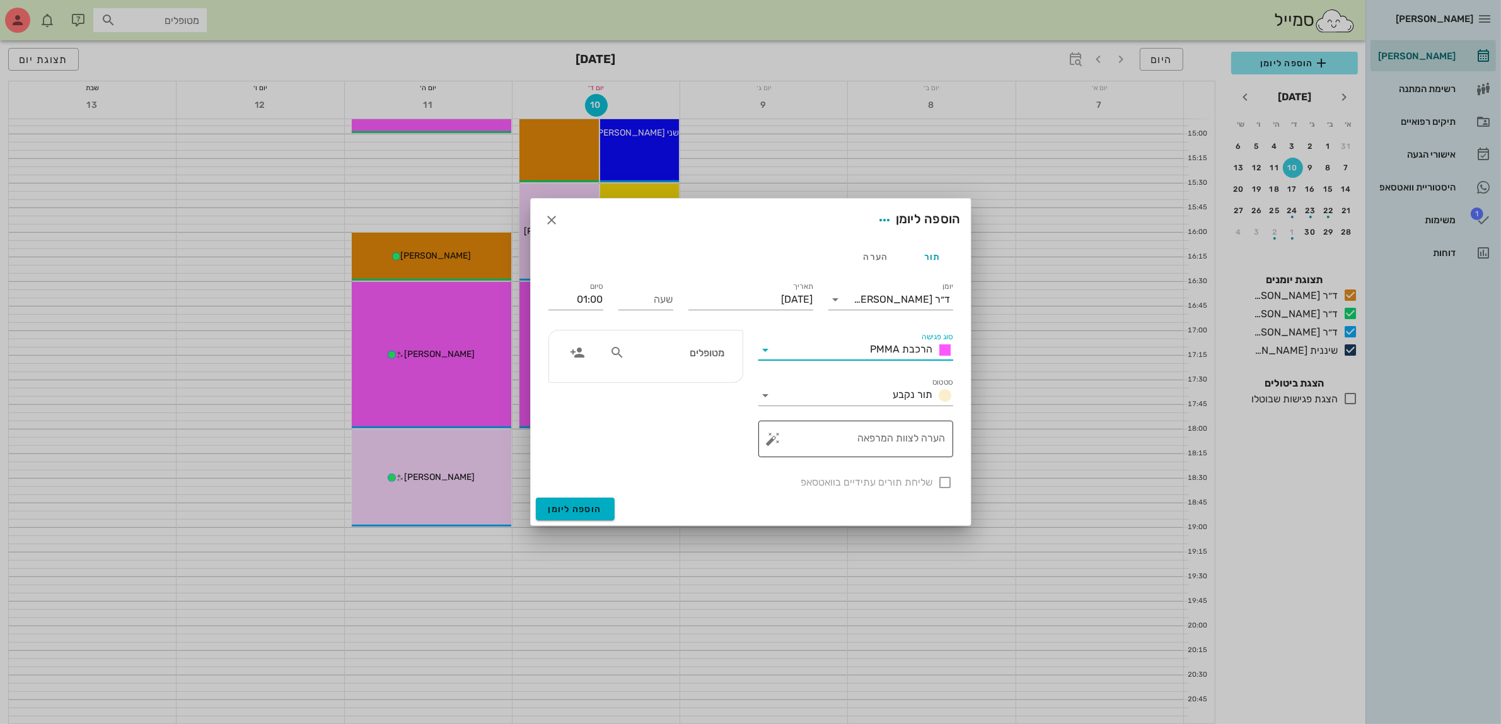
click at [925, 439] on textarea "הערה לצוות המרפאה" at bounding box center [861, 442] width 170 height 30
type textarea "פ"
type textarea "PMMA עליונה"
click at [945, 479] on div "שליחת תורים עתידיים בוואטסאפ" at bounding box center [751, 481] width 420 height 33
click at [615, 287] on div "שעה" at bounding box center [646, 297] width 70 height 50
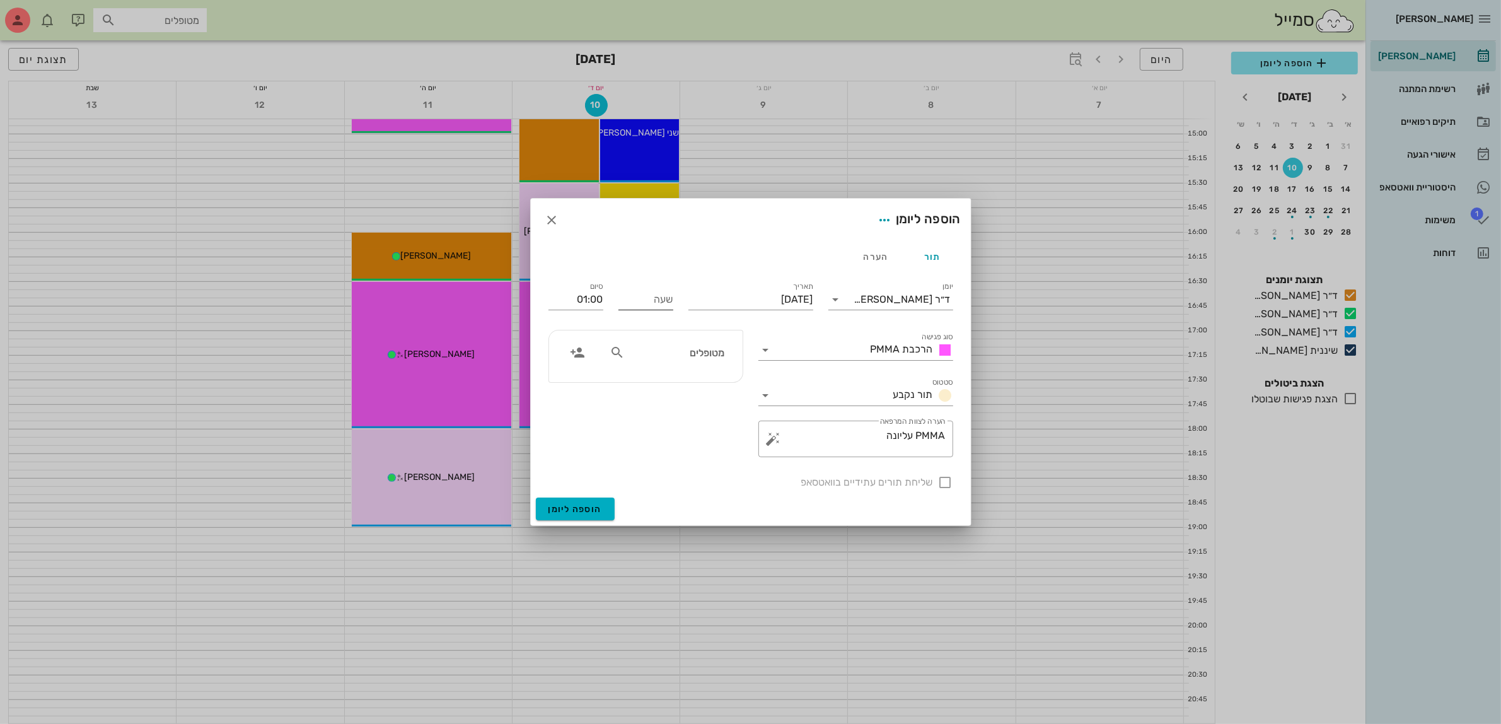
click at [628, 310] on div "שעה" at bounding box center [645, 301] width 55 height 25
click at [632, 306] on input "שעה" at bounding box center [645, 299] width 55 height 20
type input "18:00"
type input "19:00"
click at [600, 296] on input "19:00" at bounding box center [575, 299] width 55 height 20
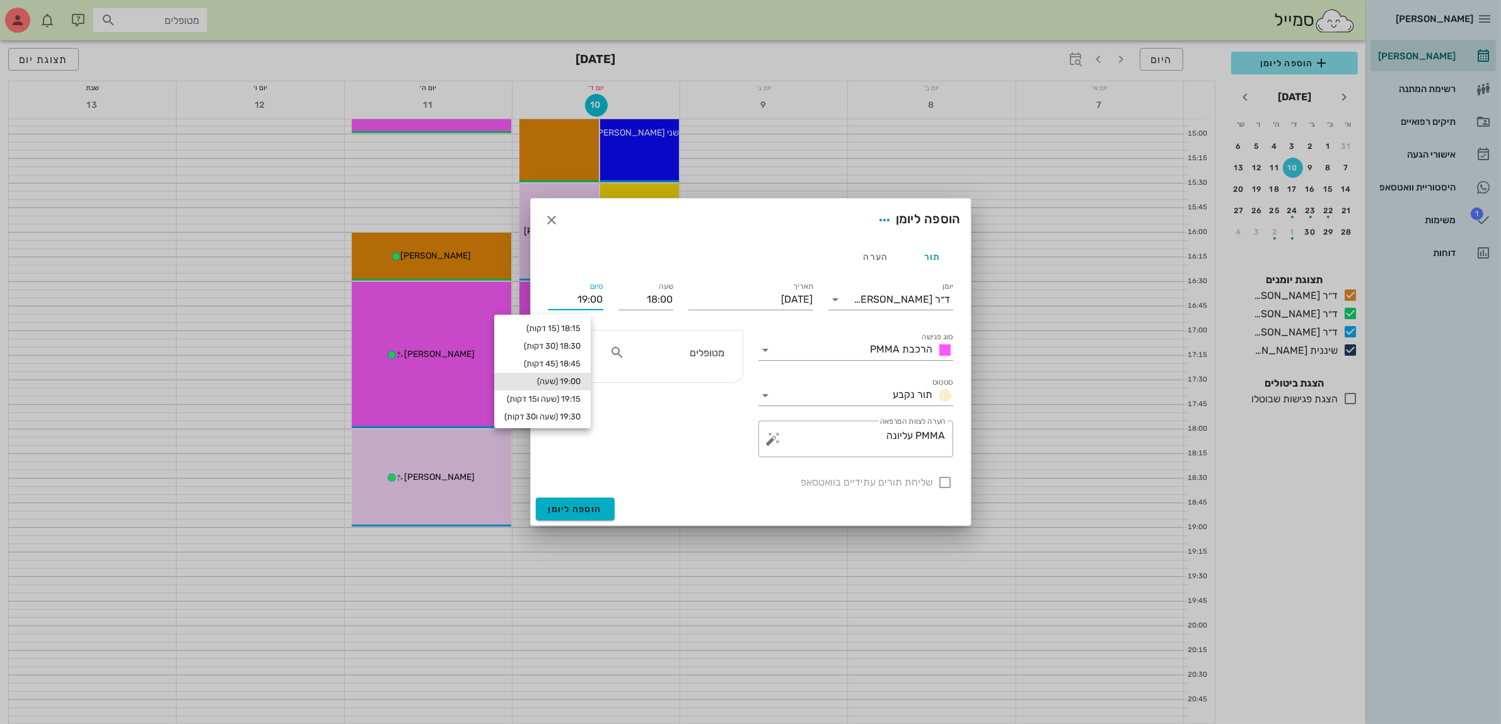
click at [628, 357] on input "מטופלים" at bounding box center [675, 352] width 97 height 16
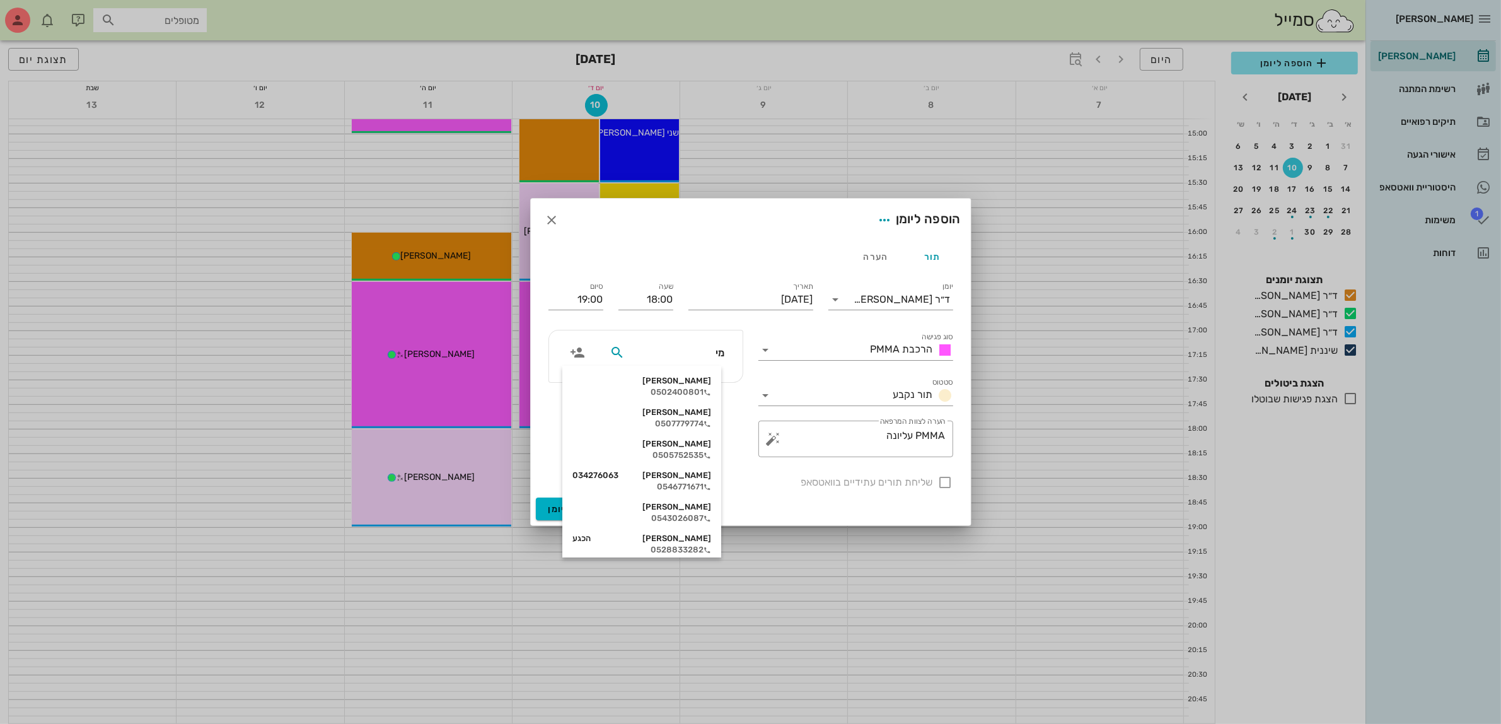
type input "[PERSON_NAME]"
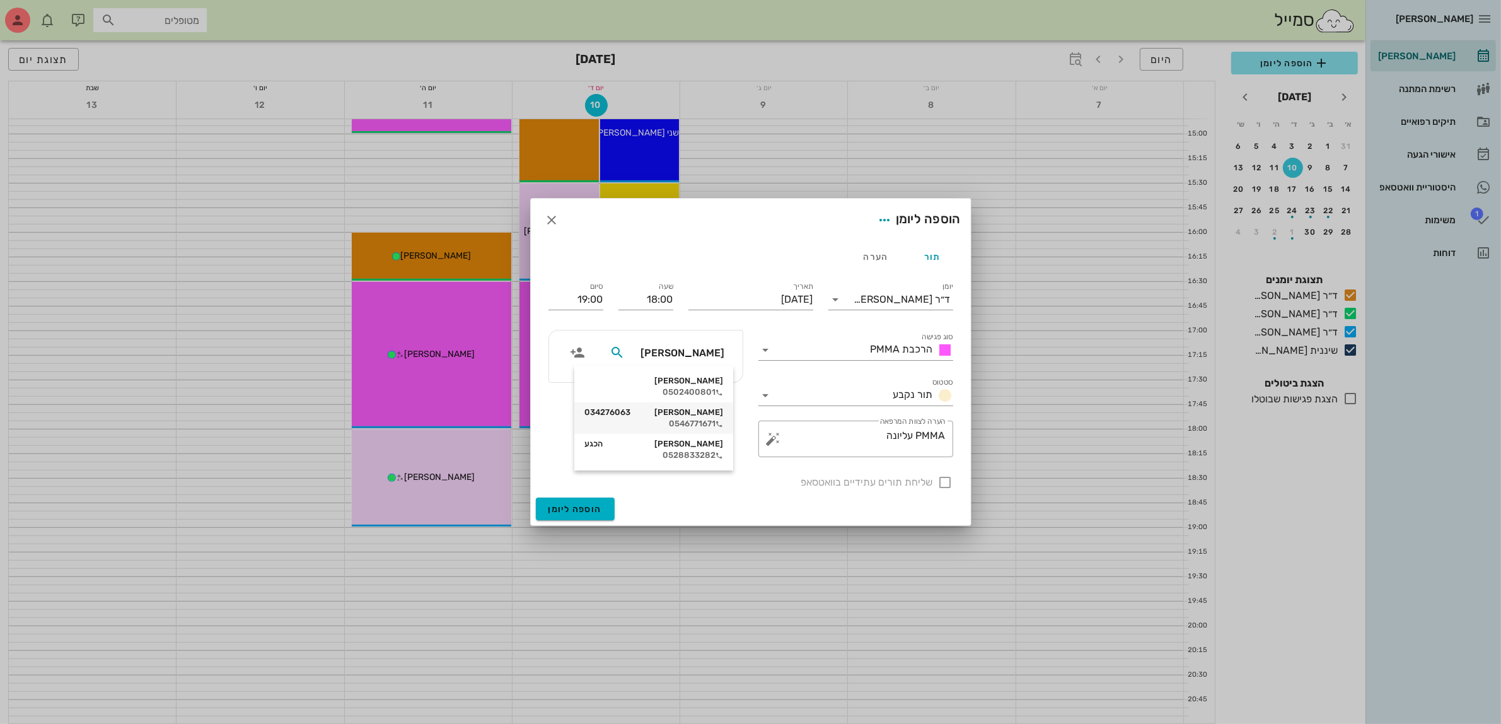
click at [679, 413] on div "[PERSON_NAME] 034276063" at bounding box center [653, 412] width 139 height 10
click at [944, 483] on div at bounding box center [945, 481] width 21 height 21
checkbox input "true"
click at [580, 508] on span "הוספה ליומן" at bounding box center [575, 509] width 54 height 11
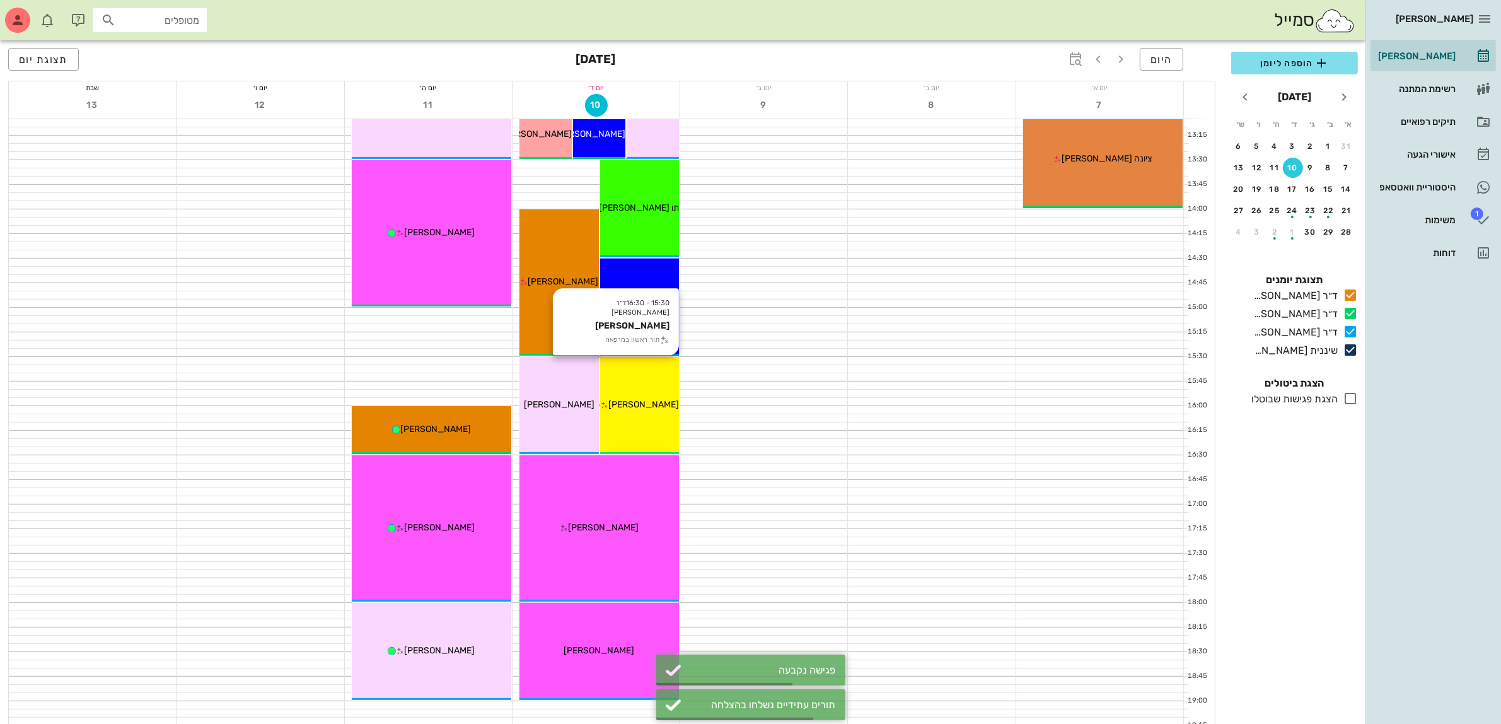
scroll to position [457, 0]
